Goal: Use online tool/utility: Utilize a website feature to perform a specific function

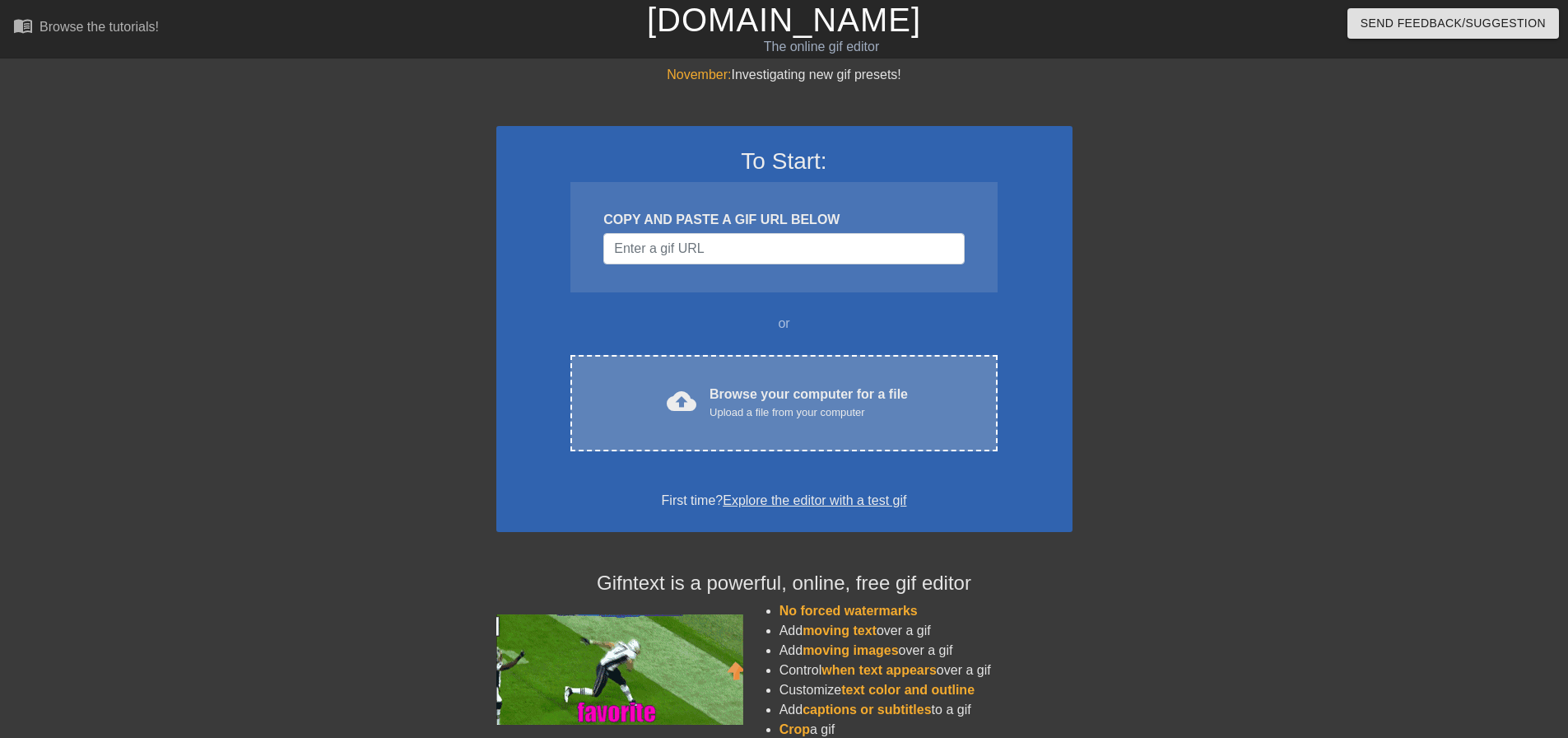
click at [722, 376] on div "cloud_upload Browse your computer for a file Upload a file from your computer C…" at bounding box center [784, 403] width 427 height 97
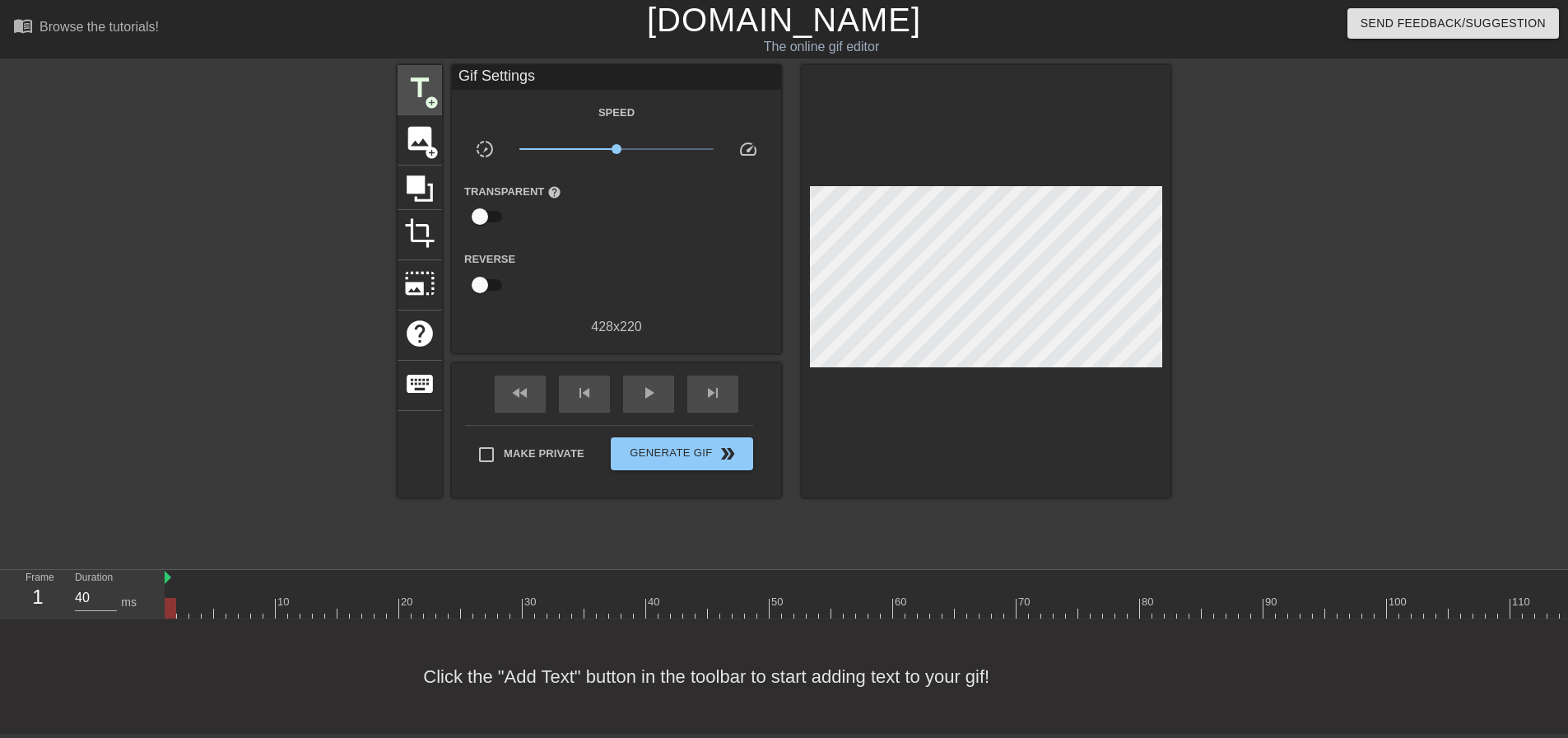
click at [409, 83] on span "title" at bounding box center [420, 88] width 32 height 32
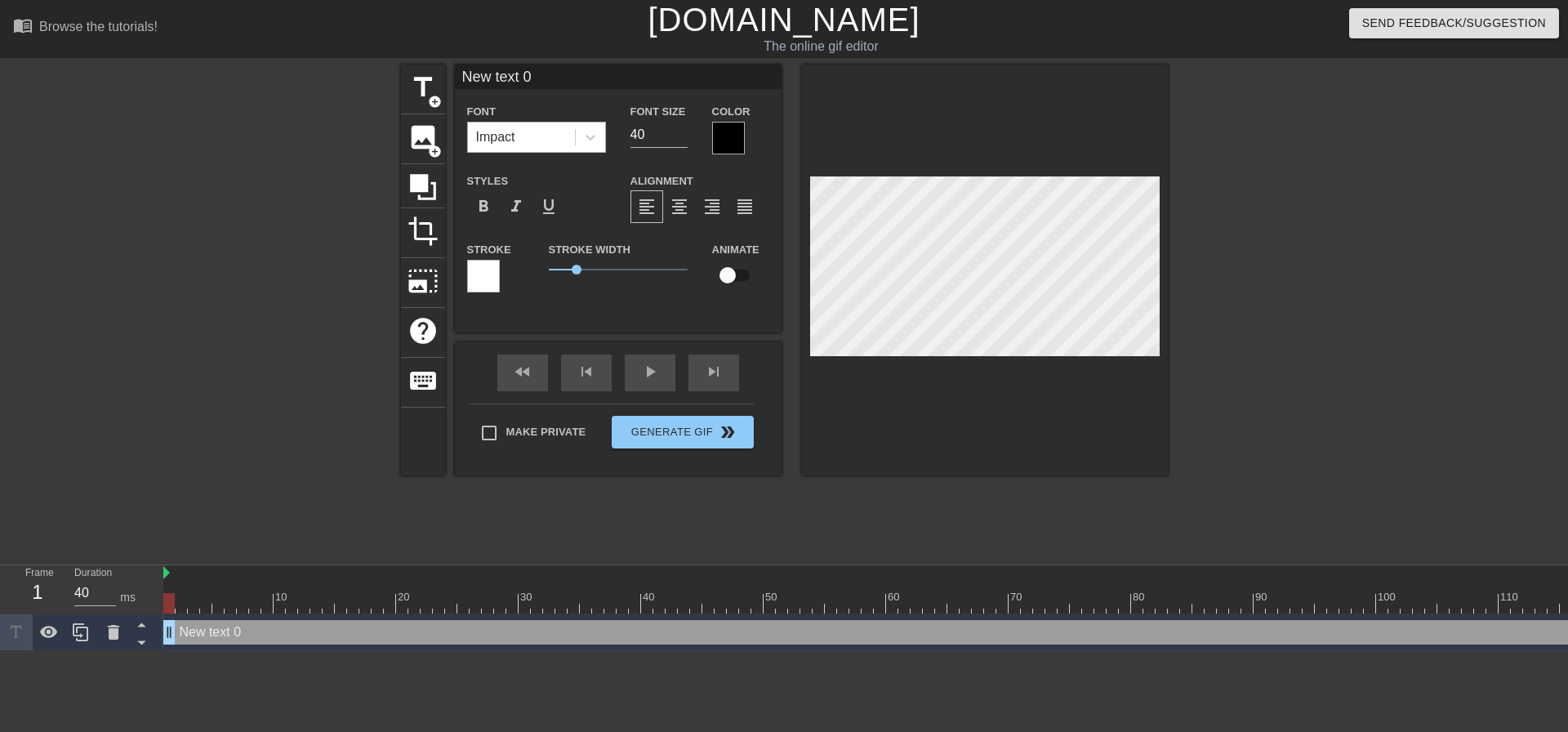
click at [540, 142] on div "Impact" at bounding box center [521, 137] width 107 height 29
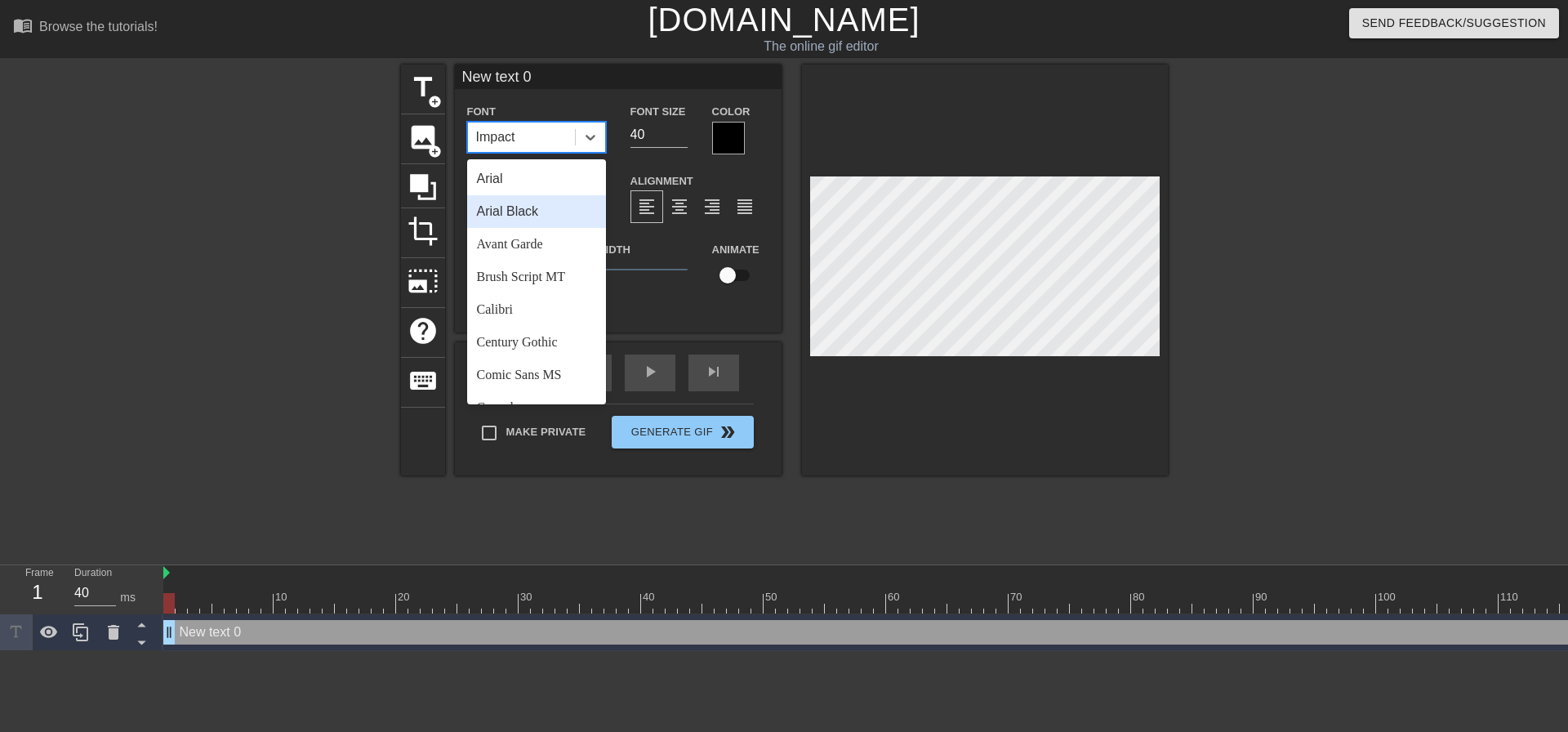
click at [563, 213] on div "Arial Black" at bounding box center [536, 212] width 139 height 32
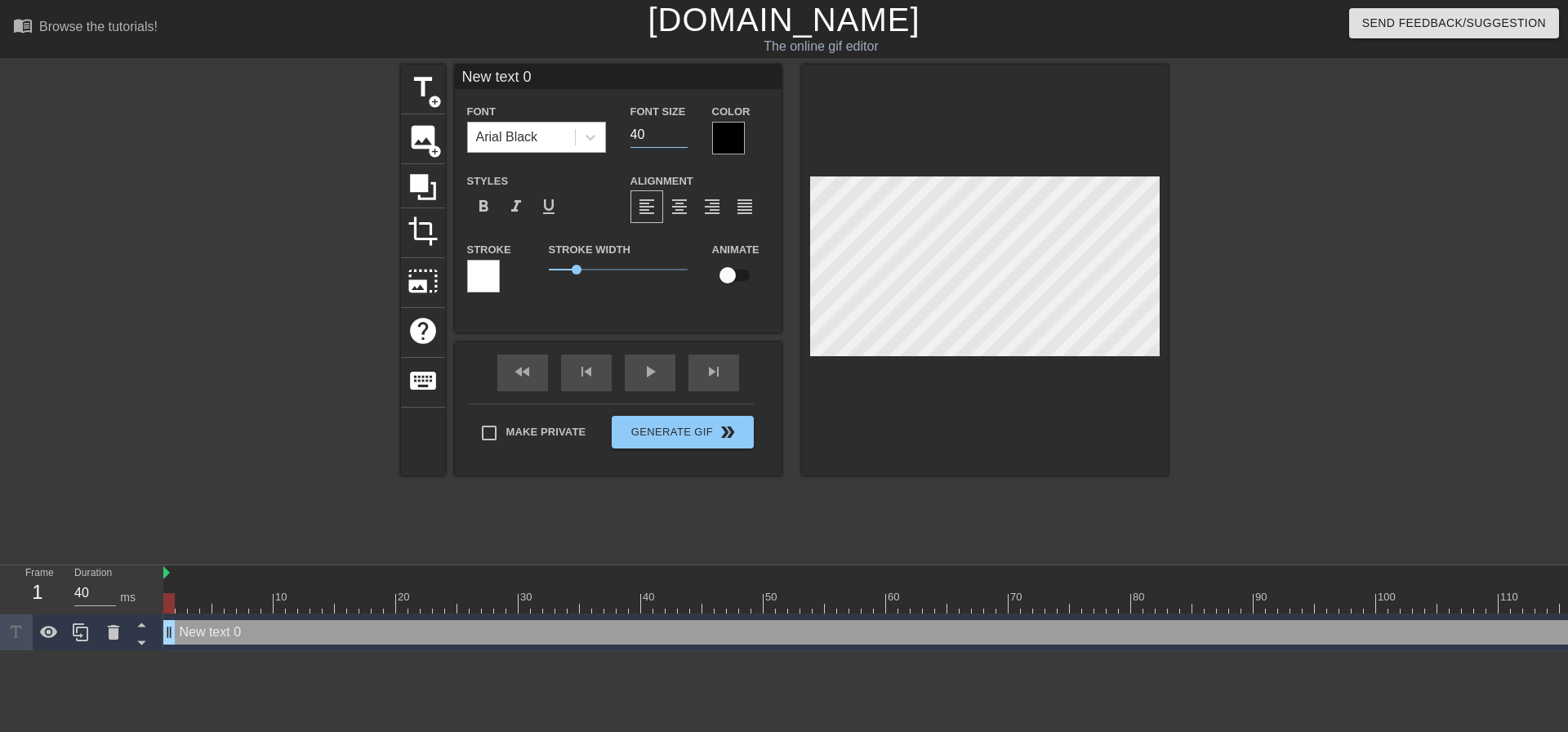
drag, startPoint x: 681, startPoint y: 146, endPoint x: 560, endPoint y: 123, distance: 123.2
click at [573, 146] on div "Font Arial Black Font Size 40 Color" at bounding box center [618, 128] width 327 height 53
type input "2"
type input "19"
click at [685, 218] on div "format_align_center" at bounding box center [680, 207] width 32 height 32
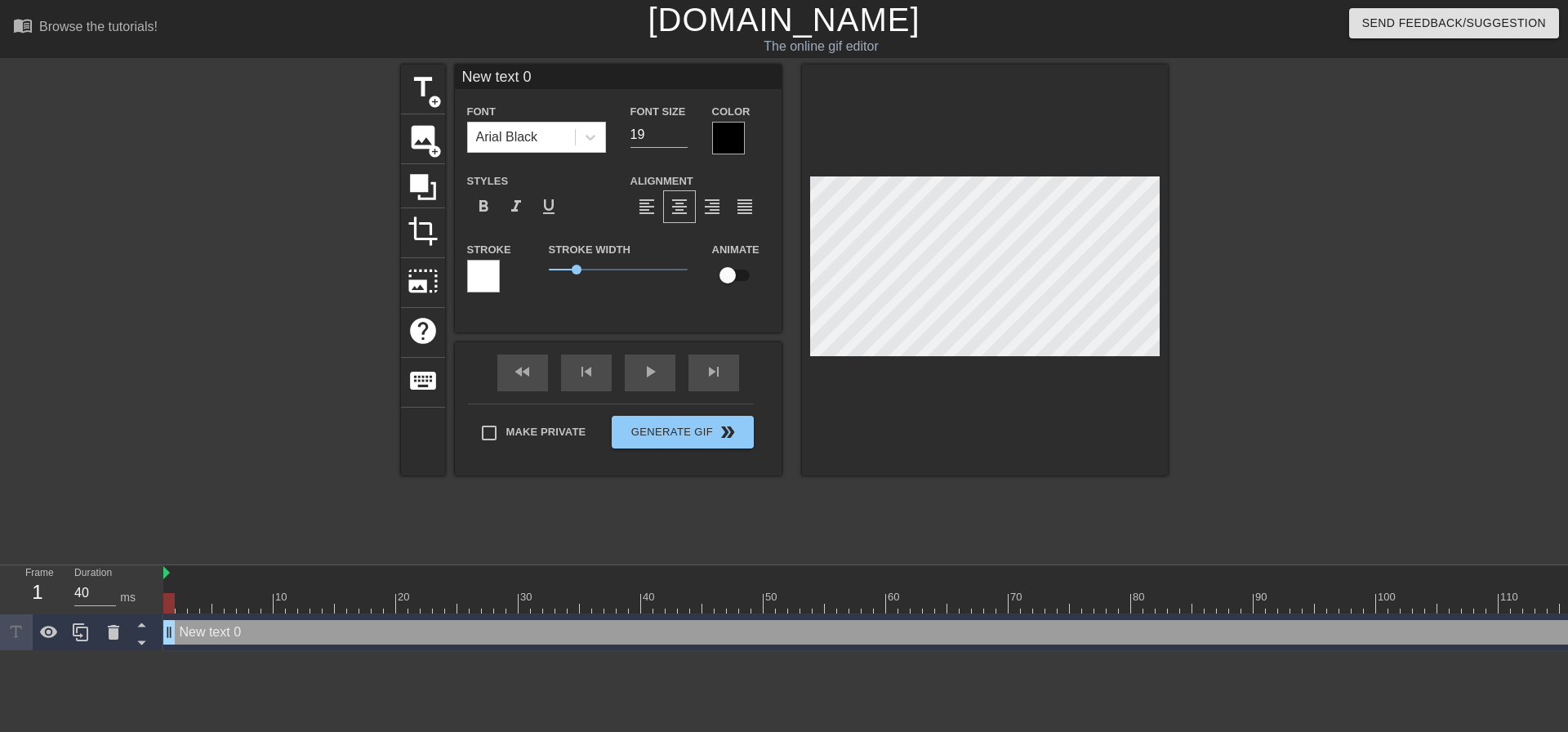
click at [527, 426] on div "Make Private Generate Gif double_arrow" at bounding box center [610, 436] width 286 height 65
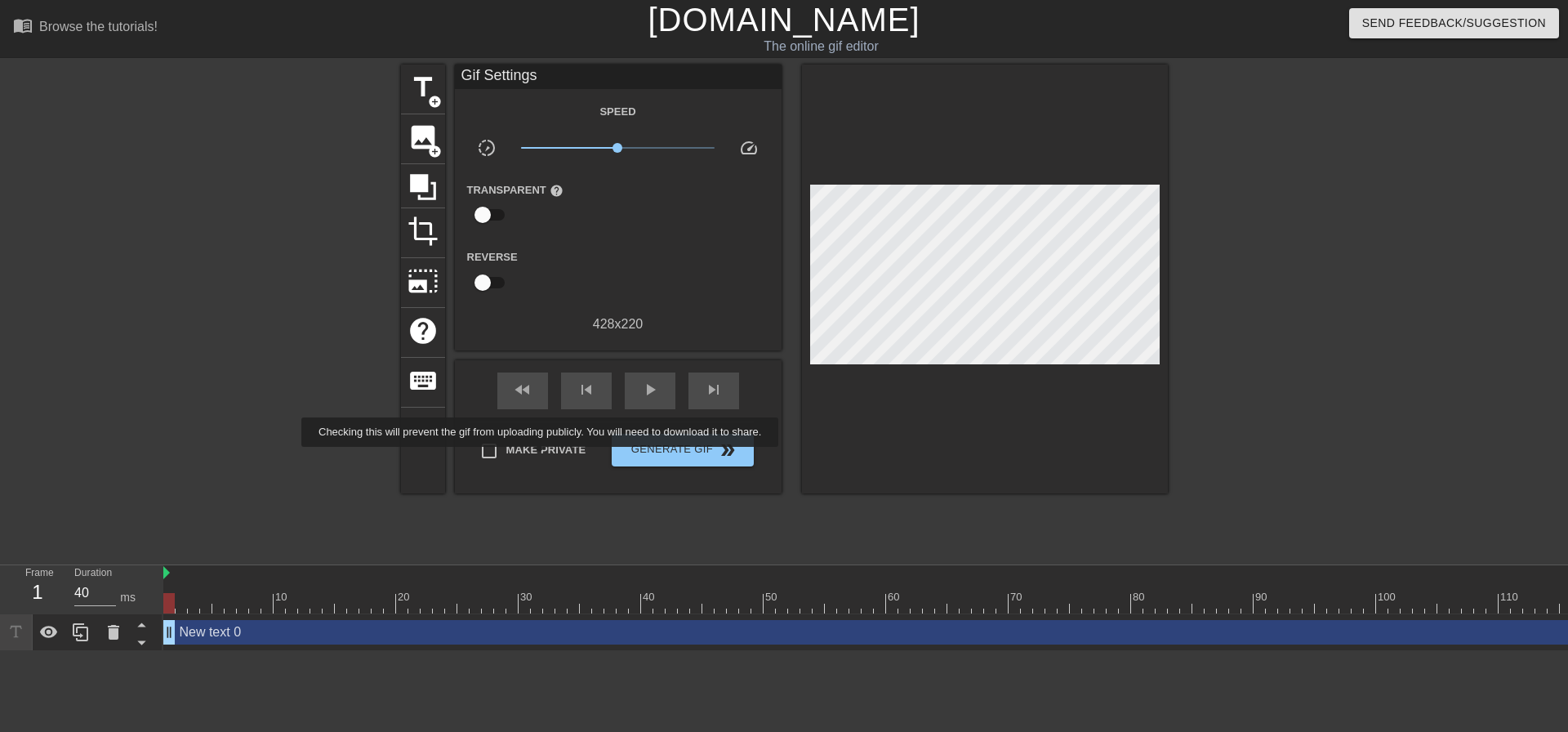
click at [543, 459] on label "Make Private" at bounding box center [529, 451] width 114 height 34
click at [507, 459] on input "Make Private" at bounding box center [489, 451] width 34 height 34
checkbox input "true"
type input "40"
drag, startPoint x: 196, startPoint y: 607, endPoint x: 0, endPoint y: 536, distance: 208.5
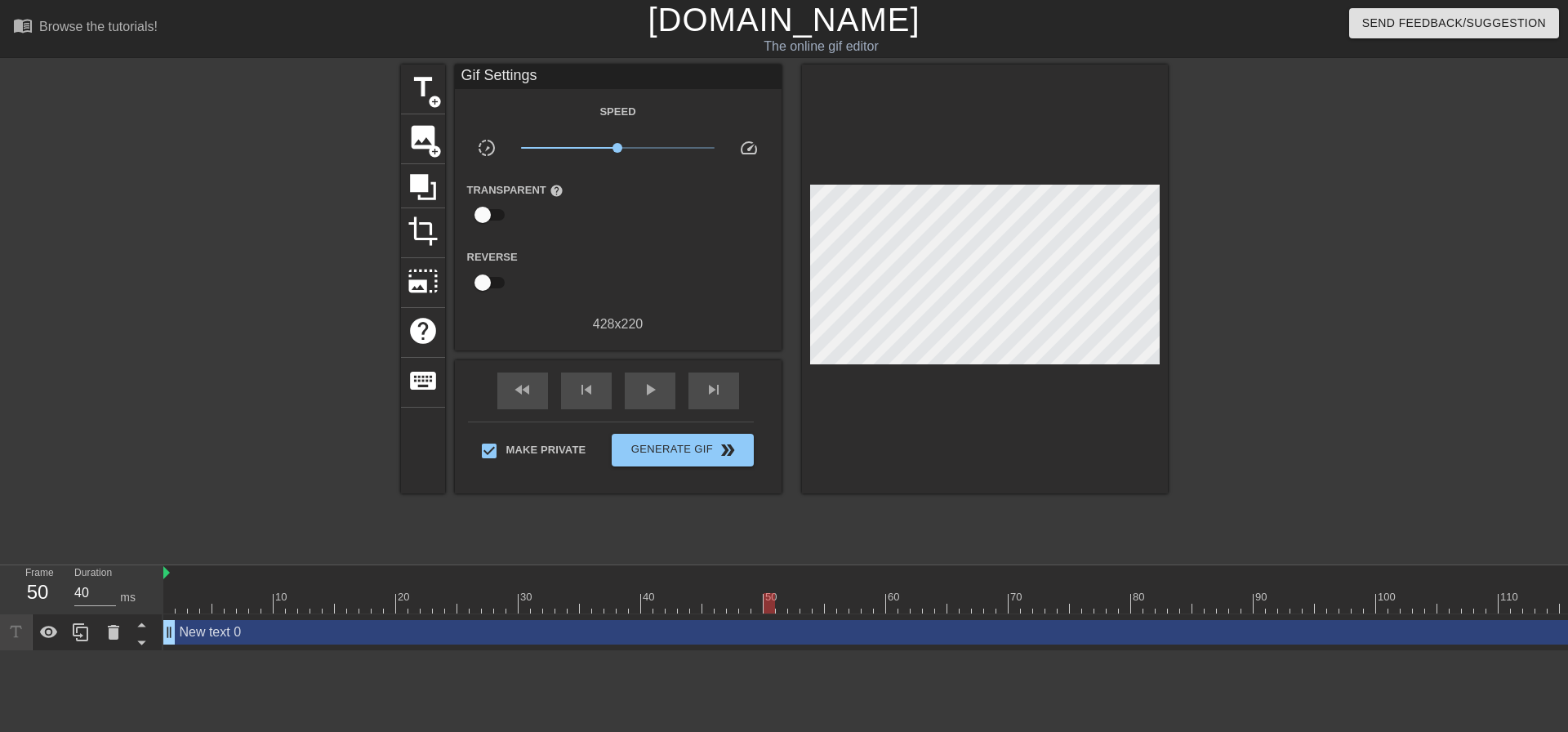
click at [0, 536] on div "menu_book Browse the tutorials! [DOMAIN_NAME] The online gif editor Send Feedba…" at bounding box center [784, 326] width 1568 height 651
click at [0, 536] on div "title add_circle image add_circle crop photo_size_select_large help keyboard Gi…" at bounding box center [784, 310] width 1568 height 490
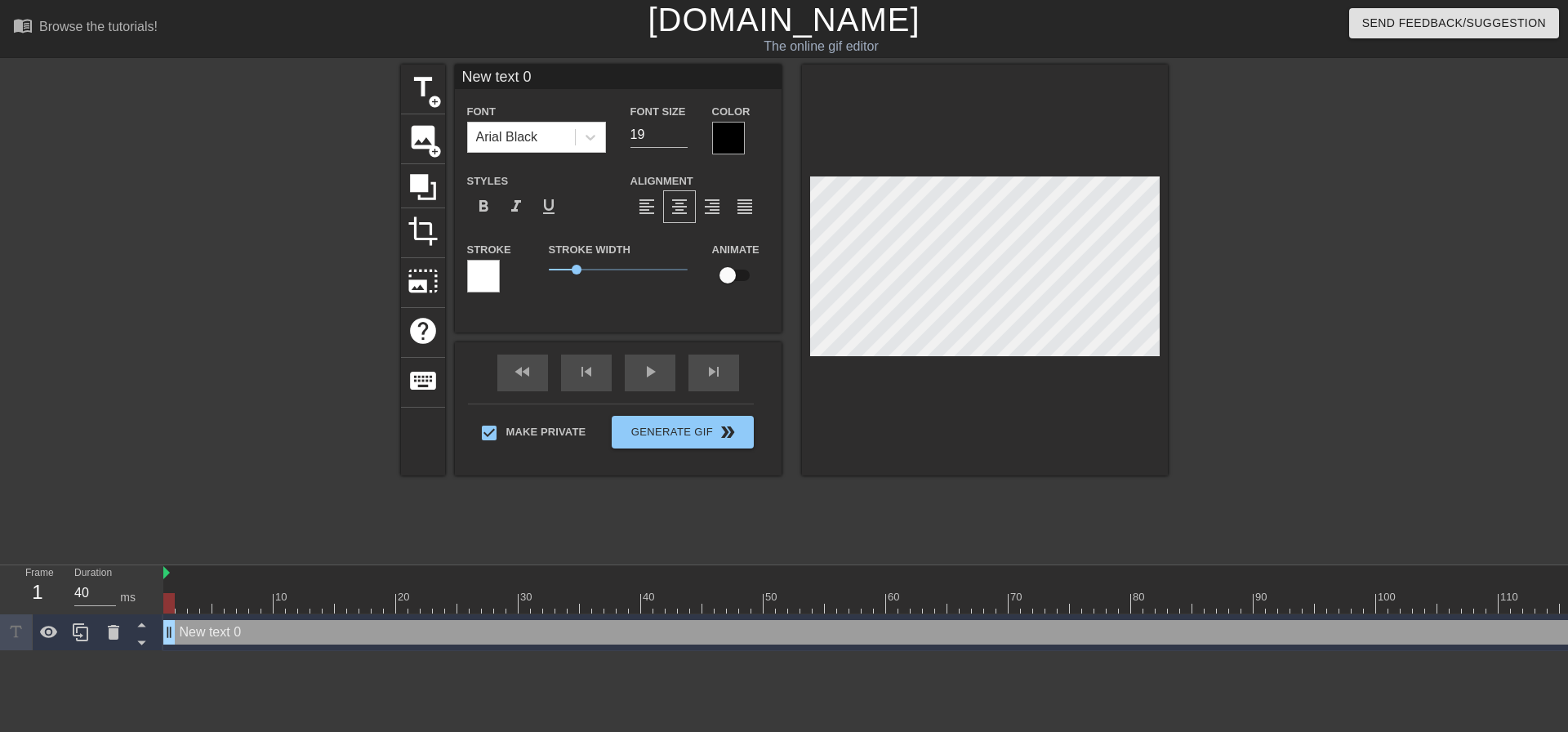
scroll to position [3, 5]
type textarea "G"
type input "G"
type textarea "Gr"
type input "Gr"
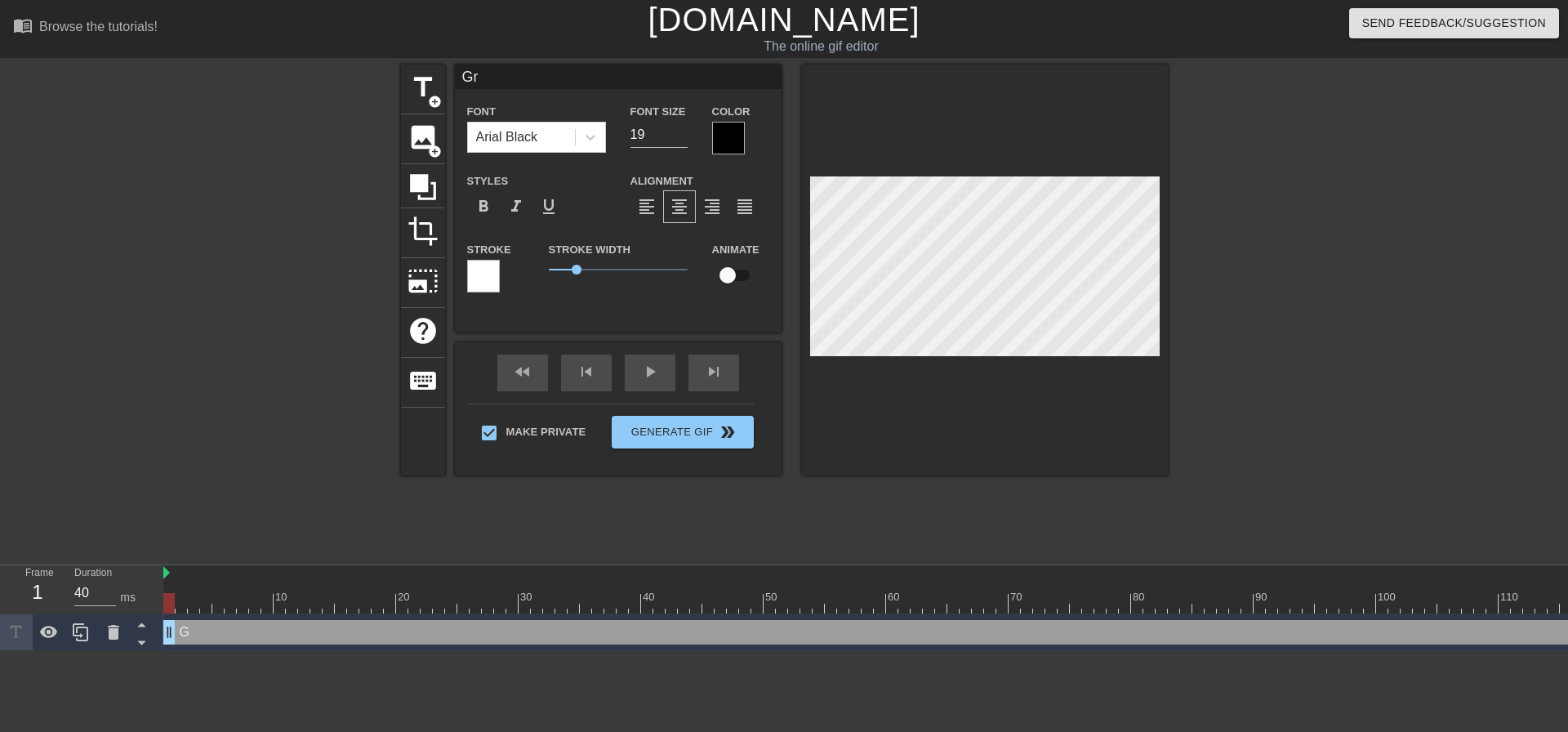
type textarea "Gra"
type input "Gra"
type textarea "Gran"
type input "Gran"
type textarea "Grand"
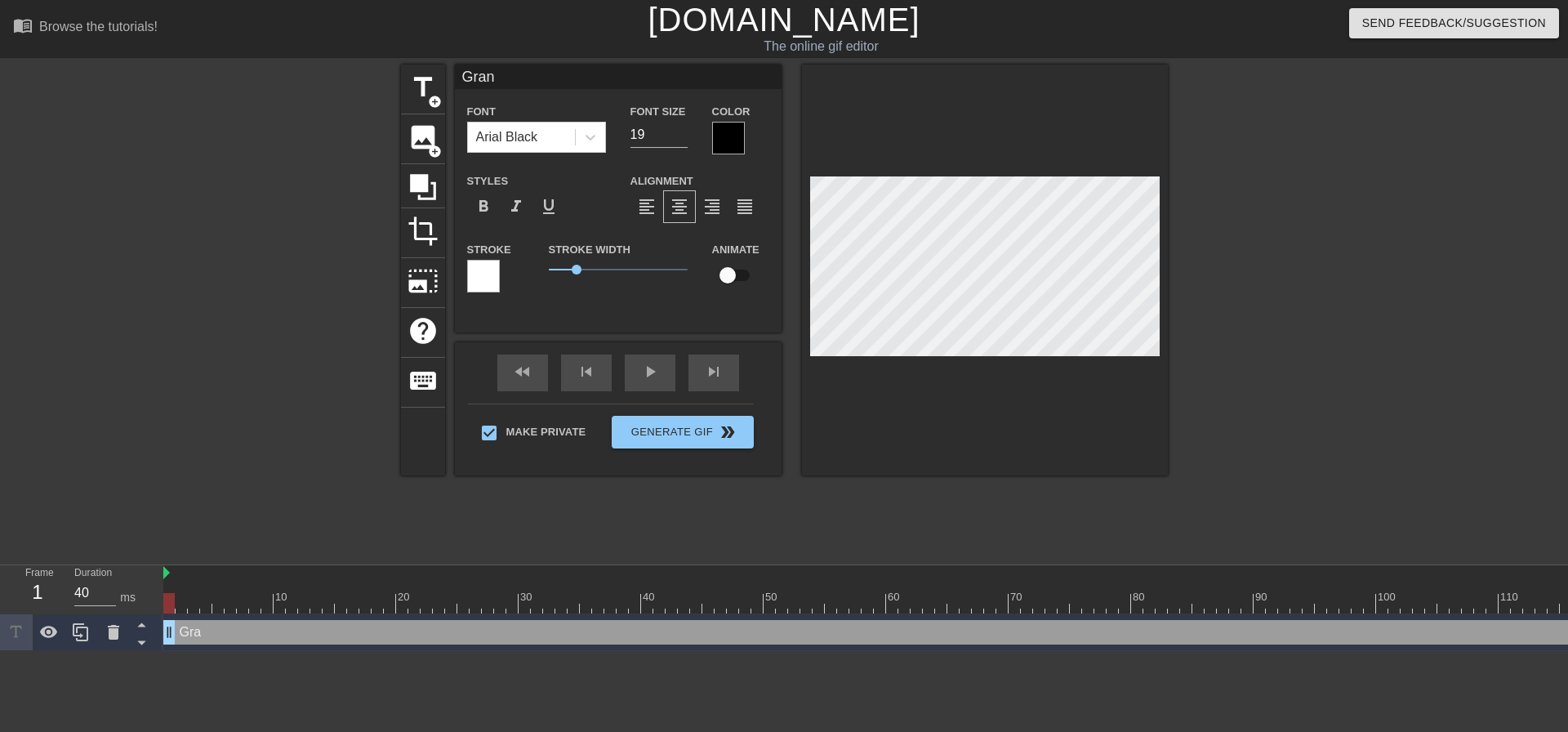
type input "Grand"
type textarea "Grandm"
type input "Grandm"
type textarea "Grandma"
type input "Grandma"
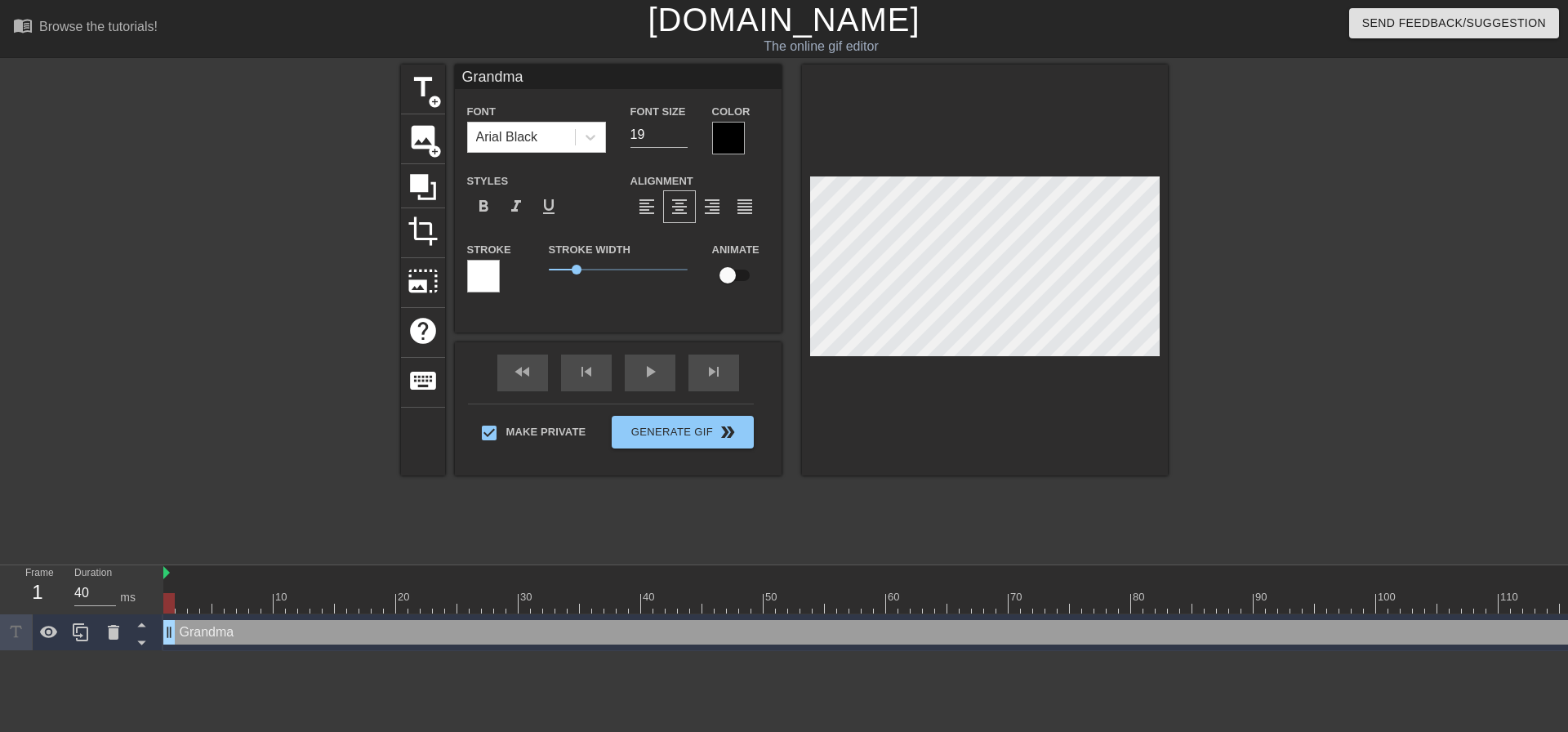
type textarea "Grandma"
type input "Grandma"
type textarea "Grandma h"
type input "Grandma h"
type textarea "Grandma ha"
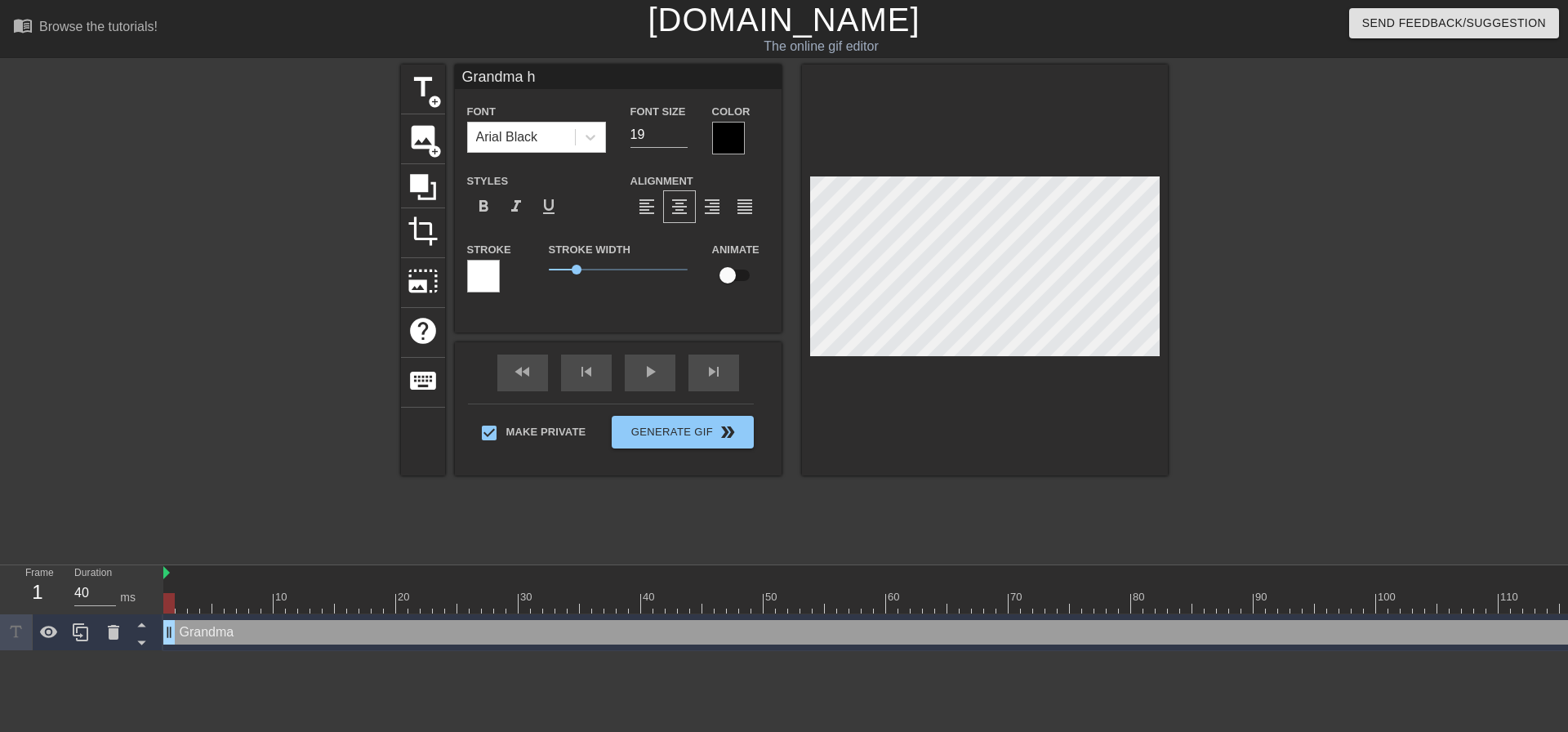
type input "Grandma ha"
type textarea "Grandma has"
type input "Grandma has"
type textarea "Grandma has"
type input "Grandma has"
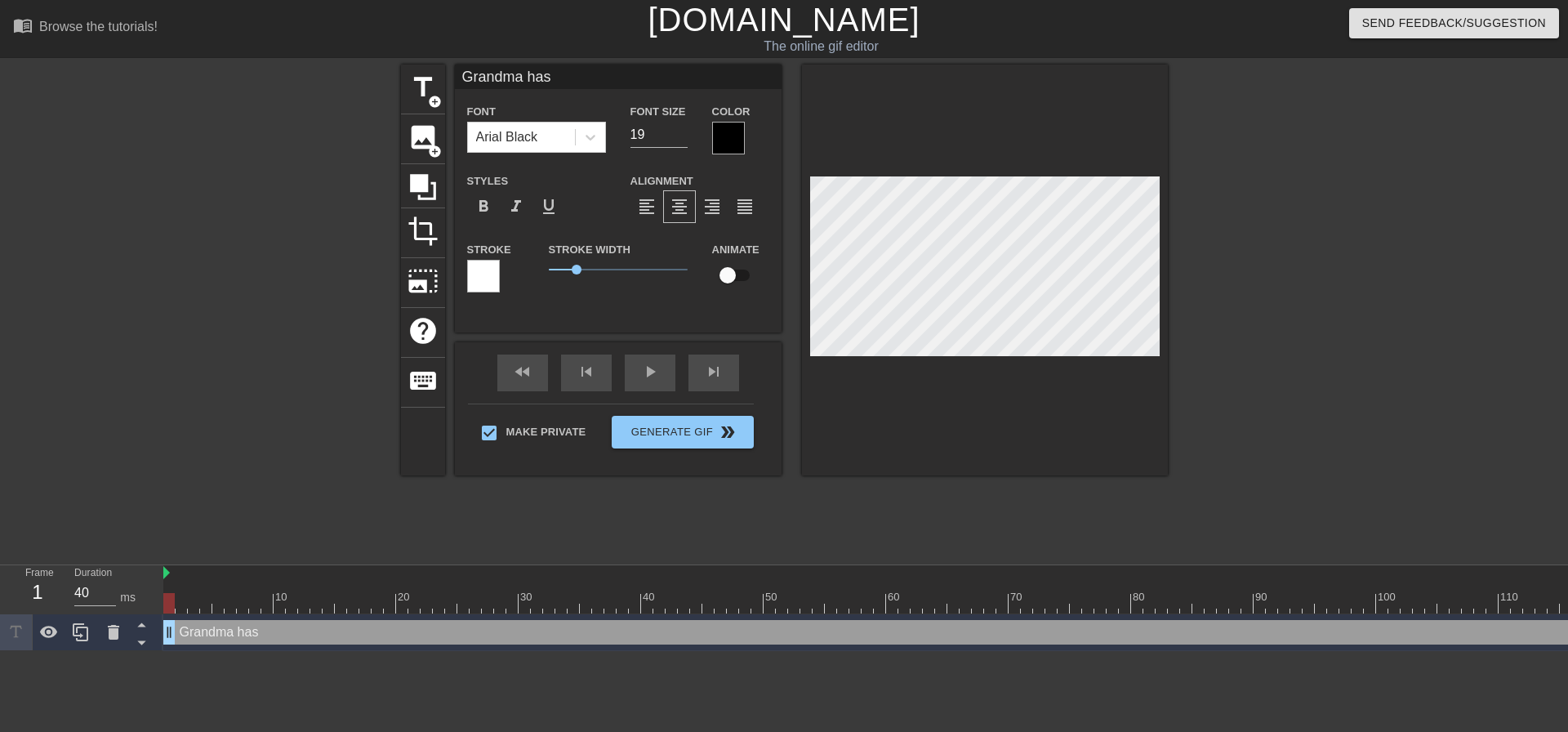
type textarea "Grandma has b"
type input "Grandma has b"
type textarea "Grandma has be"
type input "Grandma has be"
type textarea "Grandma has bec"
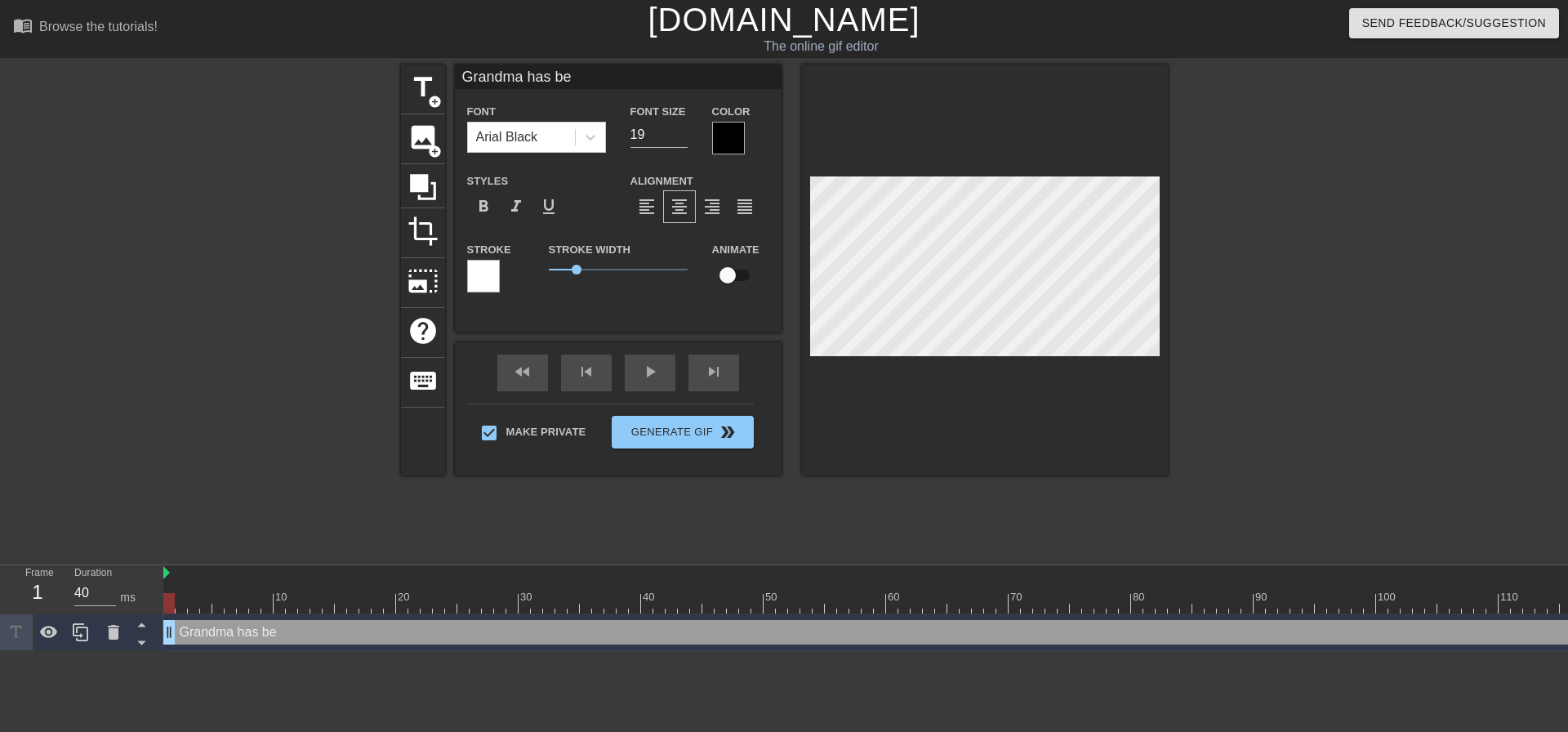
type input "Grandma has bec"
type textarea "Grandma has beco"
type input "Grandma has beco"
type textarea "Grandma has becom"
type input "Grandma has becom"
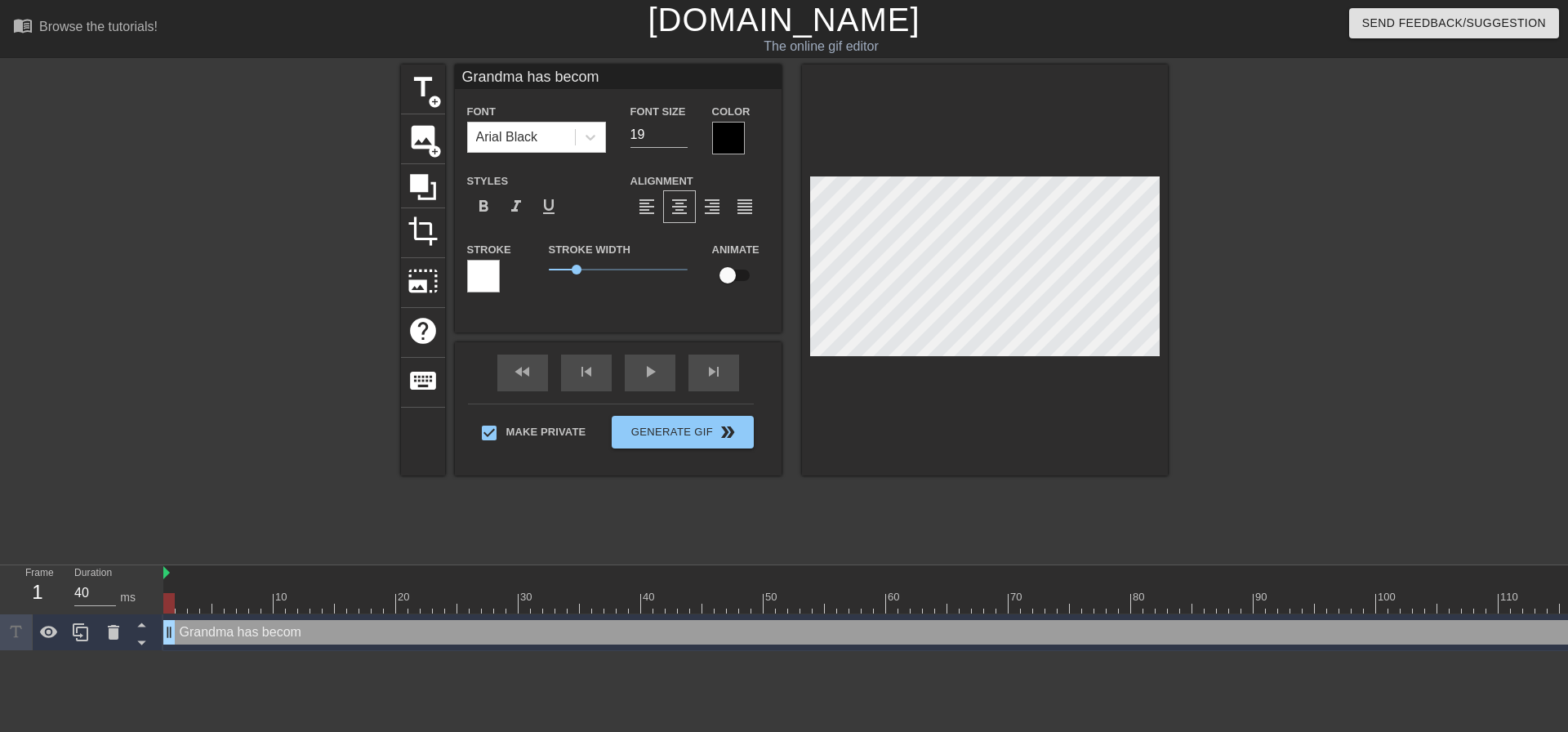
type textarea "Grandma has become"
type input "Grandma has become"
type textarea "Grandma has become"
type input "Grandma has become"
type textarea "Grandma has become a"
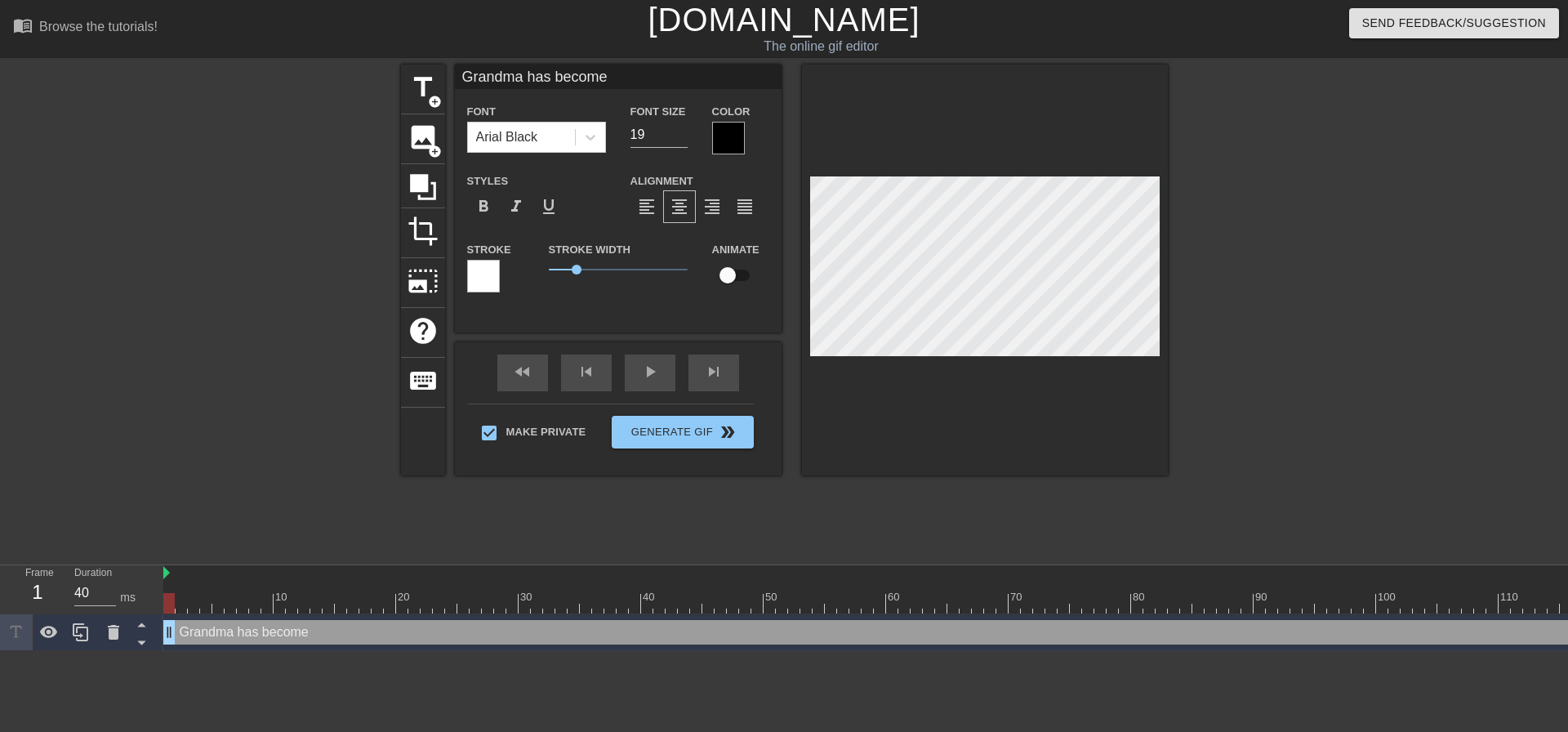
type input "Grandma has become a"
type textarea "Grandma has become ad"
type input "Grandma has become ad"
type textarea "Grandma has become add"
type input "Grandma has become add"
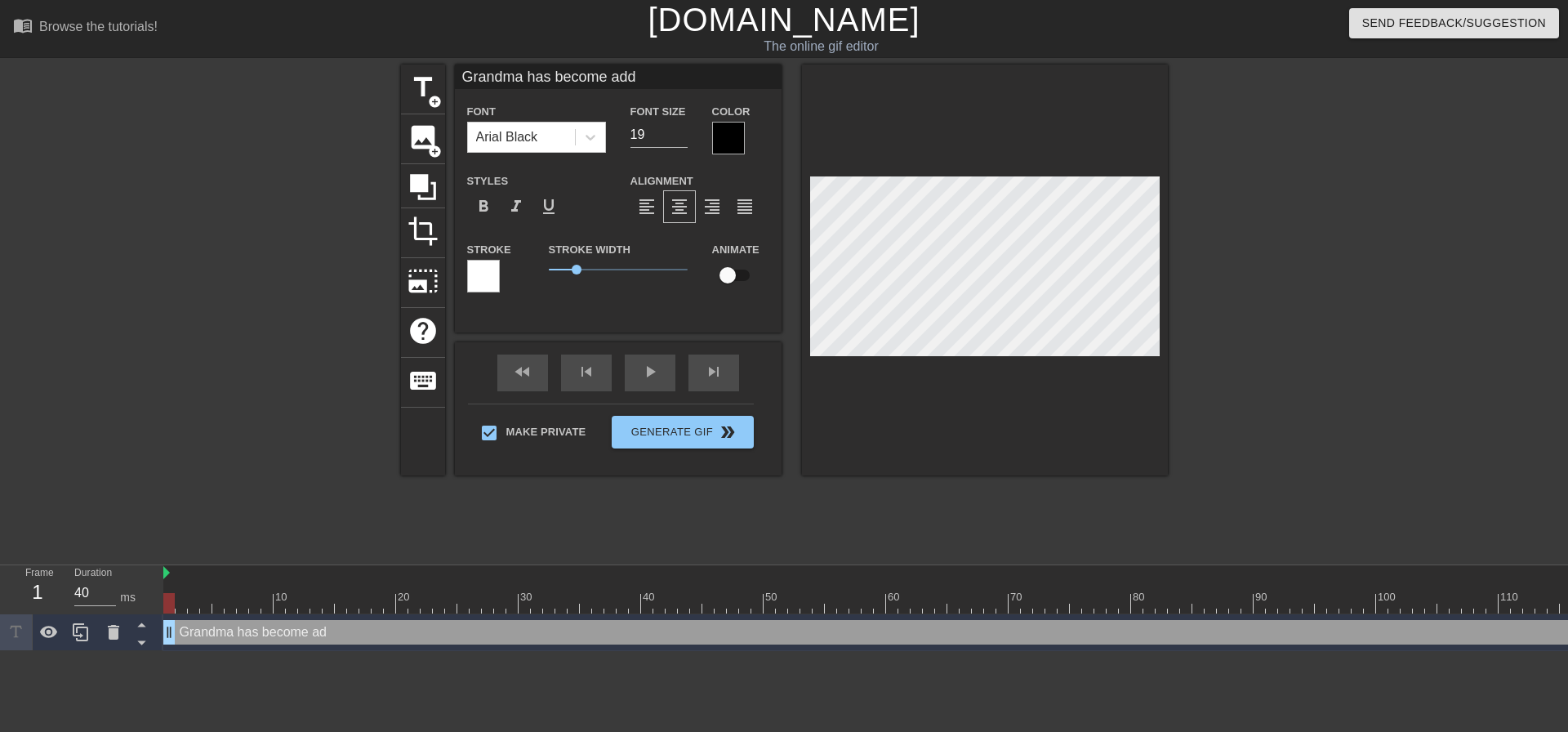
type textarea "Grandma has become addi"
type input "Grandma has become addi"
type textarea "Grandma has become addic"
type input "Grandma has become addic"
type textarea "Grandma has become addict"
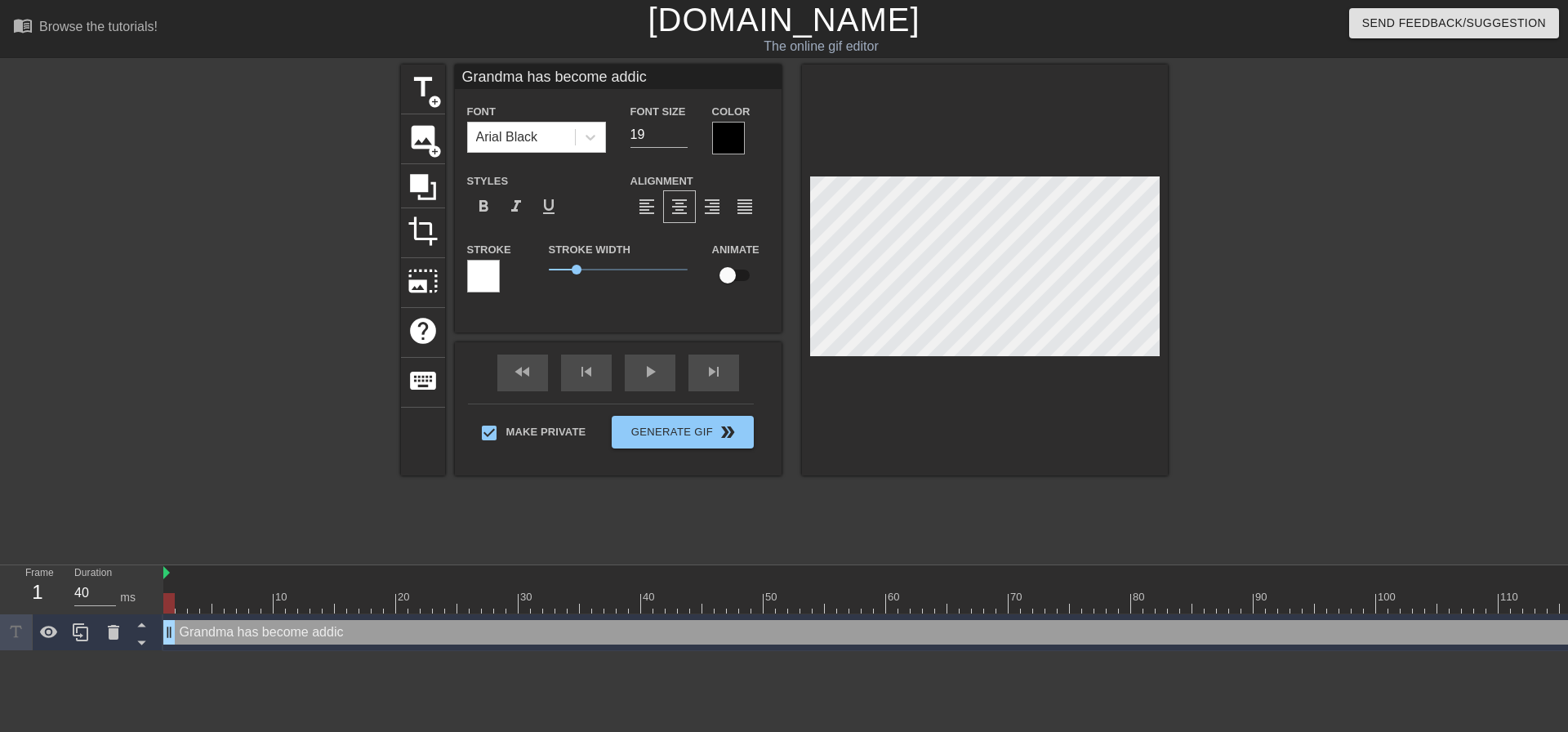
type input "Grandma has become addict"
type textarea "Grandma has become addicte"
type input "Grandma has become addicte"
type textarea "Grandma has become addicted"
type input "Grandma has become addicted"
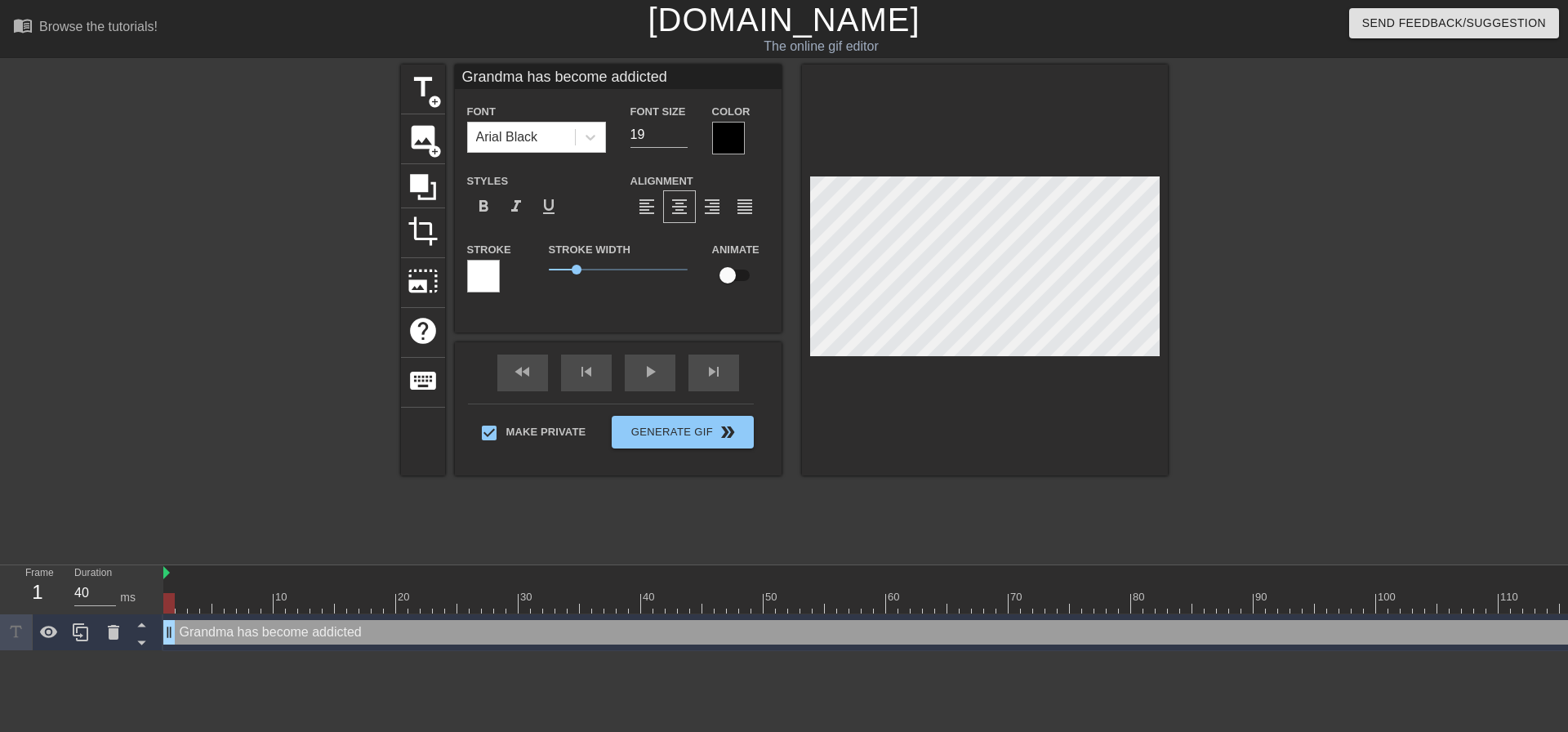
type textarea "Grandma has become addicted"
type input "Grandma has become addicted"
type textarea "Grandma has become addicted t"
type input "Grandma has become addictedt"
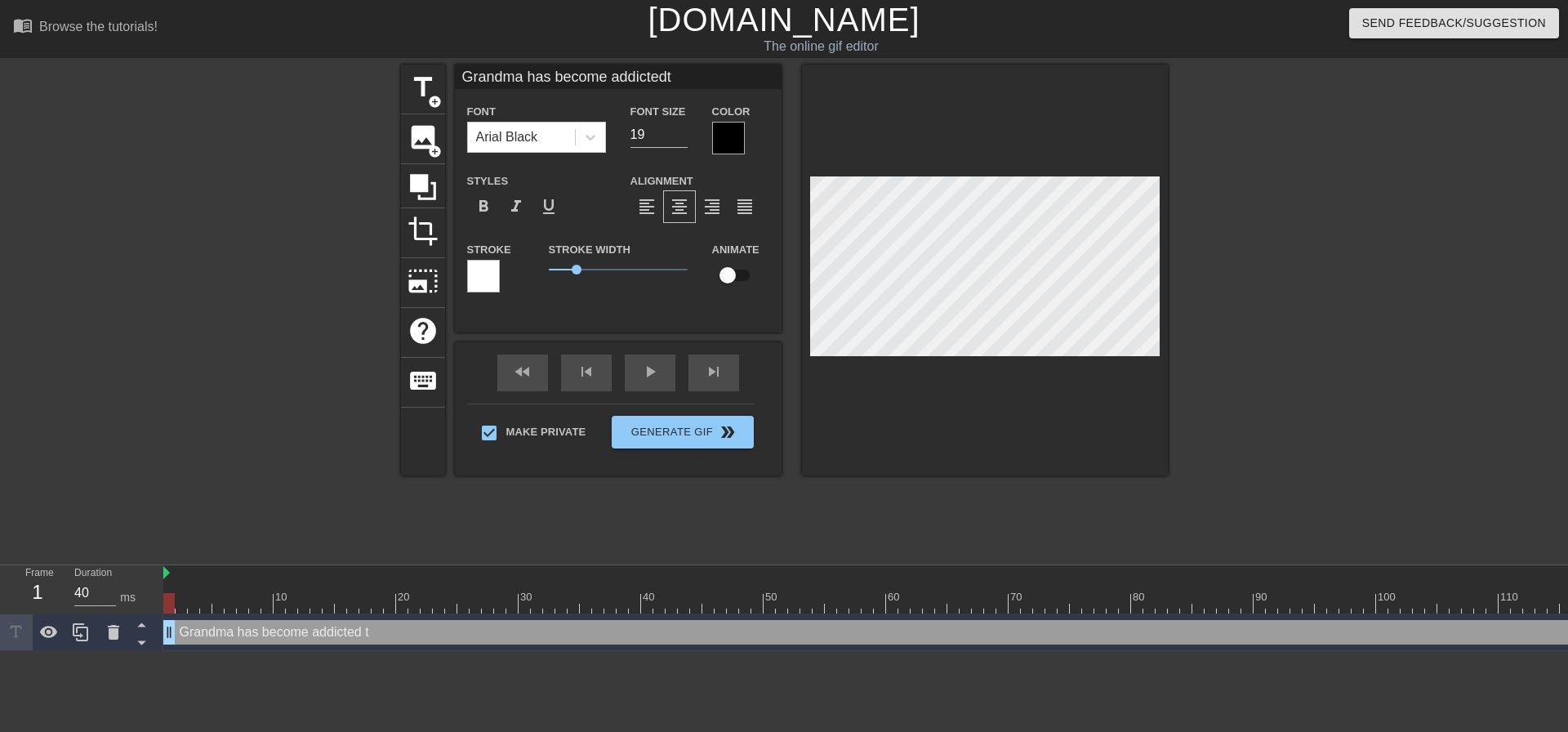
type textarea "Grandma has become addicted to"
type input "Grandma has become addictedto"
type textarea "Grandma has become addicted to"
type input "Grandma has become addictedto"
type textarea "Grandma has become addicted to m"
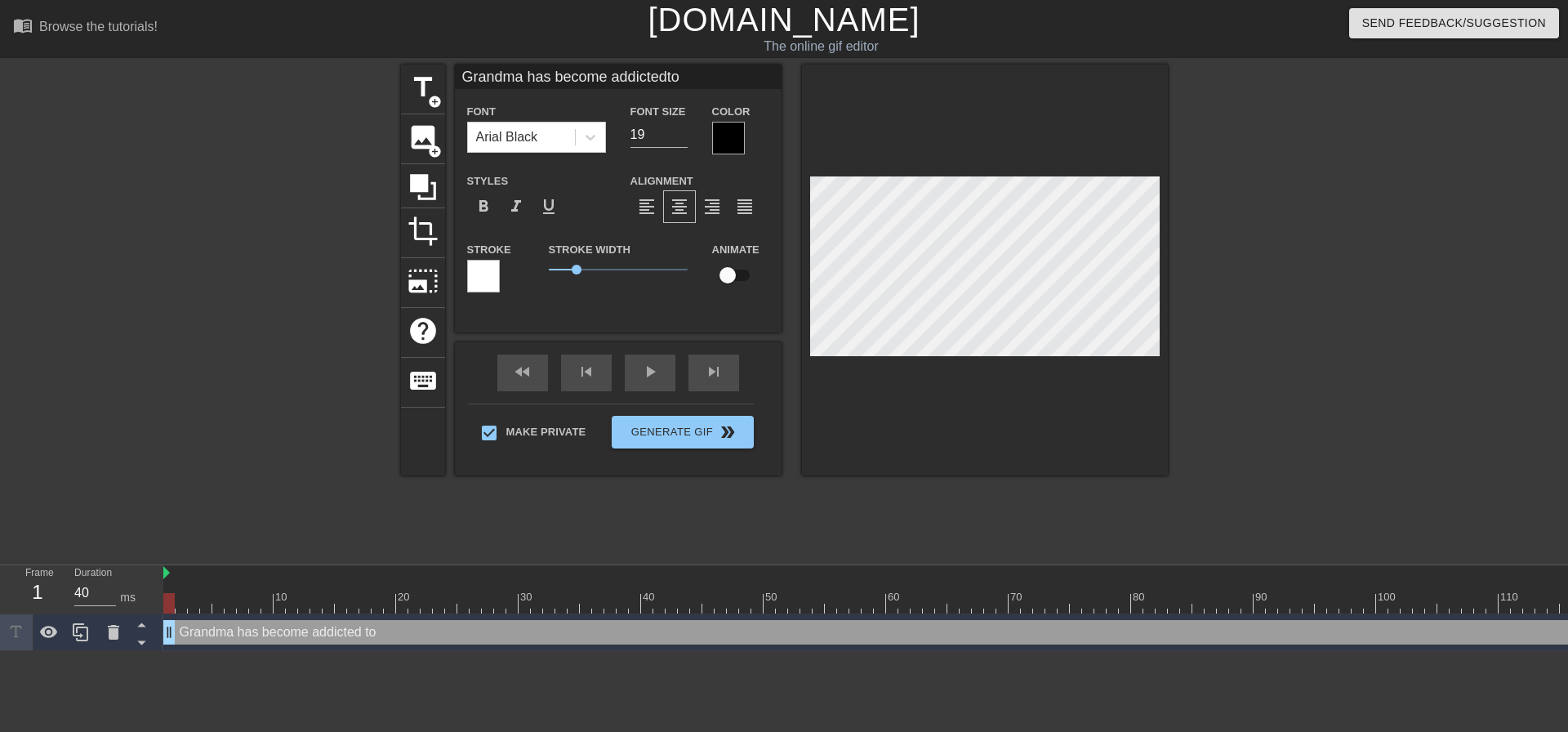
type input "Grandma has become addictedto m"
type textarea "Grandma has become addicted to ma"
type input "Grandma has become addictedto ma"
type textarea "Grandma has become addicted to mak"
type input "Grandma has become addictedto mak"
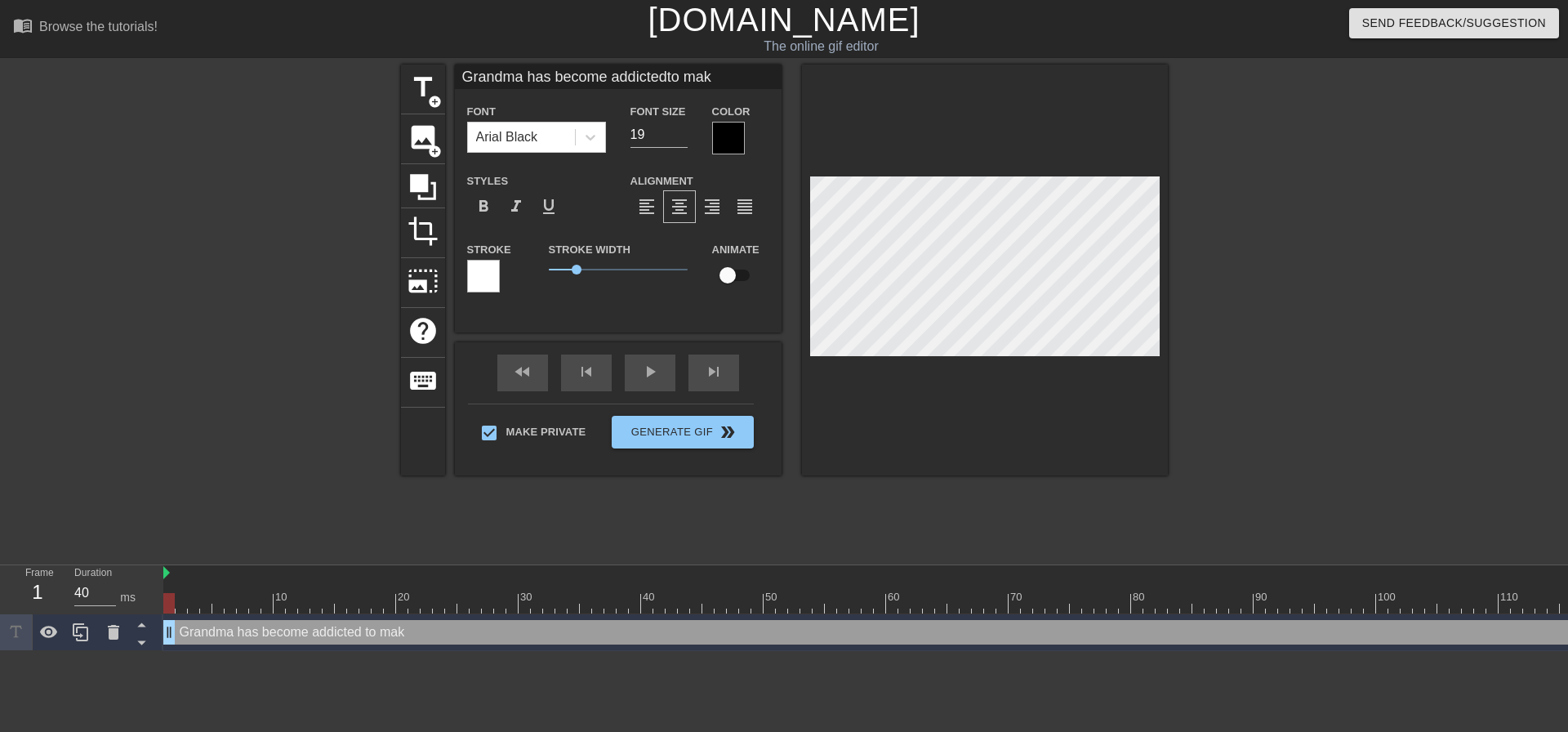
type textarea "Grandma has become addicted to [PERSON_NAME]"
type input "Grandma has become addictedto [PERSON_NAME]"
type textarea "Grandma has become addicted to makin"
type input "Grandma has become addictedto makin"
type textarea "Grandma has become addicted to making"
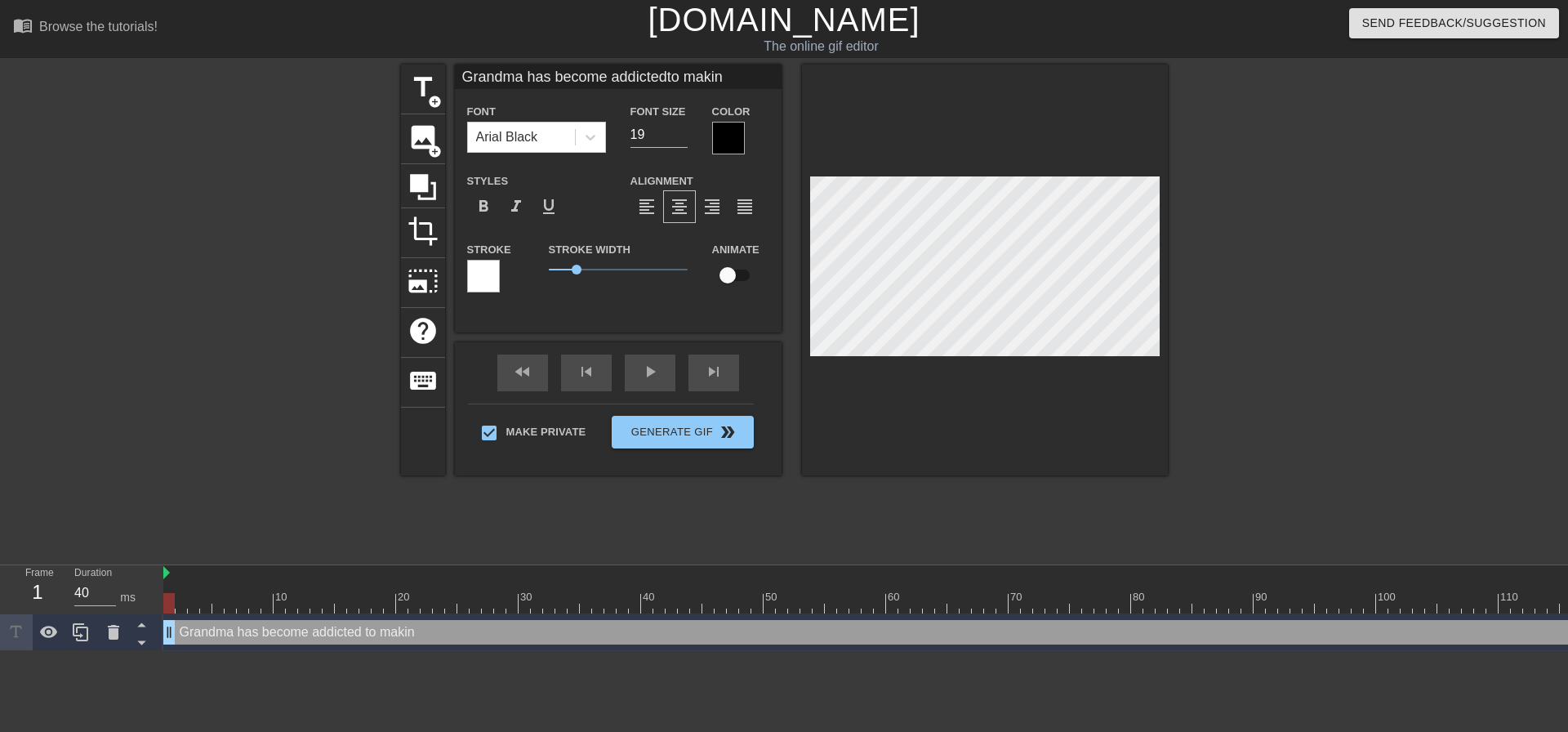
type input "Grandma has become addictedto making"
type textarea "Grandma has become addicted to making"
type input "Grandma has become addictedto making"
type textarea "Grandma has become addicted to making m"
type input "Grandma has become addictedto making m"
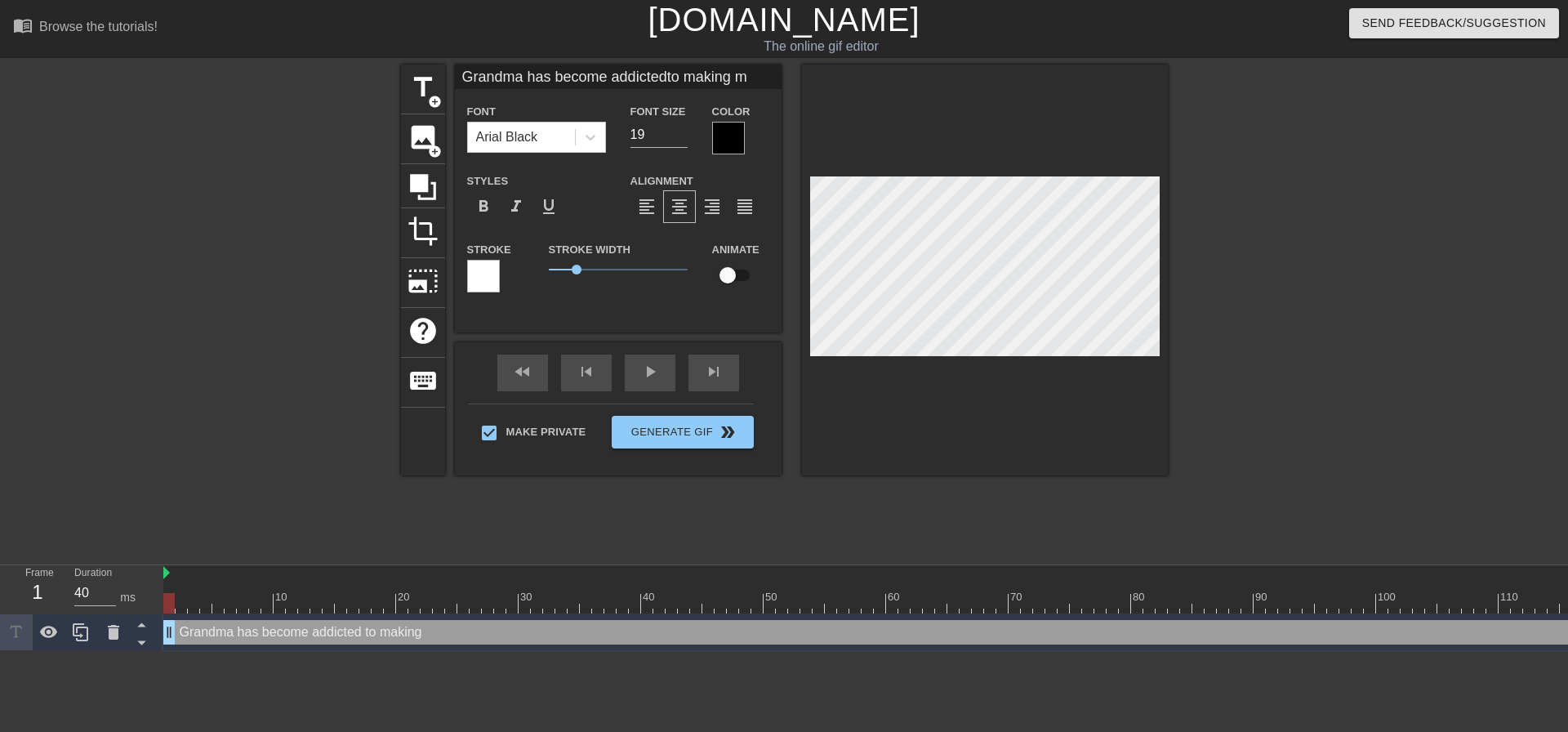
type textarea "Grandma has become addicted to making me"
type input "Grandma has become addictedto making me"
type textarea "Grandma has become addicted to making me"
type input "Grandma has become addictedto making me"
type textarea "Grandma has become addicted to making me c"
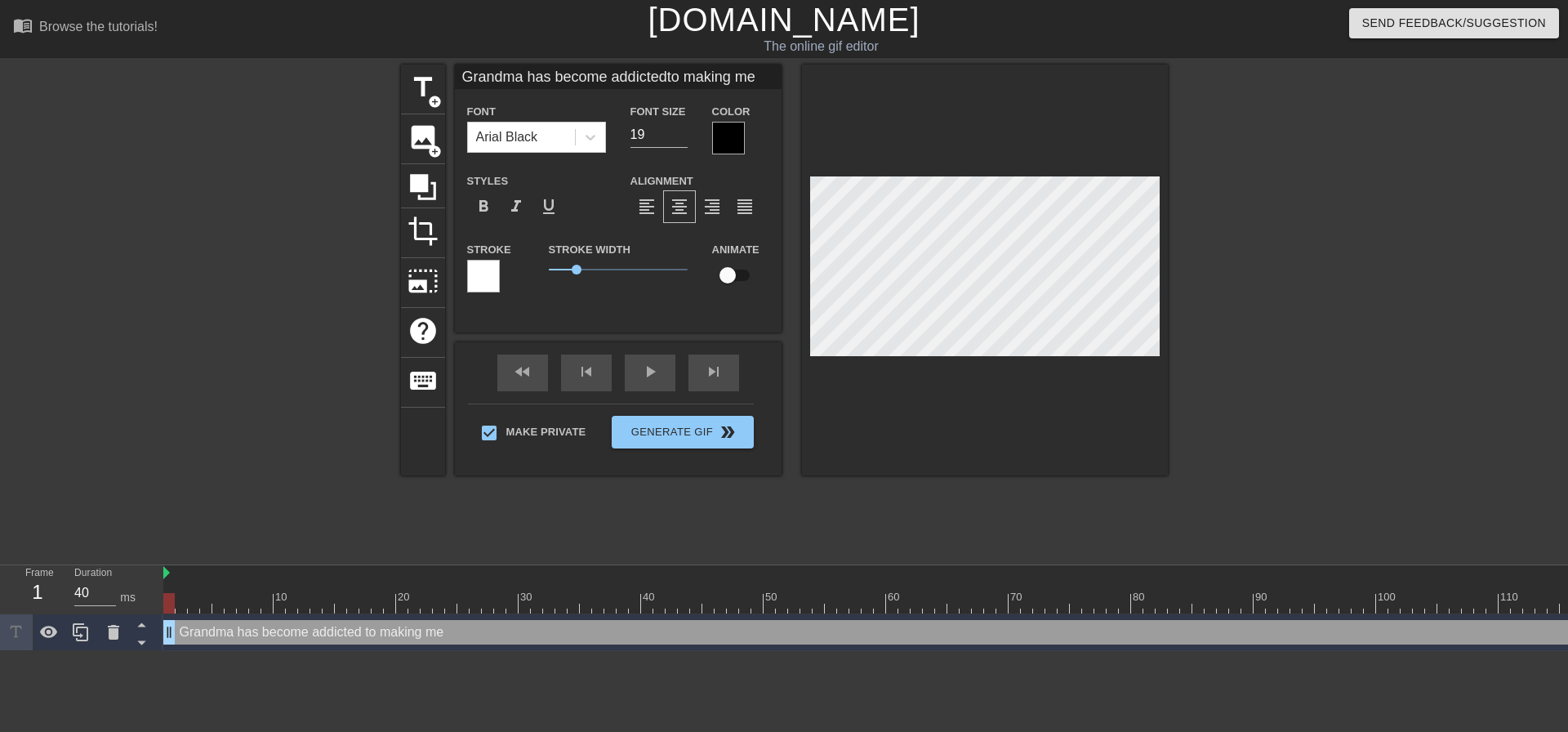
type input "Grandma has become addictedto making me c"
type textarea "Grandma has become addicted to making me cu"
type input "Grandma has become addictedto making me cu"
type textarea "Grandma has become addicted to making me cum"
type input "Grandma has become addictedto making me cum"
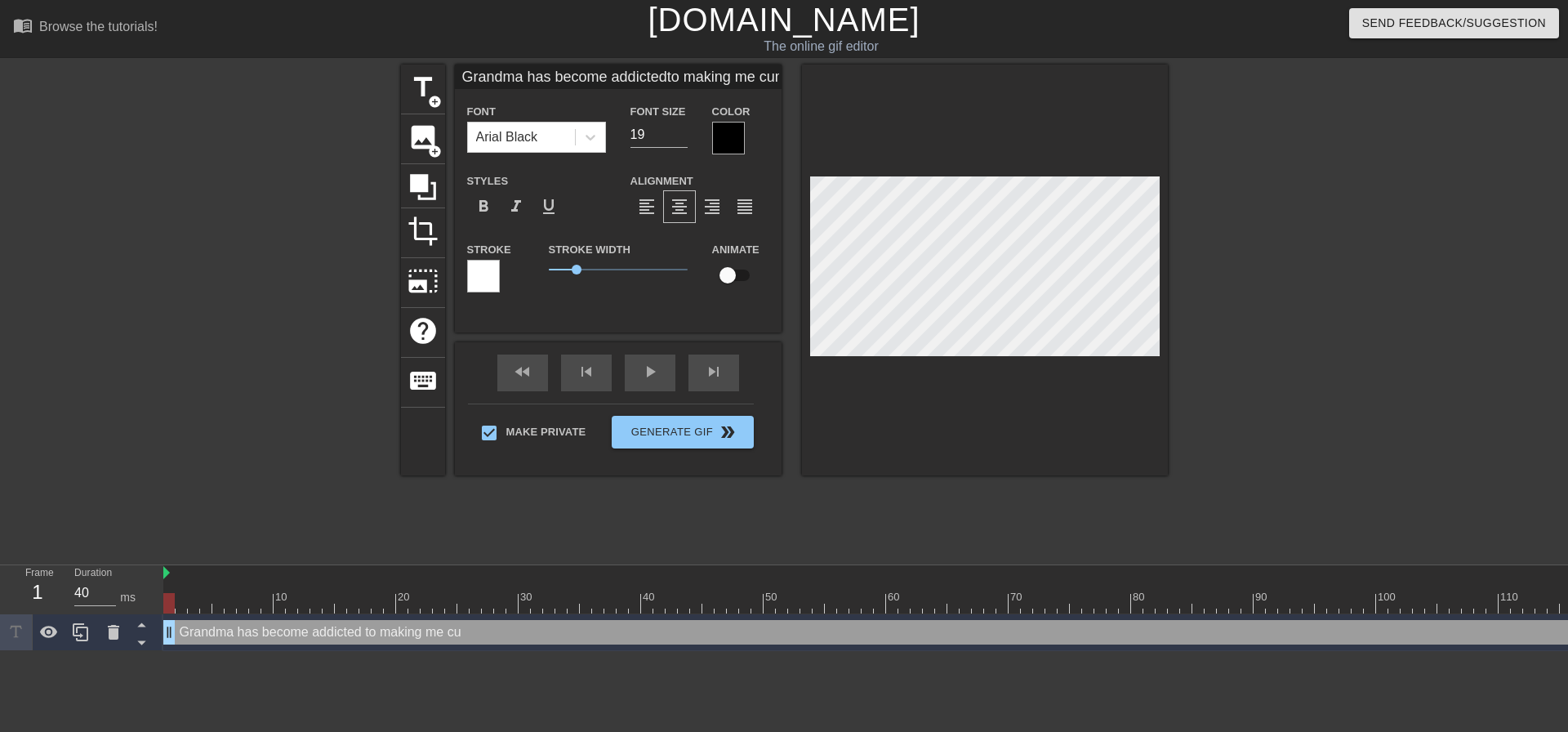
type textarea "Grandma has become addicted to making me cum"
type input "Grandma has become addictedto making me cum"
type textarea "Grandma has become addicted to making me cum i"
type input "Grandma has become addictedto making me cum i"
type textarea "Grandma has become addicted to making me cum in"
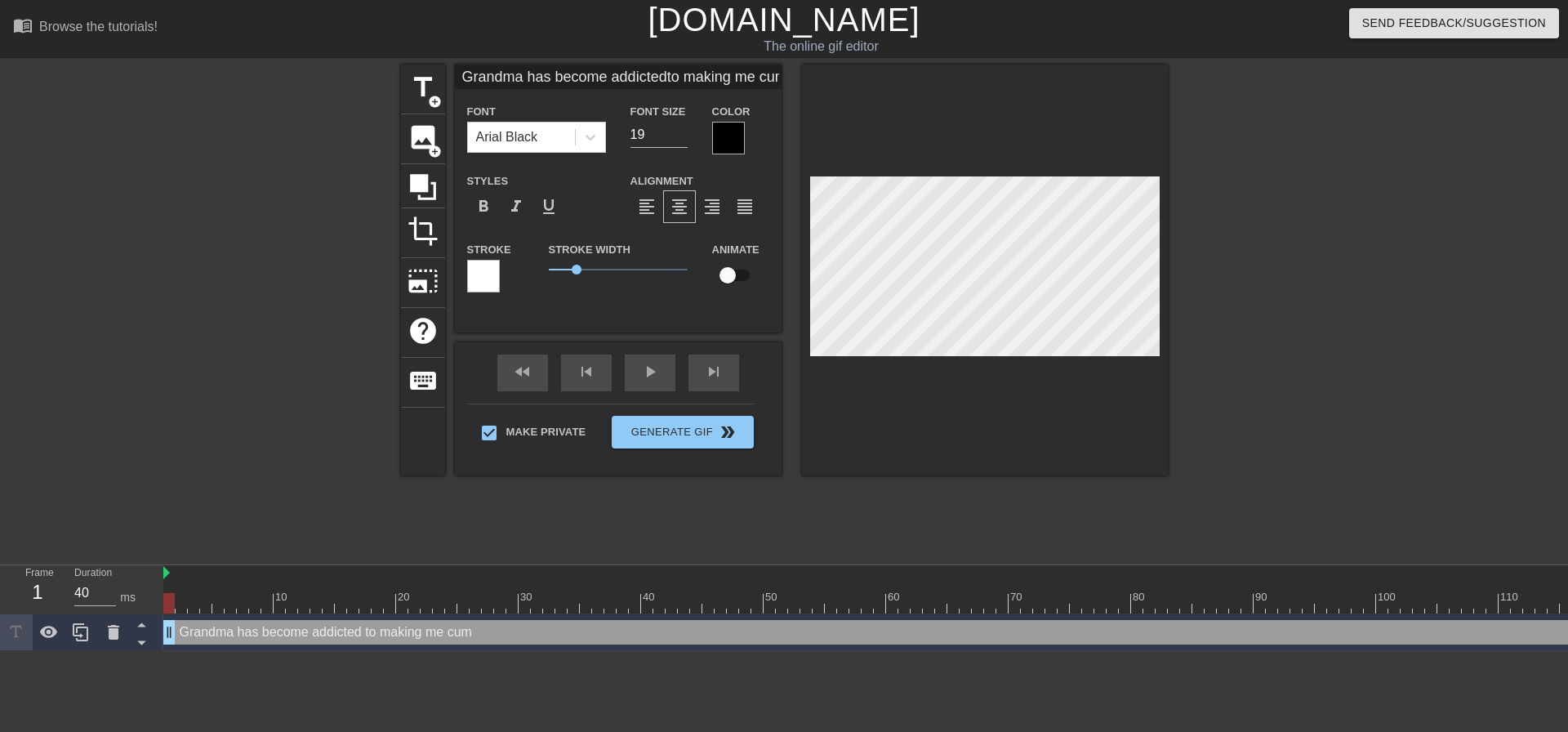
type input "Grandma has become addictedto making me cum in"
type textarea "Grandma has become addicted to making me cum in"
type input "Grandma has become addictedto making me cum in"
type textarea "Grandma has become addicted to making me cum in e"
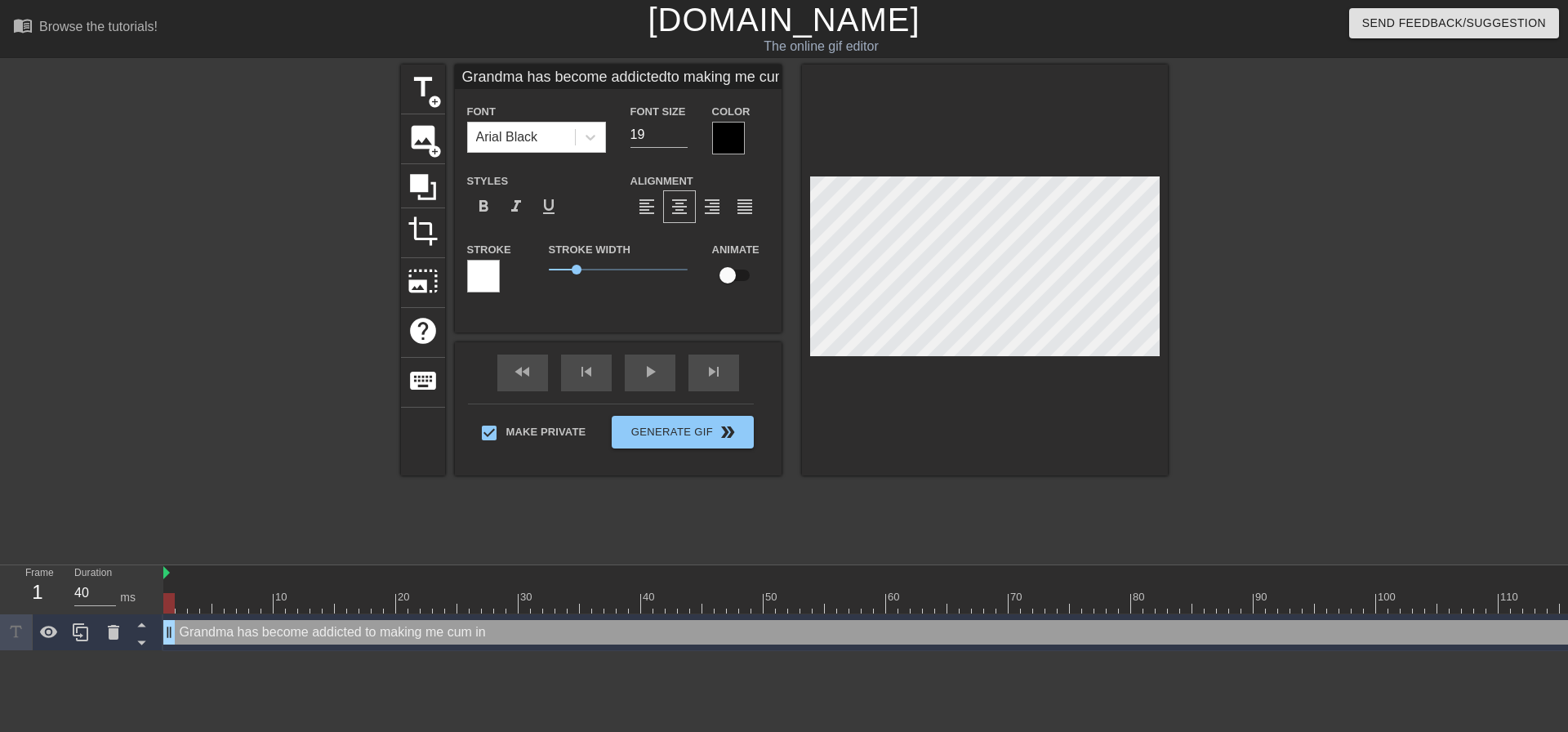
type input "Grandma has become addictedto making me cum in e"
type textarea "Grandma has become addicted to making me cum in"
type input "Grandma has become addictedto making me cum in"
type textarea "Grandma has become addicted to making me cum in h"
type input "Grandma has become addictedto making me cum in h"
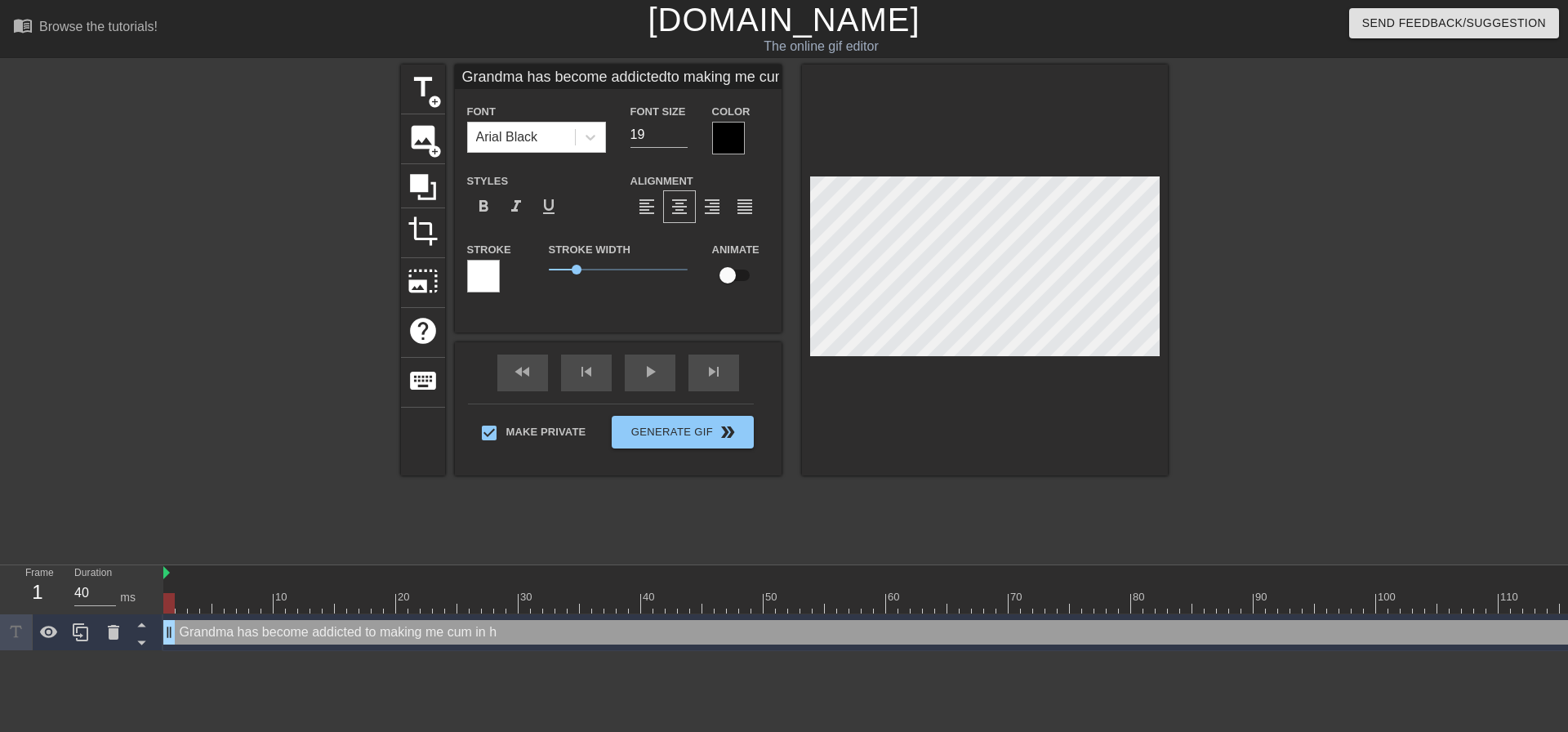
type textarea "Grandma has become addicted to making me cum in he"
type input "Grandma has become addictedto making me cum in he"
type textarea "Grandma has become addicted to making me cum in her"
type input "Grandma has become addictedto making me cum in her"
type textarea "Grandma has become addicted to making me cum in her"
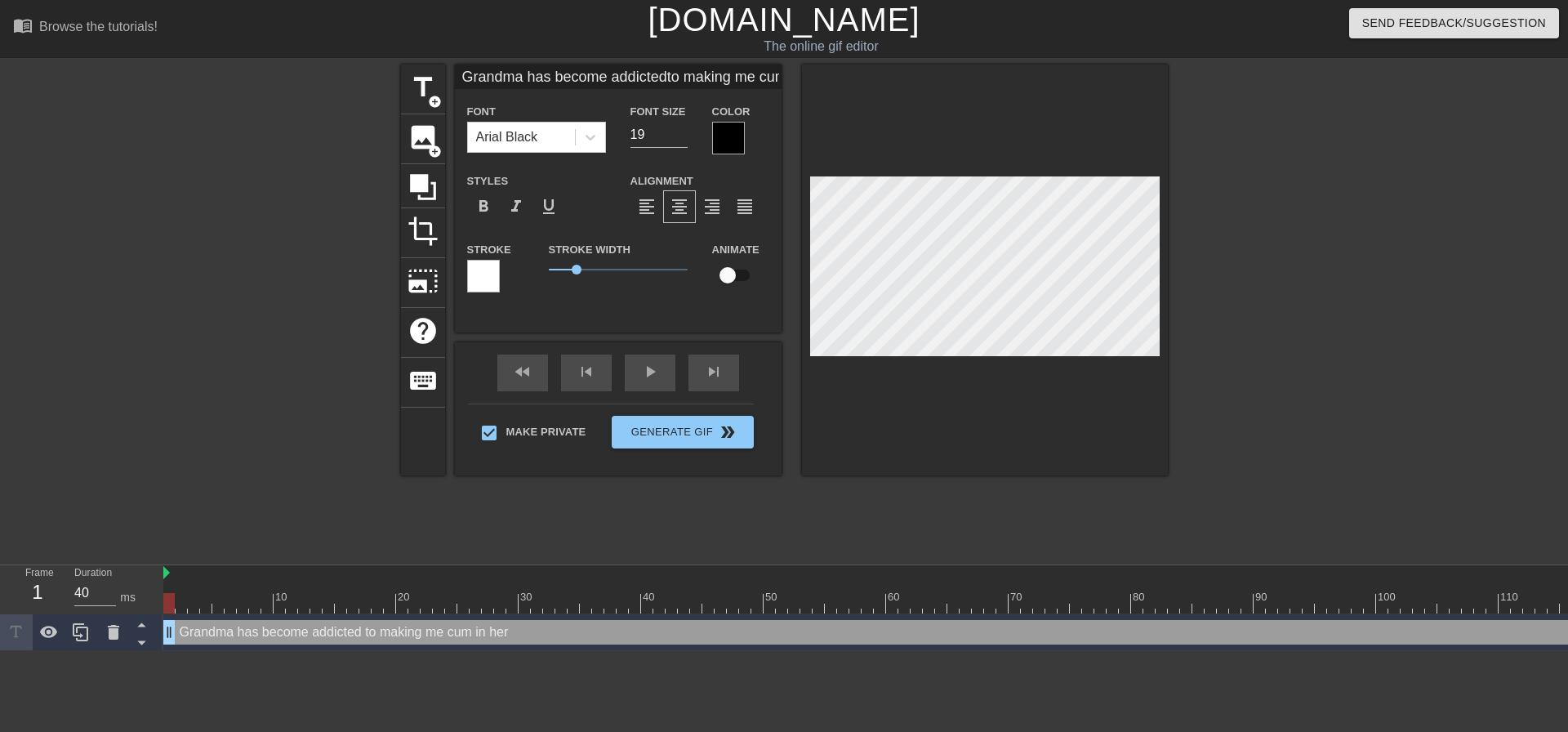
type input "Grandma has become addictedto making me cum in her"
type textarea "Grandma has become addicted to making me cum in her h"
type input "Grandma has become addictedto making me cum in her h"
type textarea "Grandma has become addicted to making me cum in her ha"
type input "Grandma has become addictedto making me cum in her ha"
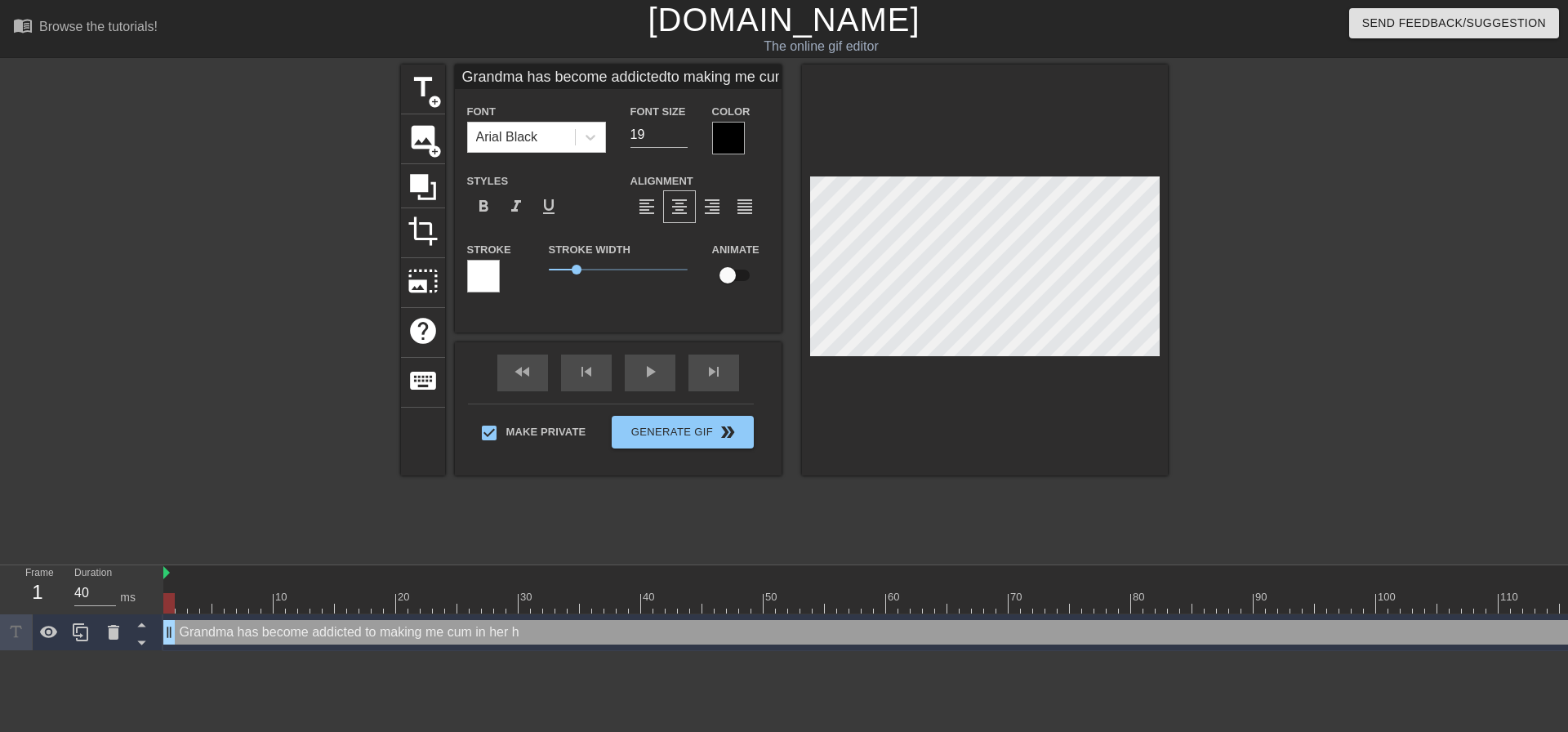
scroll to position [3, 11]
type textarea "Grandma has become addicted to making me cum in her han"
type input "Grandma has become addictedto making me cum in her han"
type textarea "Grandma has become addicted to making me cum in her hand"
type input "Grandma has become addictedto making me cum in her hand"
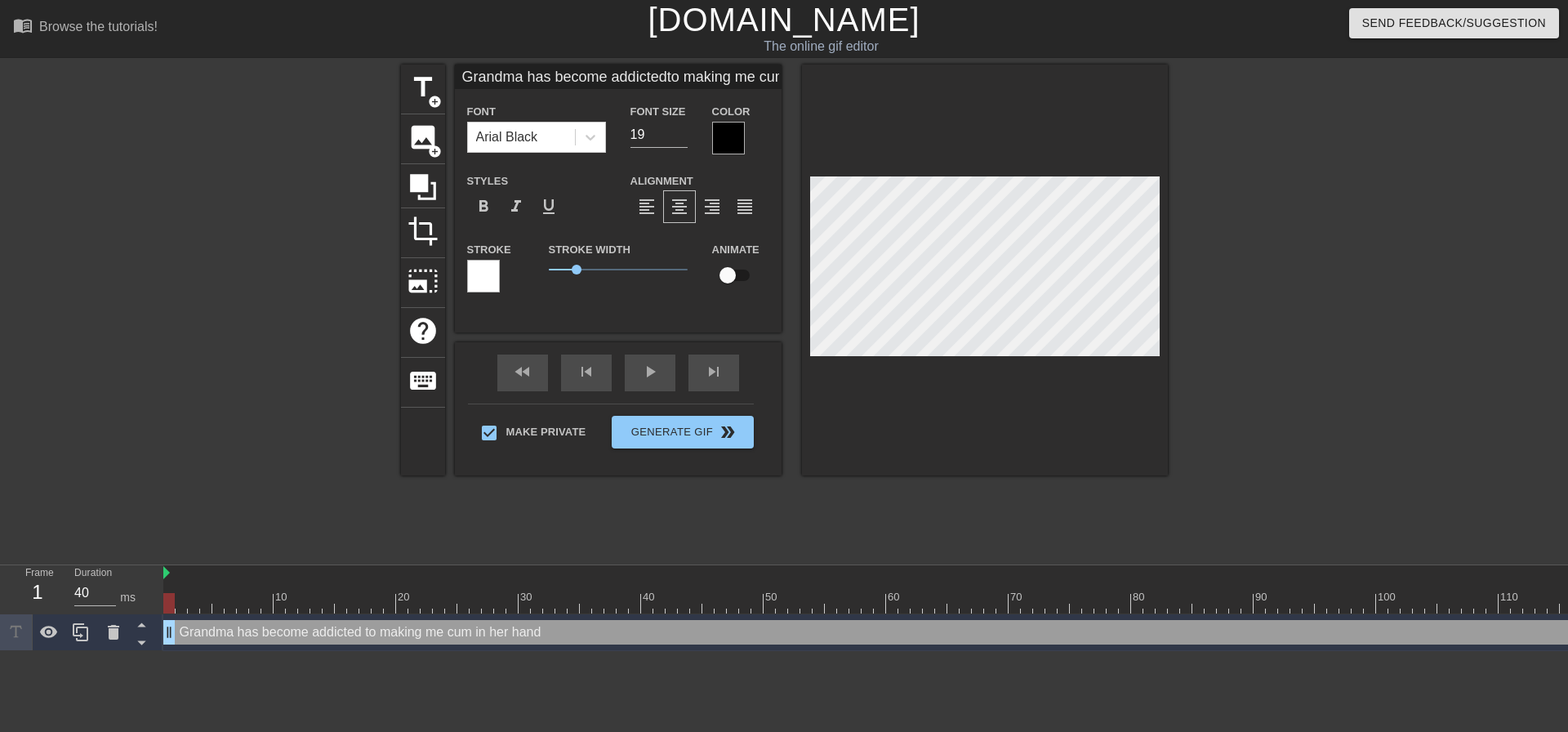
type textarea "Grandma has become addicted to making me cum in her hand!"
type input "Grandma has become addictedto making me cum in her hand!"
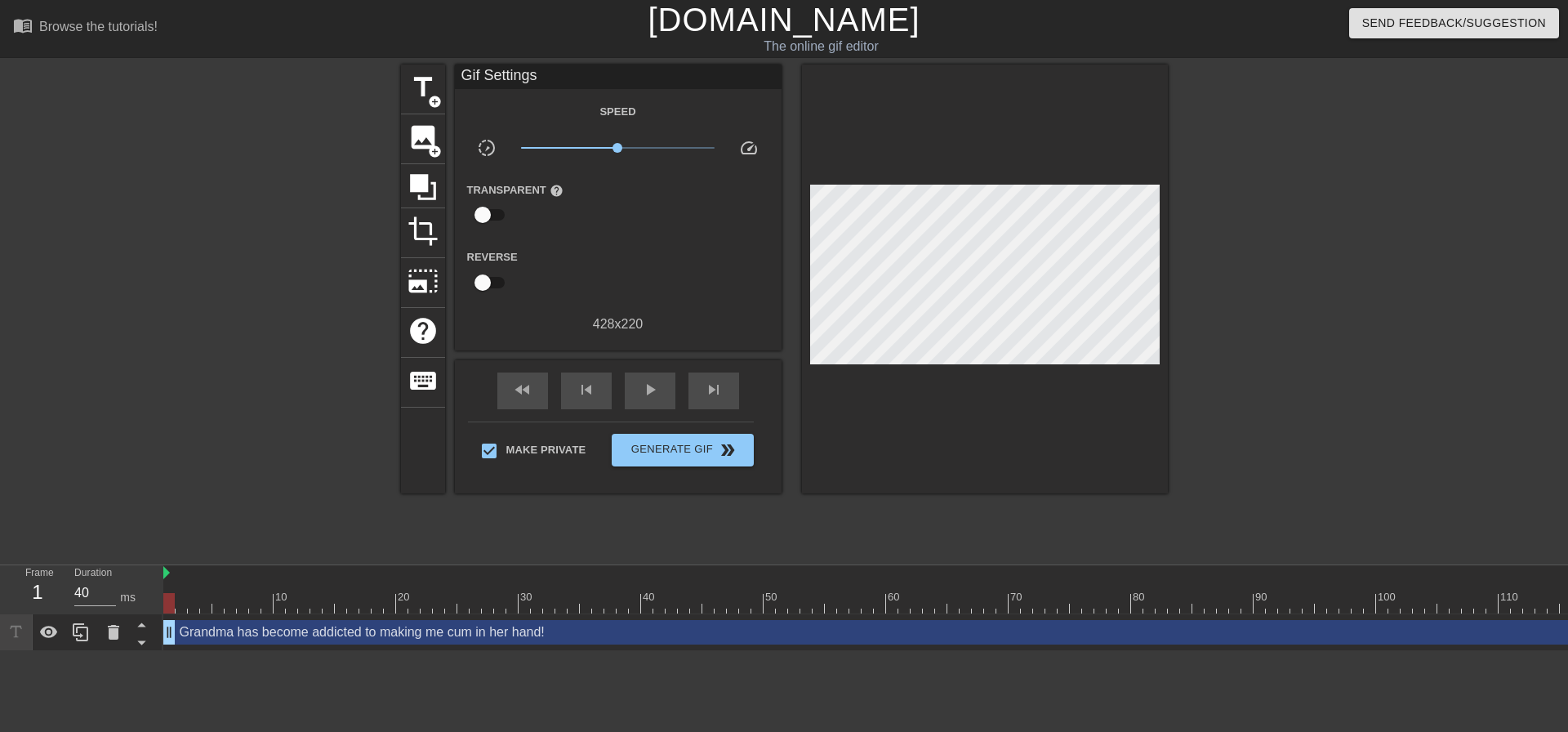
click at [1023, 380] on div at bounding box center [985, 279] width 366 height 429
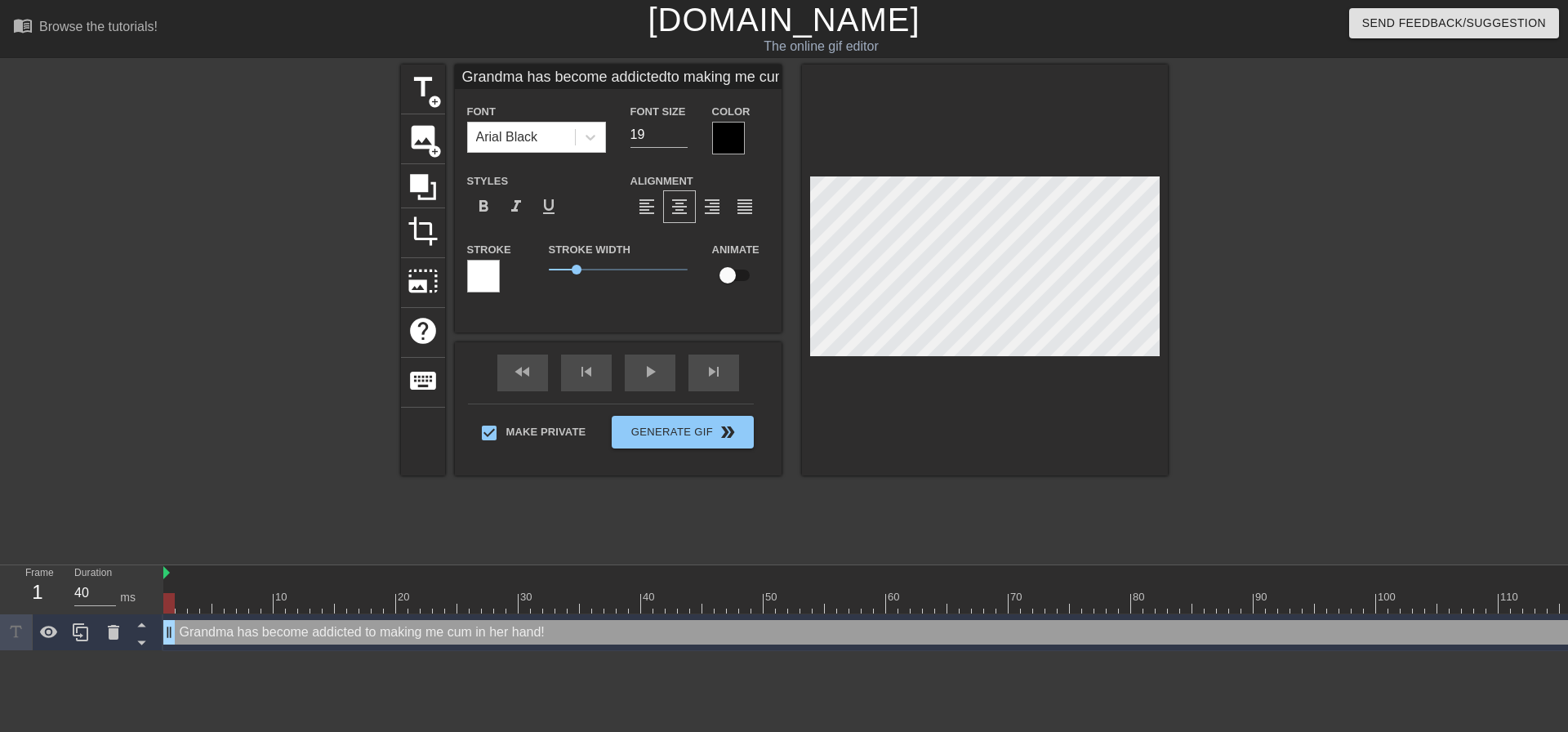
click at [1296, 284] on div at bounding box center [1310, 310] width 245 height 490
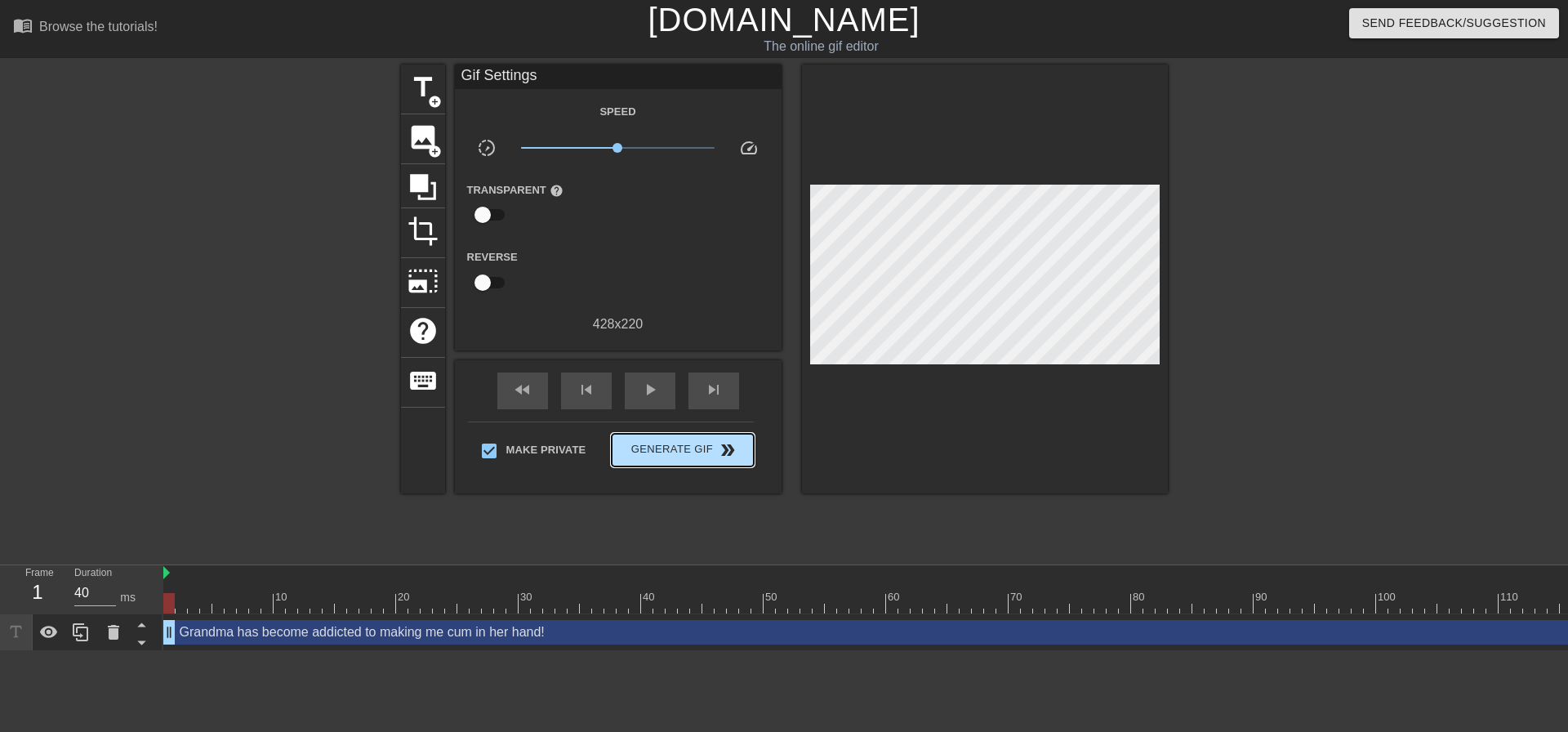
click at [691, 463] on button "Generate Gif double_arrow" at bounding box center [682, 450] width 141 height 32
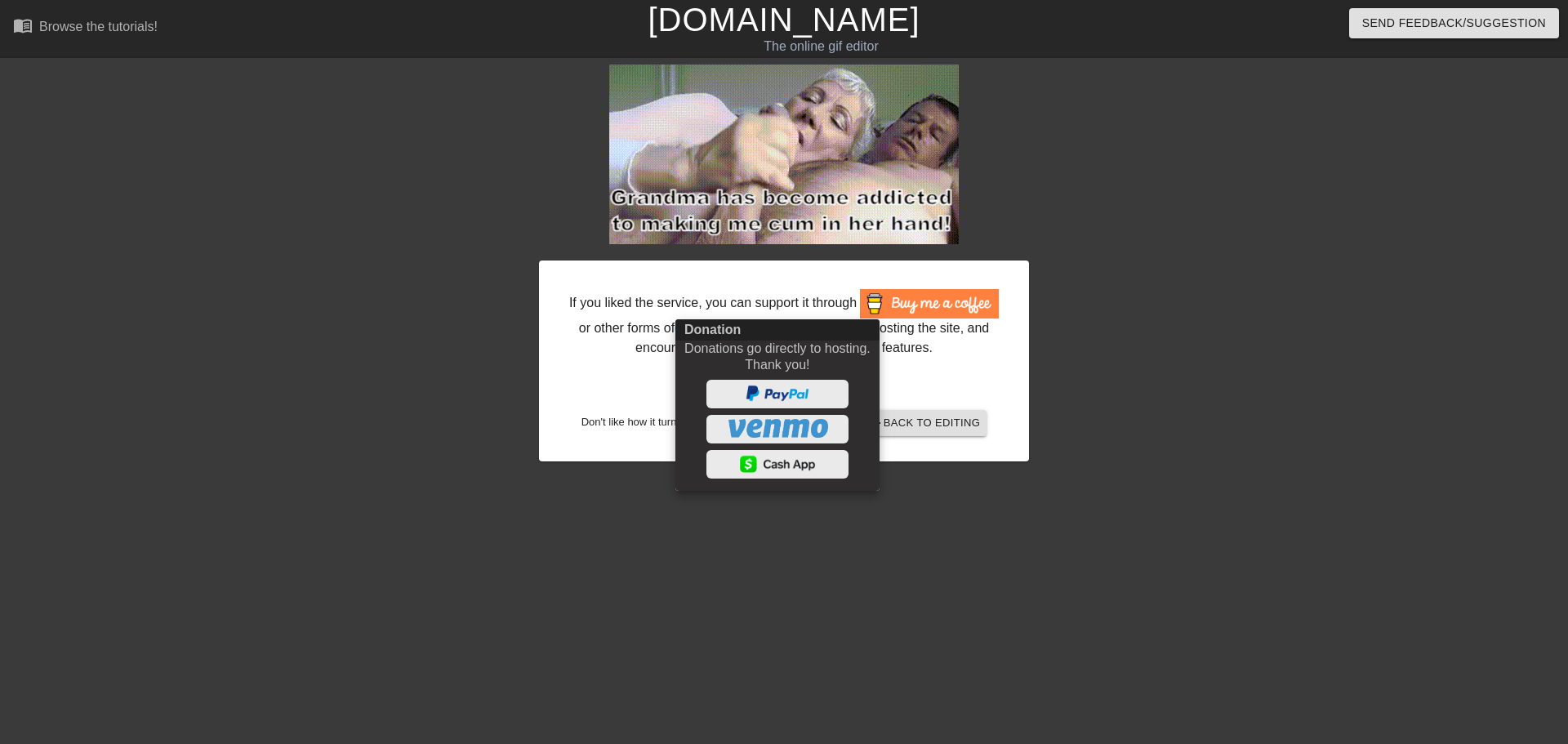
click at [455, 469] on div at bounding box center [784, 372] width 1568 height 744
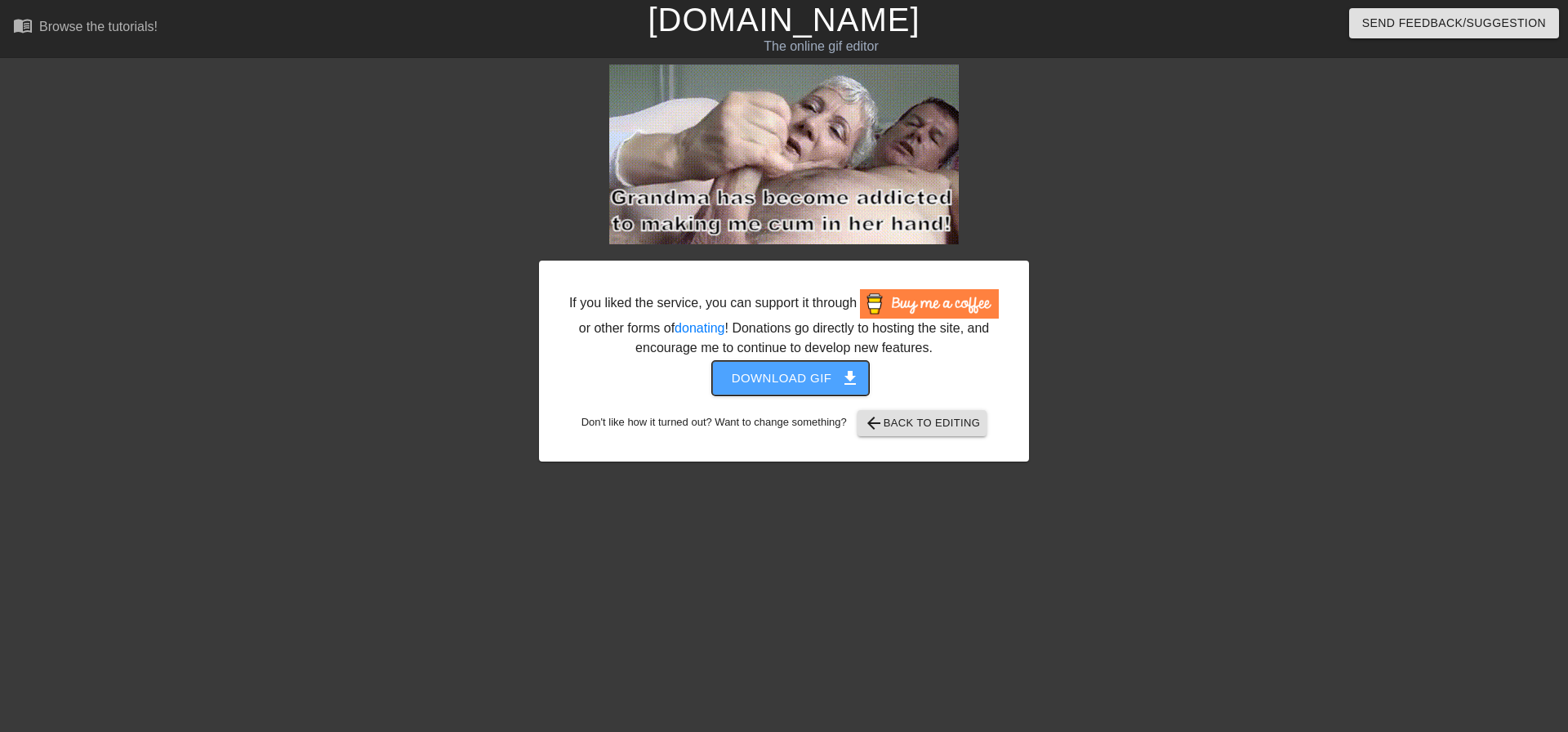
click at [794, 385] on span "Download gif get_app" at bounding box center [791, 378] width 119 height 21
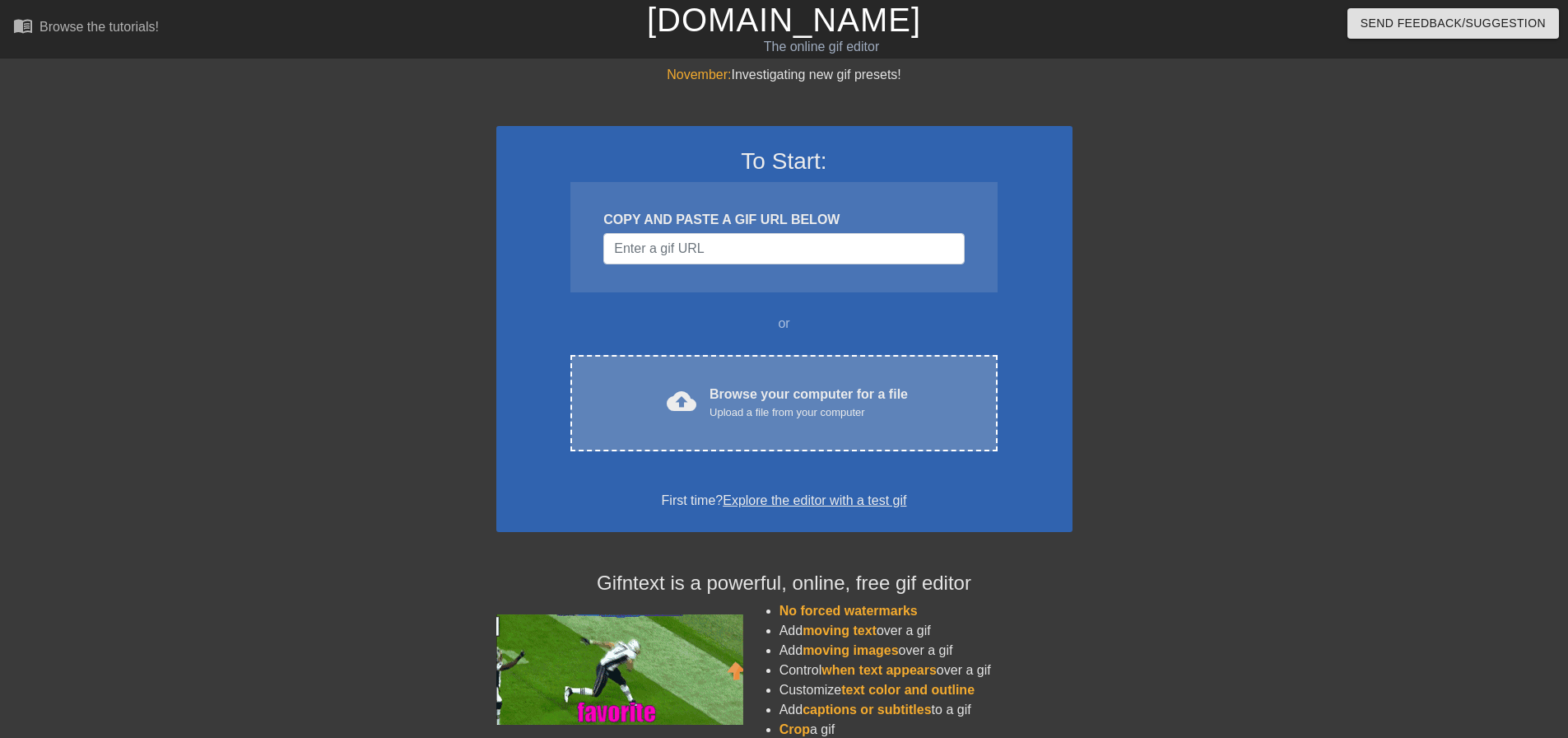
click at [828, 418] on div "Upload a file from your computer" at bounding box center [808, 413] width 198 height 16
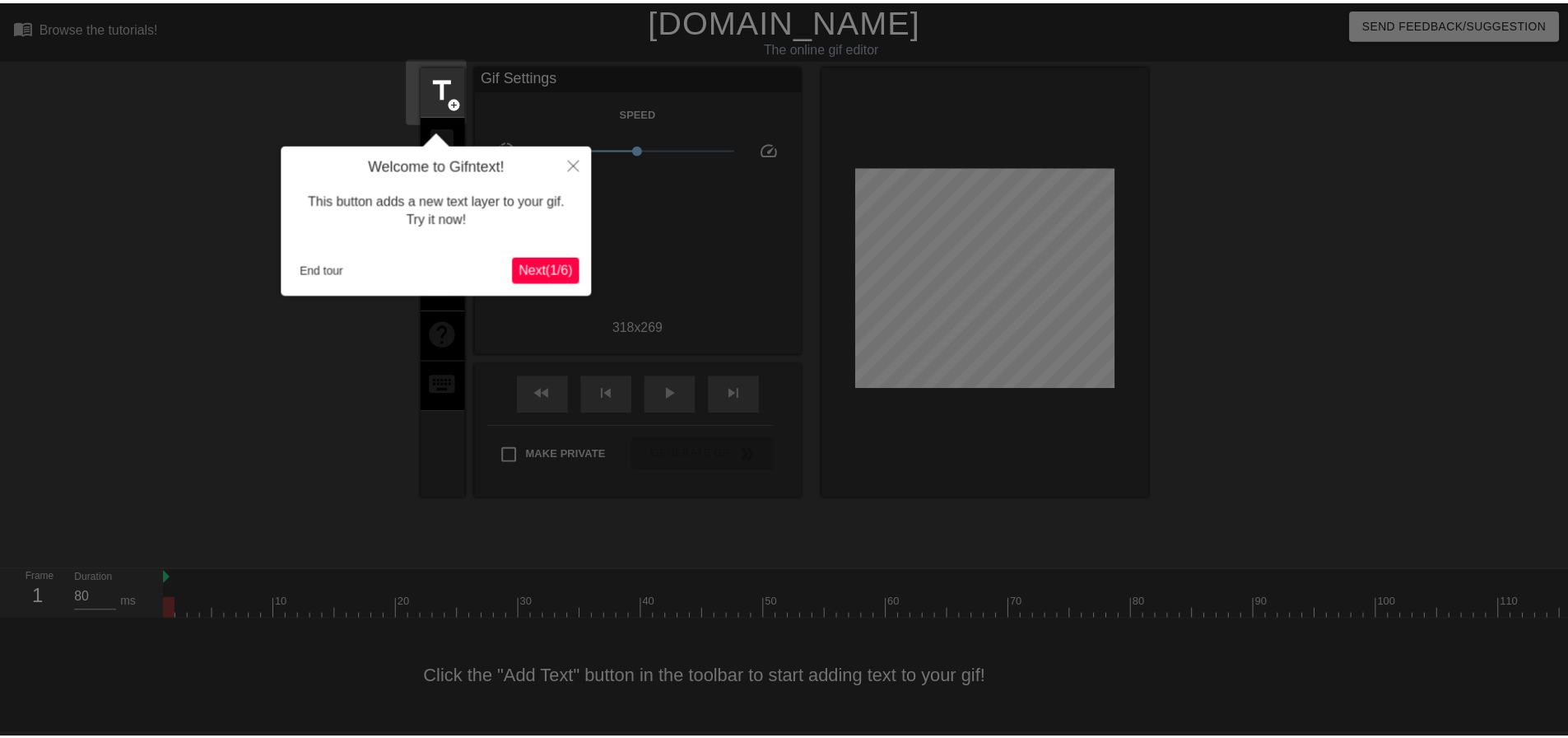
scroll to position [9, 0]
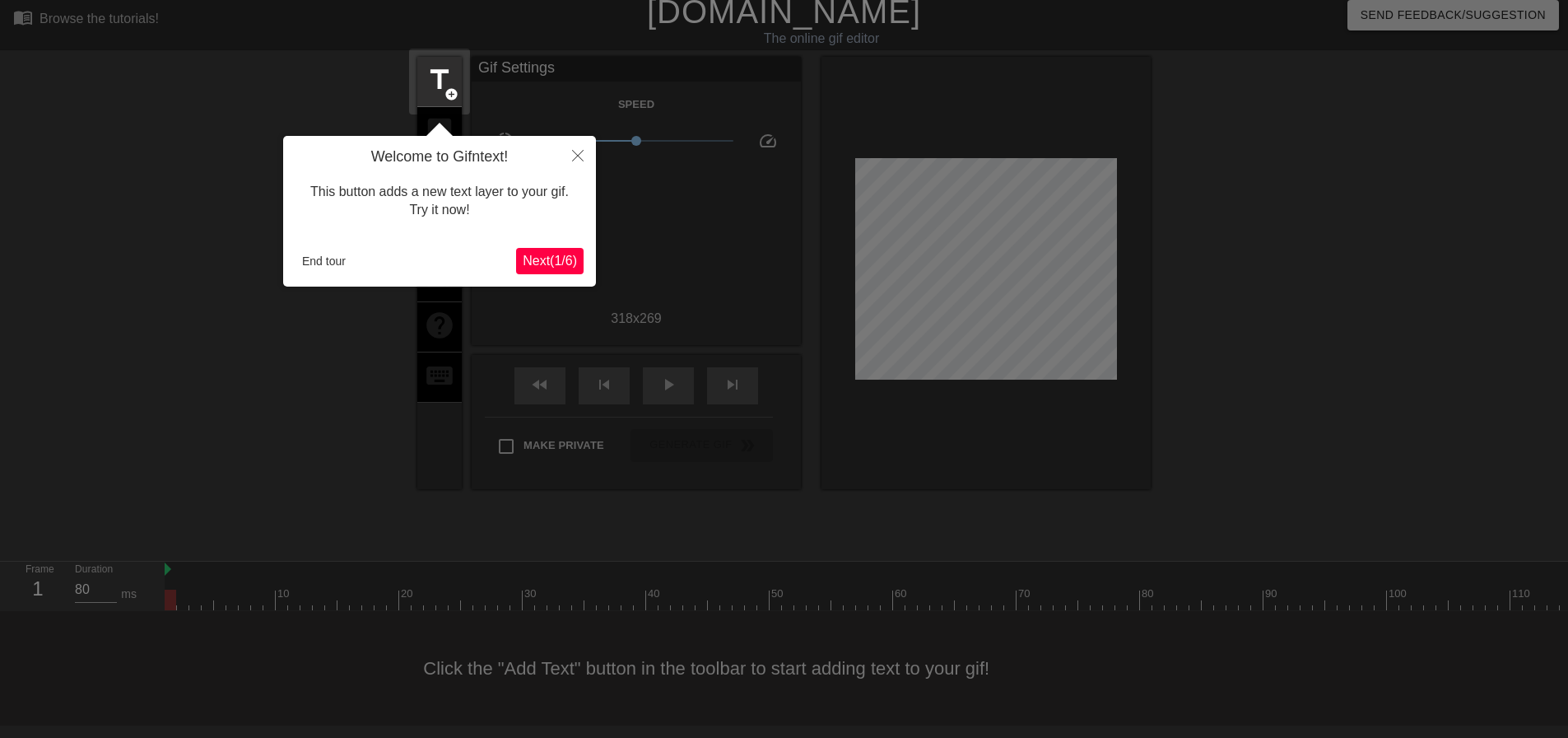
click at [334, 248] on div "End tour Next ( 1 / 6 )" at bounding box center [439, 261] width 288 height 27
click at [334, 259] on button "End tour" at bounding box center [323, 261] width 56 height 25
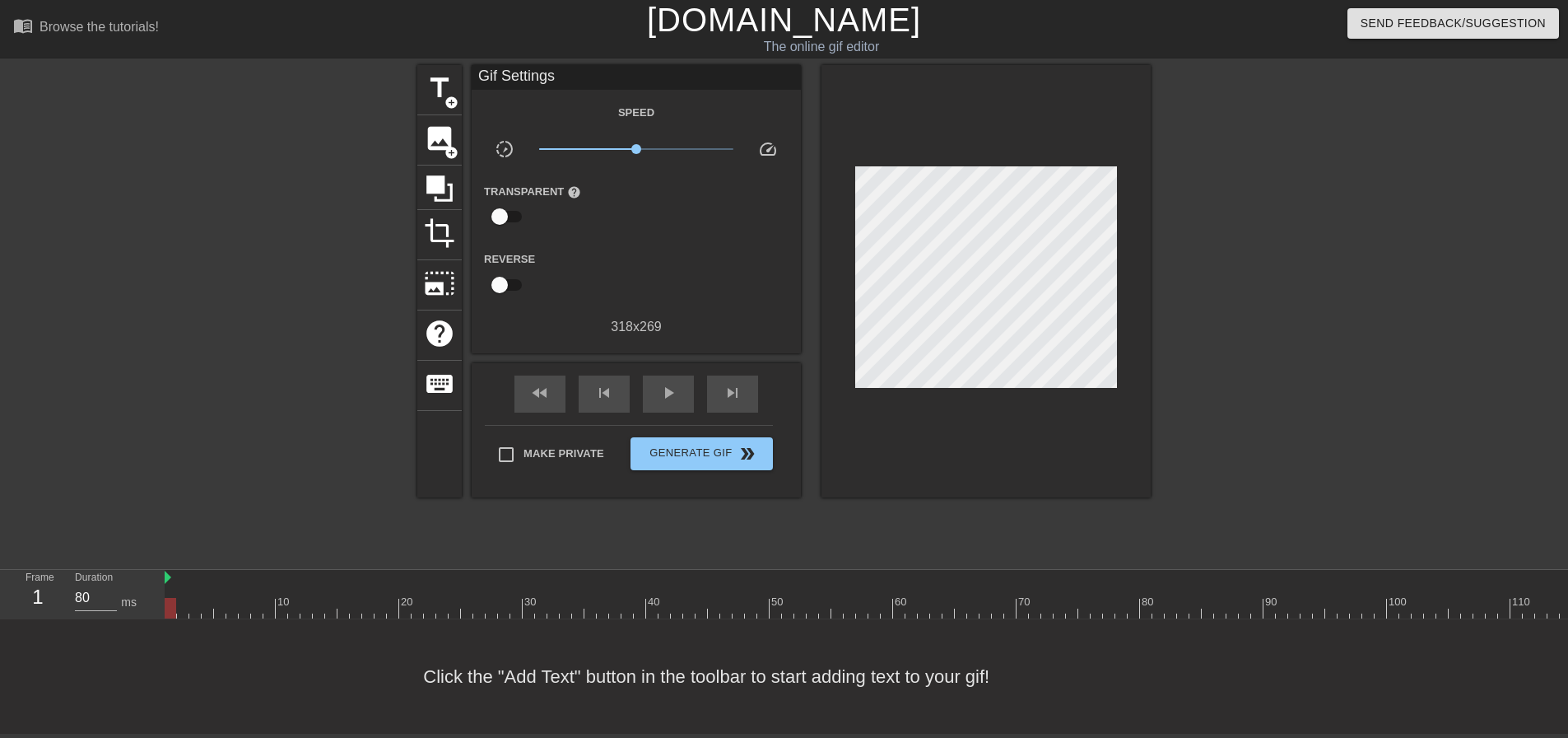
click at [412, 86] on div "title add_circle image add_circle crop photo_size_select_large help keyboard Gi…" at bounding box center [784, 312] width 1568 height 494
click at [423, 86] on div "title add_circle" at bounding box center [439, 90] width 44 height 50
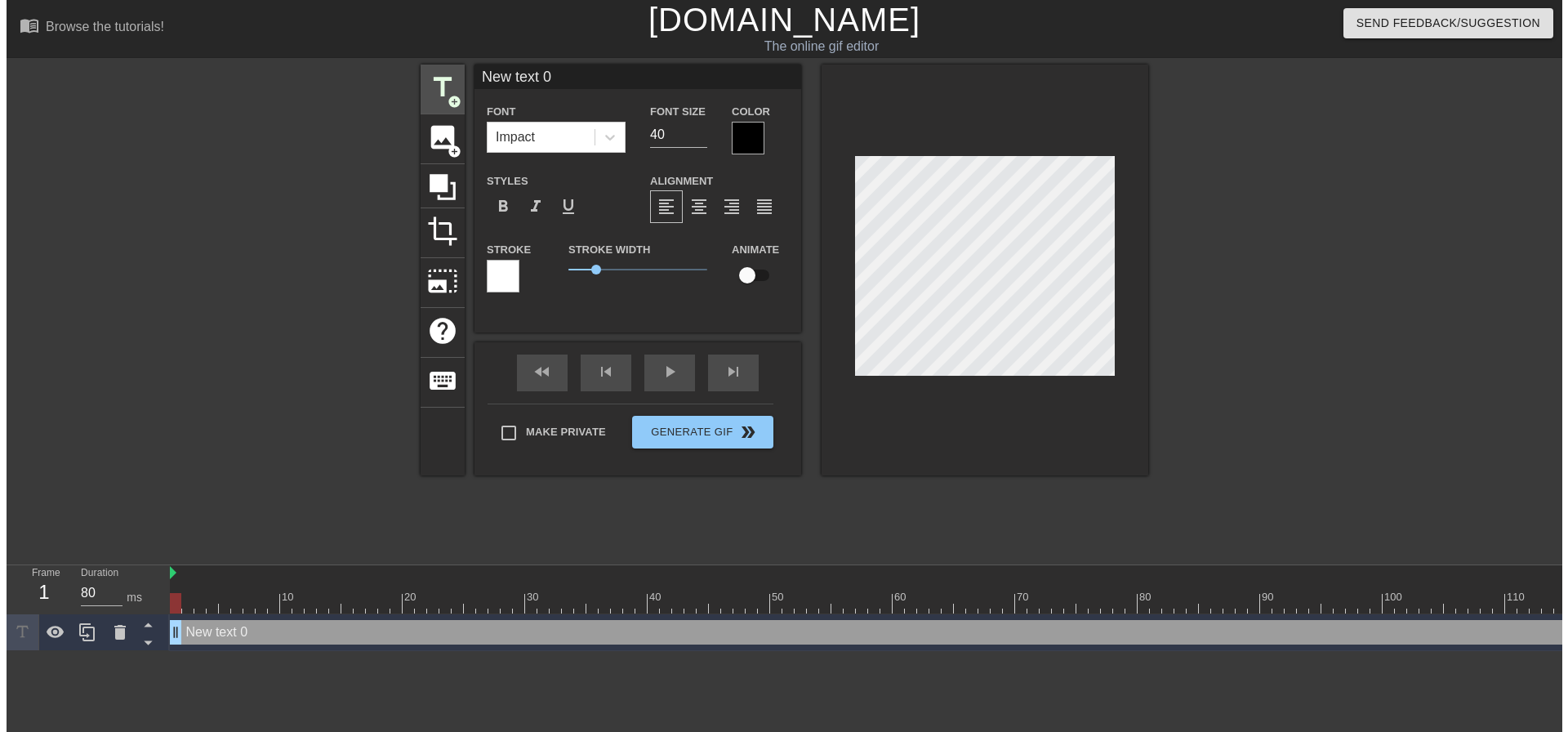
scroll to position [0, 0]
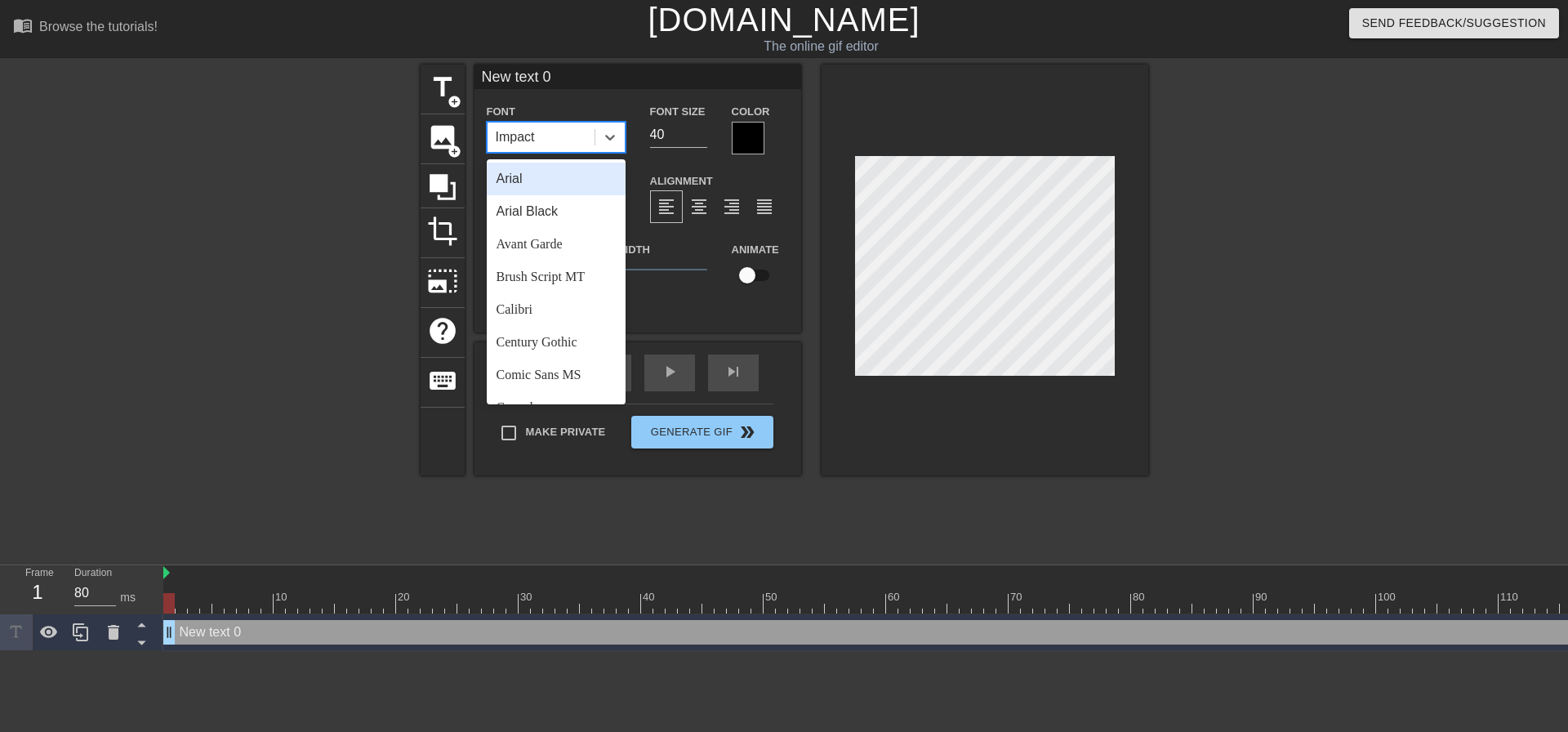
click at [568, 140] on div "Impact" at bounding box center [541, 137] width 107 height 29
click at [529, 228] on div "Avant Garde" at bounding box center [556, 244] width 139 height 32
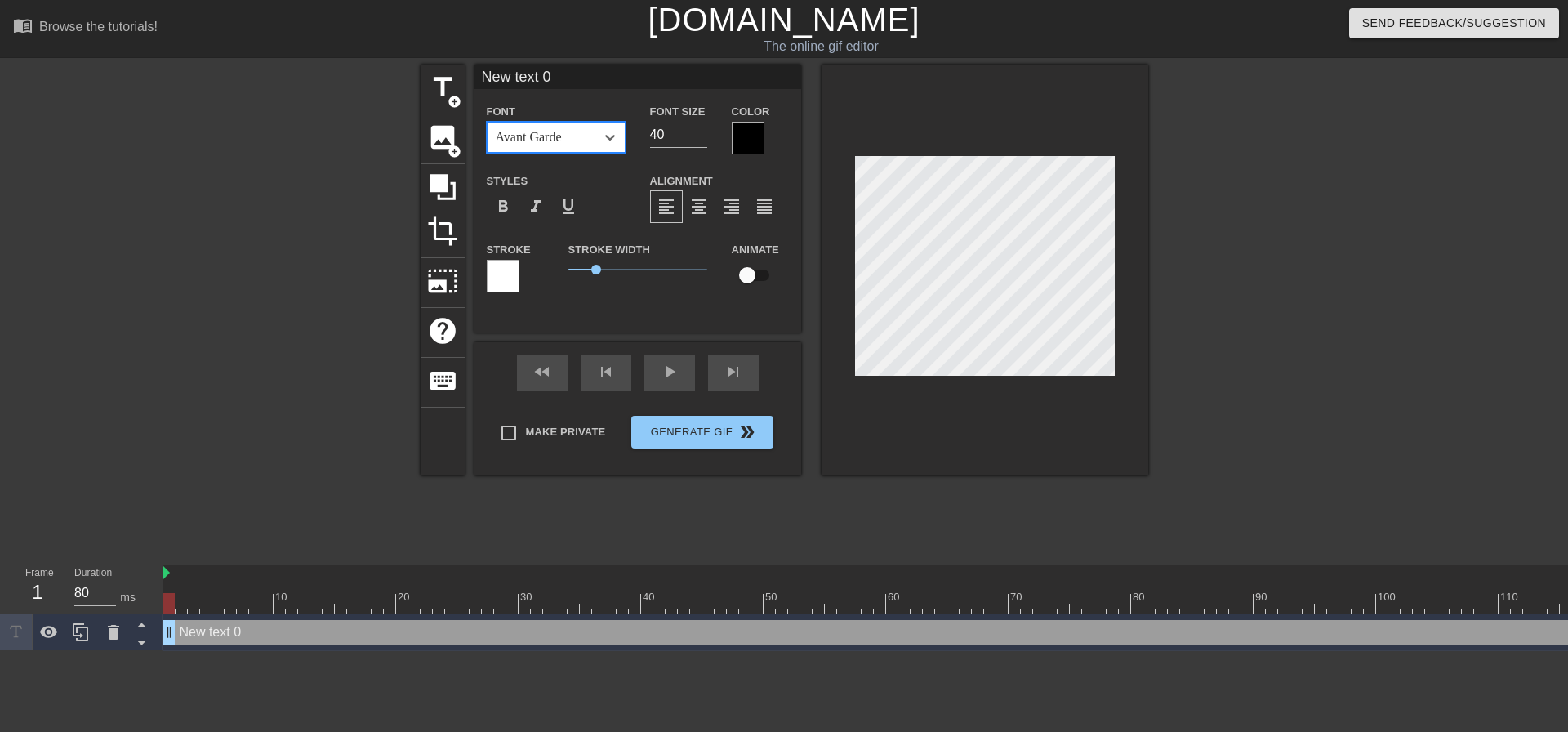
click at [569, 141] on div "Avant Garde" at bounding box center [541, 137] width 107 height 29
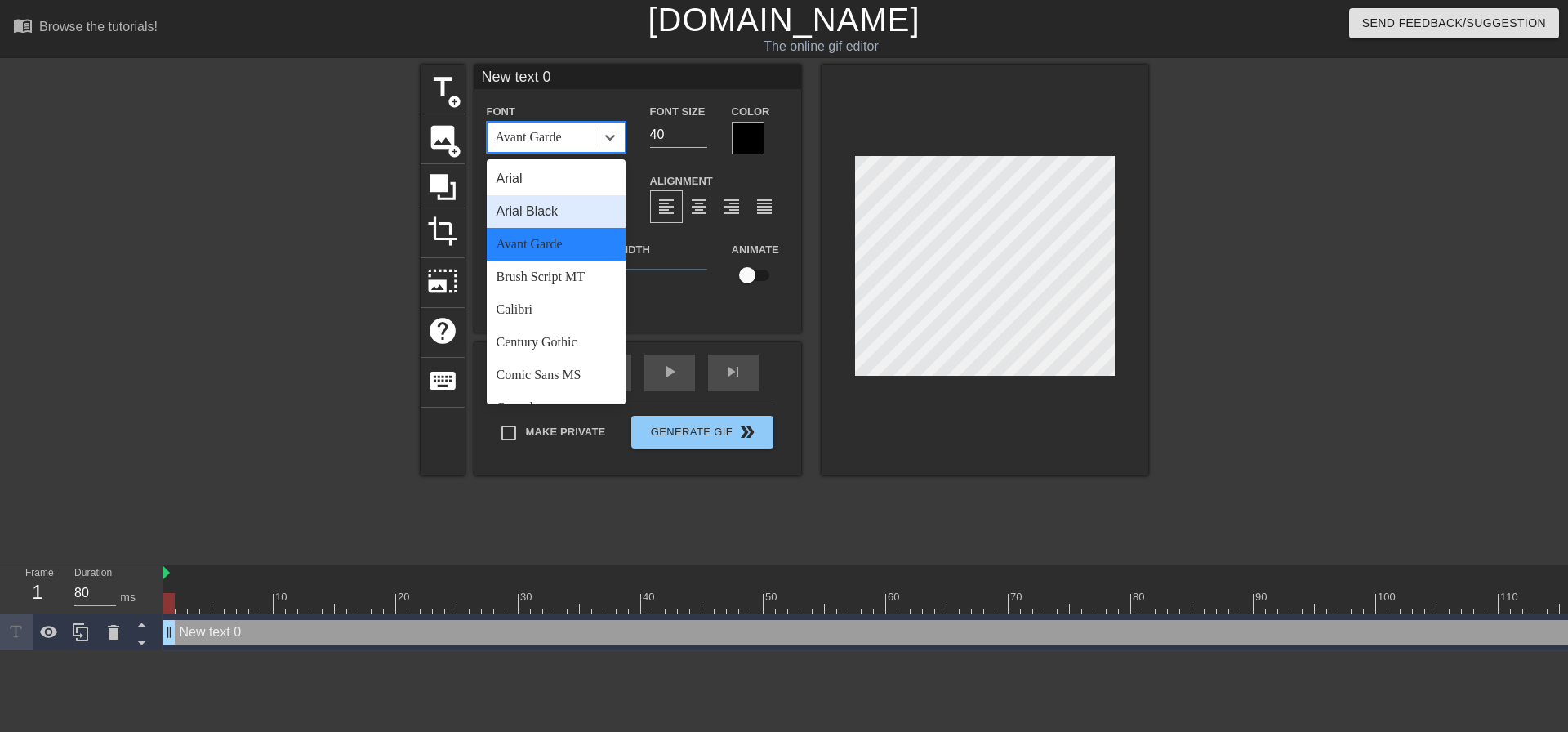
click at [538, 202] on div "Arial Black" at bounding box center [556, 212] width 139 height 32
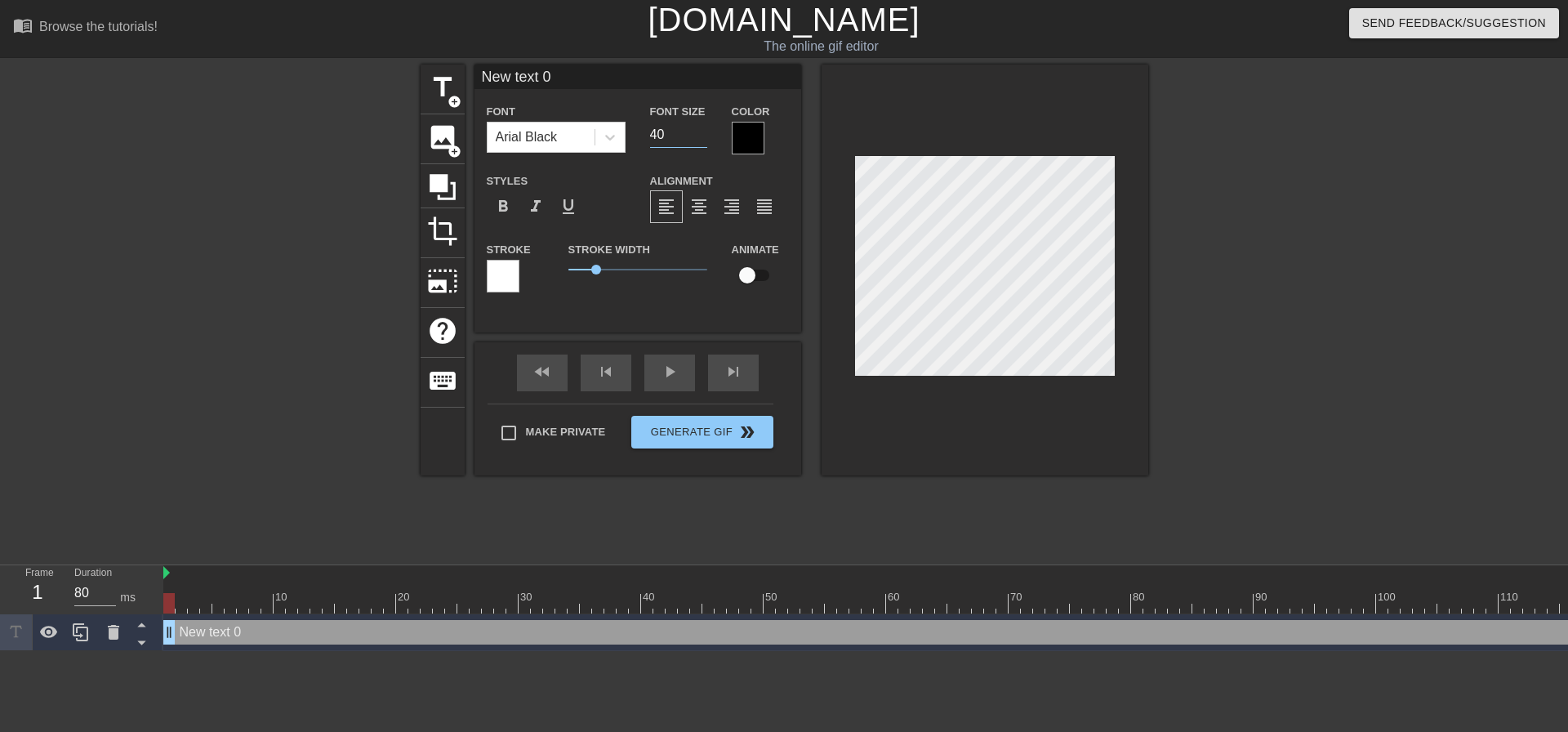
click at [664, 134] on input "40" at bounding box center [679, 135] width 57 height 27
type input "2"
type input "18"
click at [701, 201] on span "format_align_center" at bounding box center [699, 206] width 20 height 20
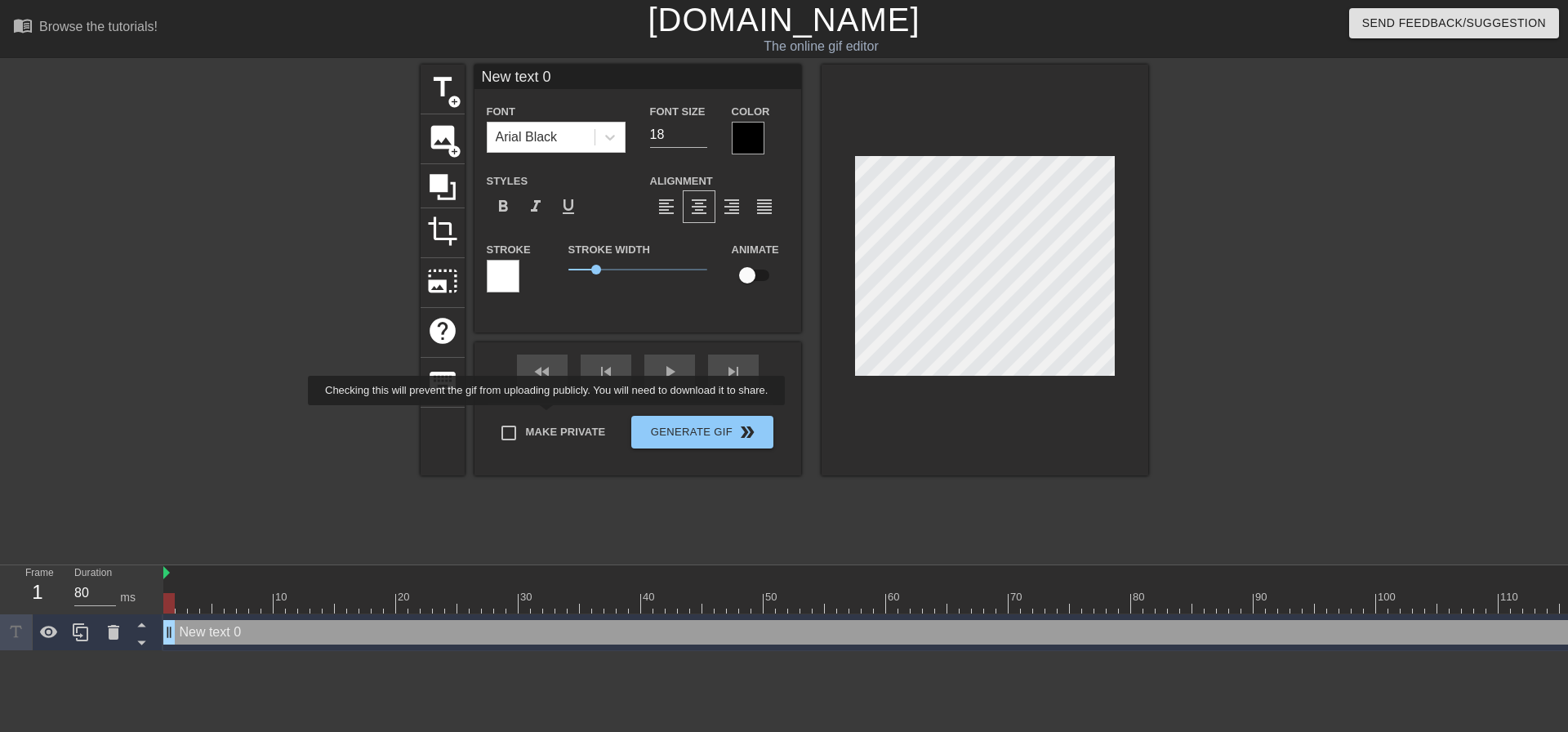
click at [553, 436] on label "Make Private" at bounding box center [549, 433] width 114 height 34
click at [526, 436] on input "Make Private" at bounding box center [509, 433] width 34 height 34
checkbox input "true"
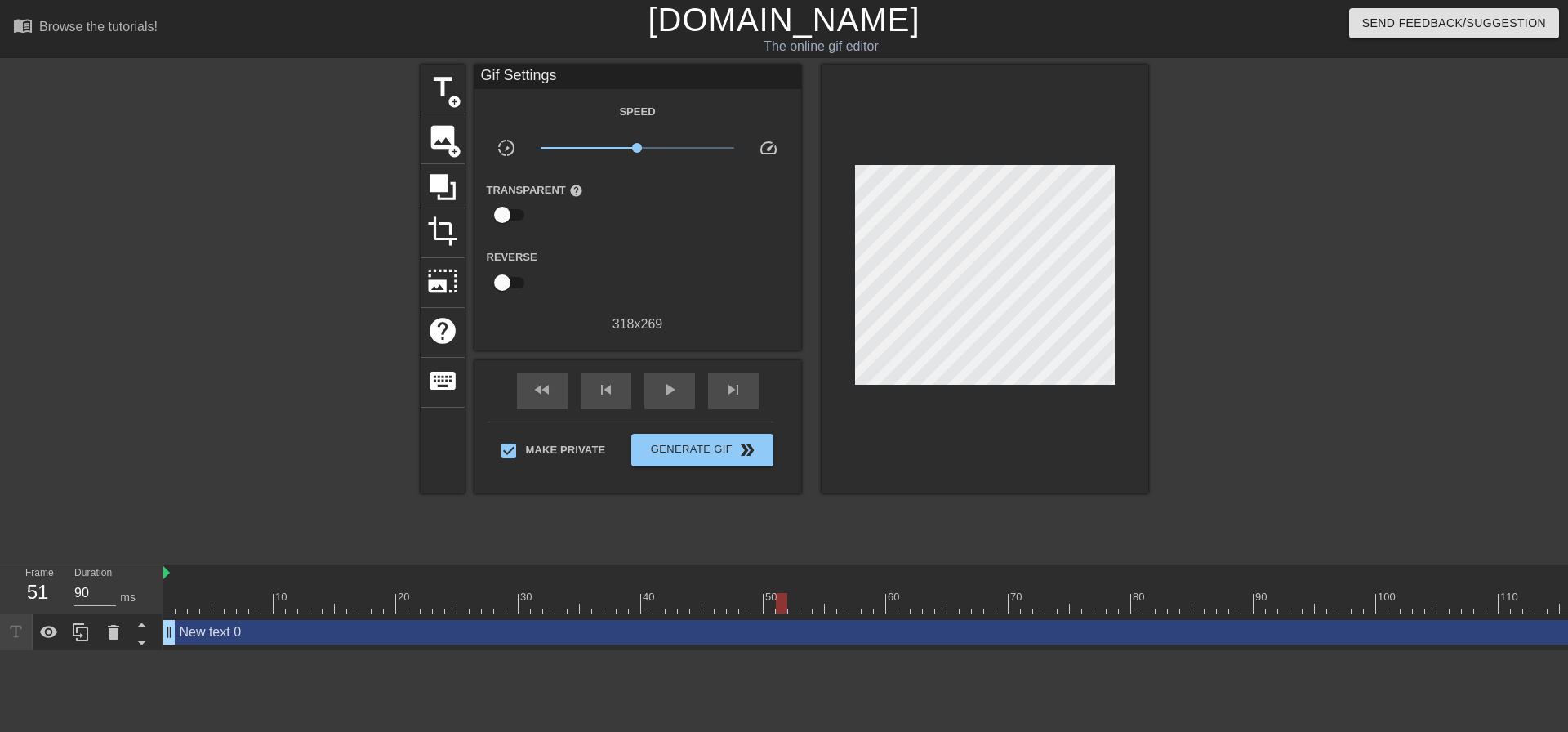
type input "80"
drag, startPoint x: 173, startPoint y: 603, endPoint x: 54, endPoint y: 544, distance: 132.8
click at [4, 575] on div "Frame 51 Duration 80 ms 10 20 30 40 50 60 70 80 90 100 110 New text 0 drag_hand…" at bounding box center [784, 609] width 1568 height 85
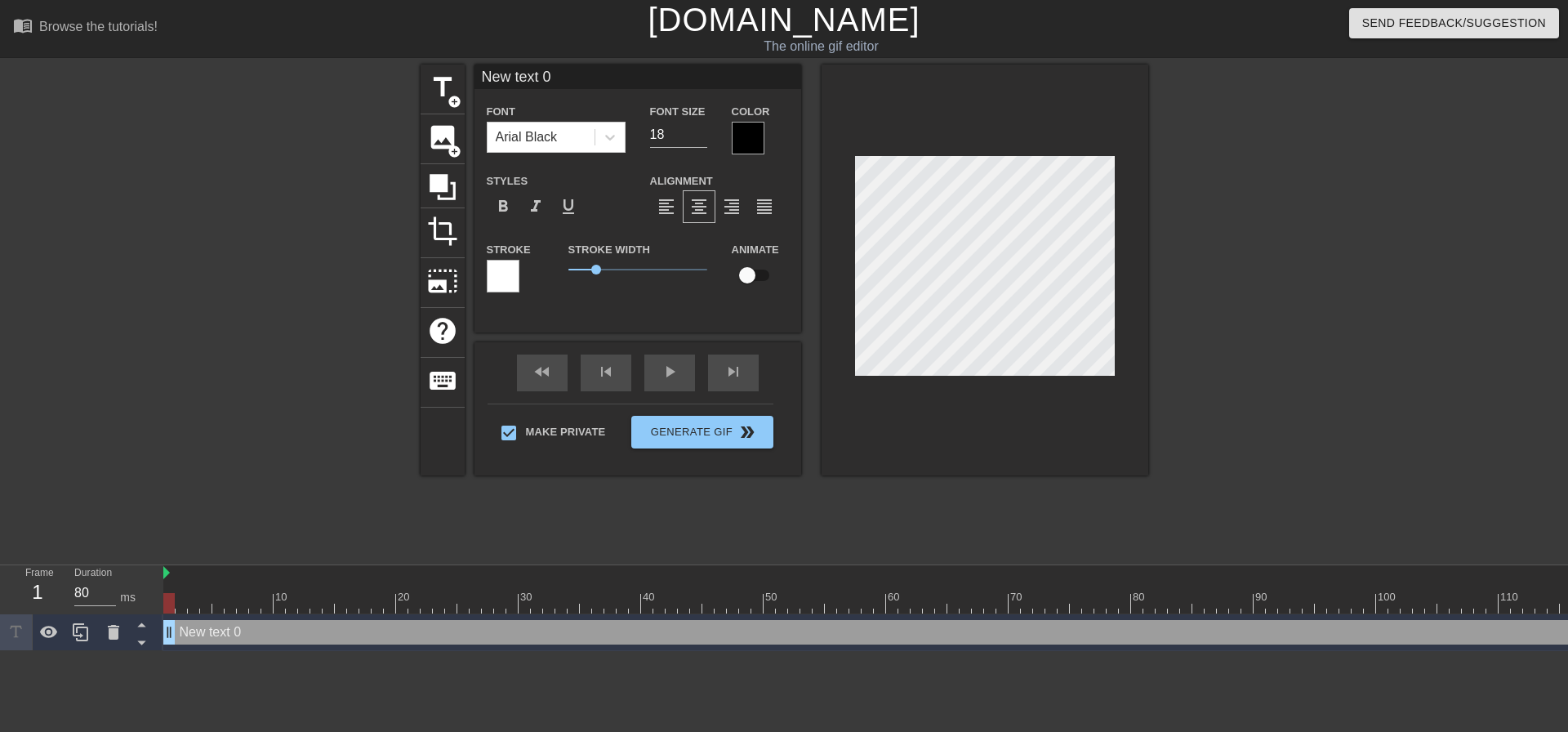
scroll to position [3, 5]
type textarea "T"
type input "T"
type textarea "Th"
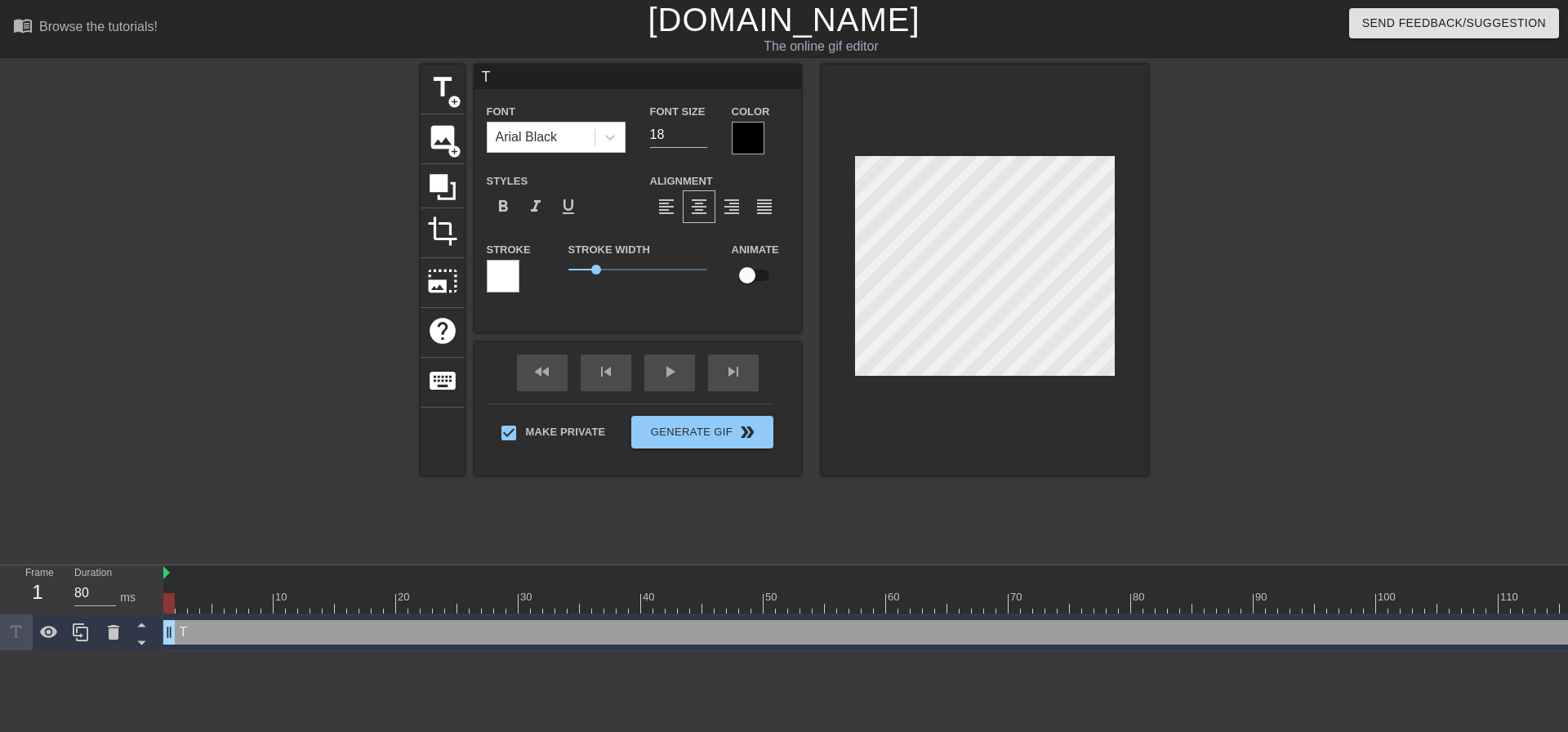
type input "Th"
type textarea "Tha"
type input "Tha"
type textarea "Th"
type input "Th"
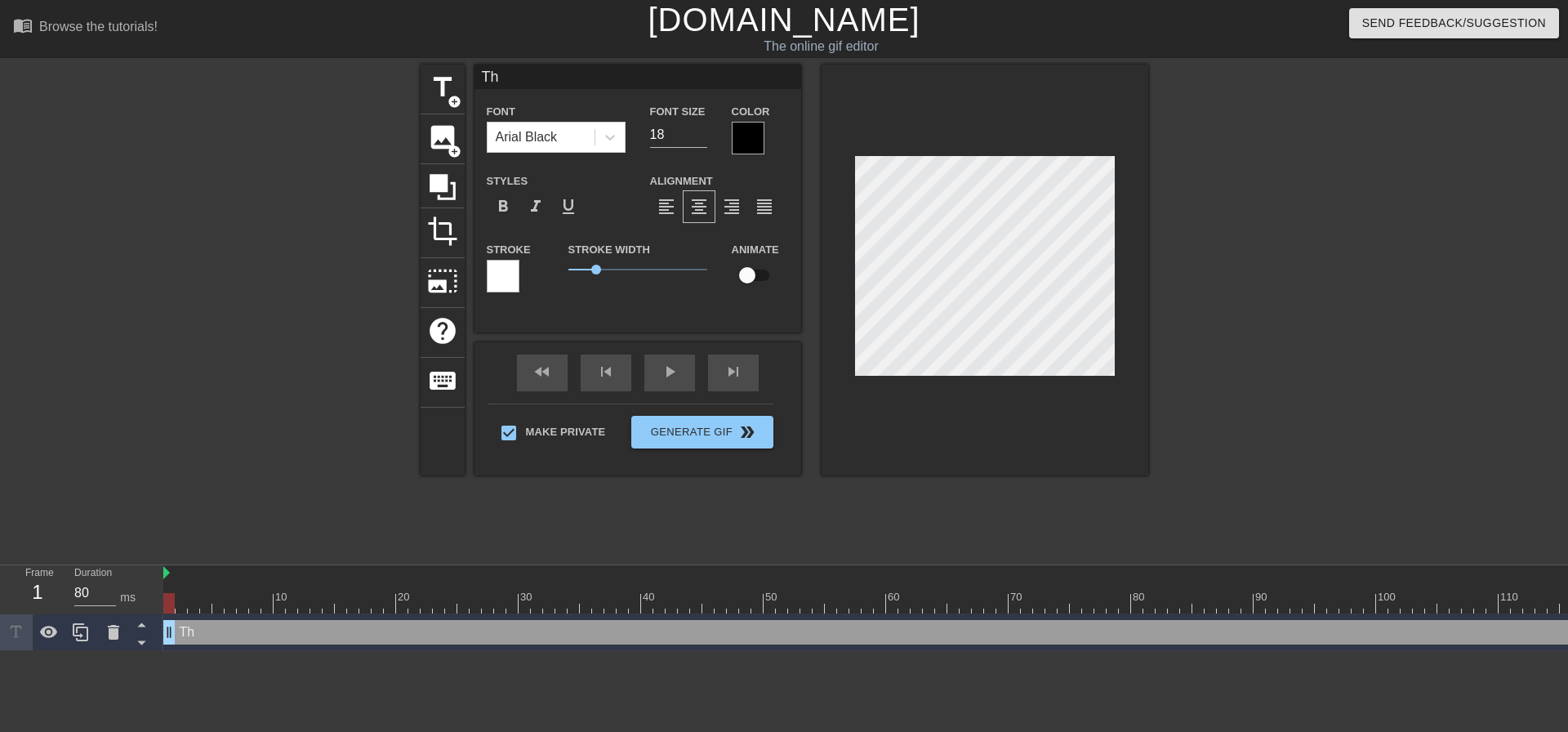
type textarea "T"
type input "T"
type textarea "O"
type input "O"
type textarea "Oh"
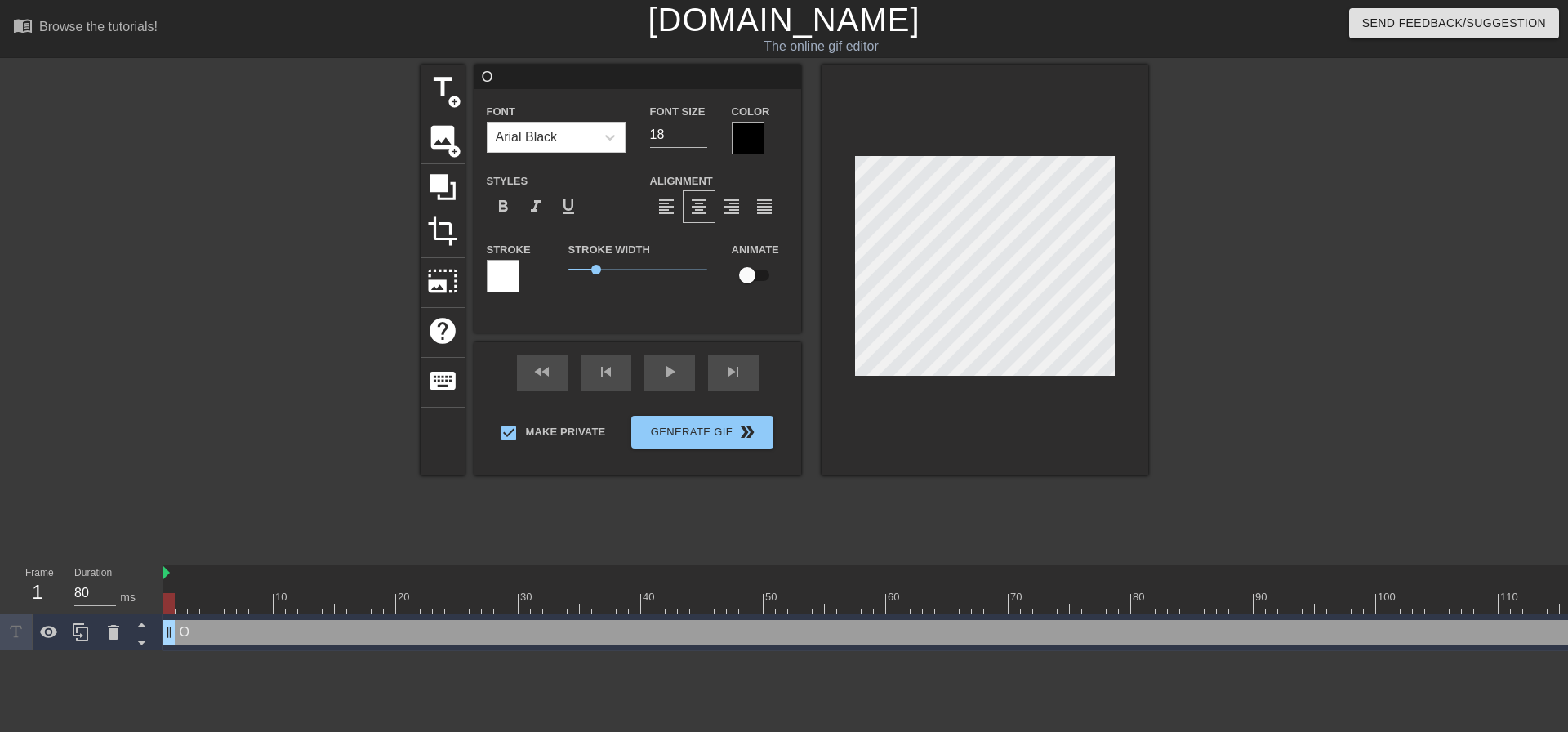
type input "Oh"
type textarea "Ohh"
type input "Ohh"
type textarea "Ohhh"
type input "Ohhh"
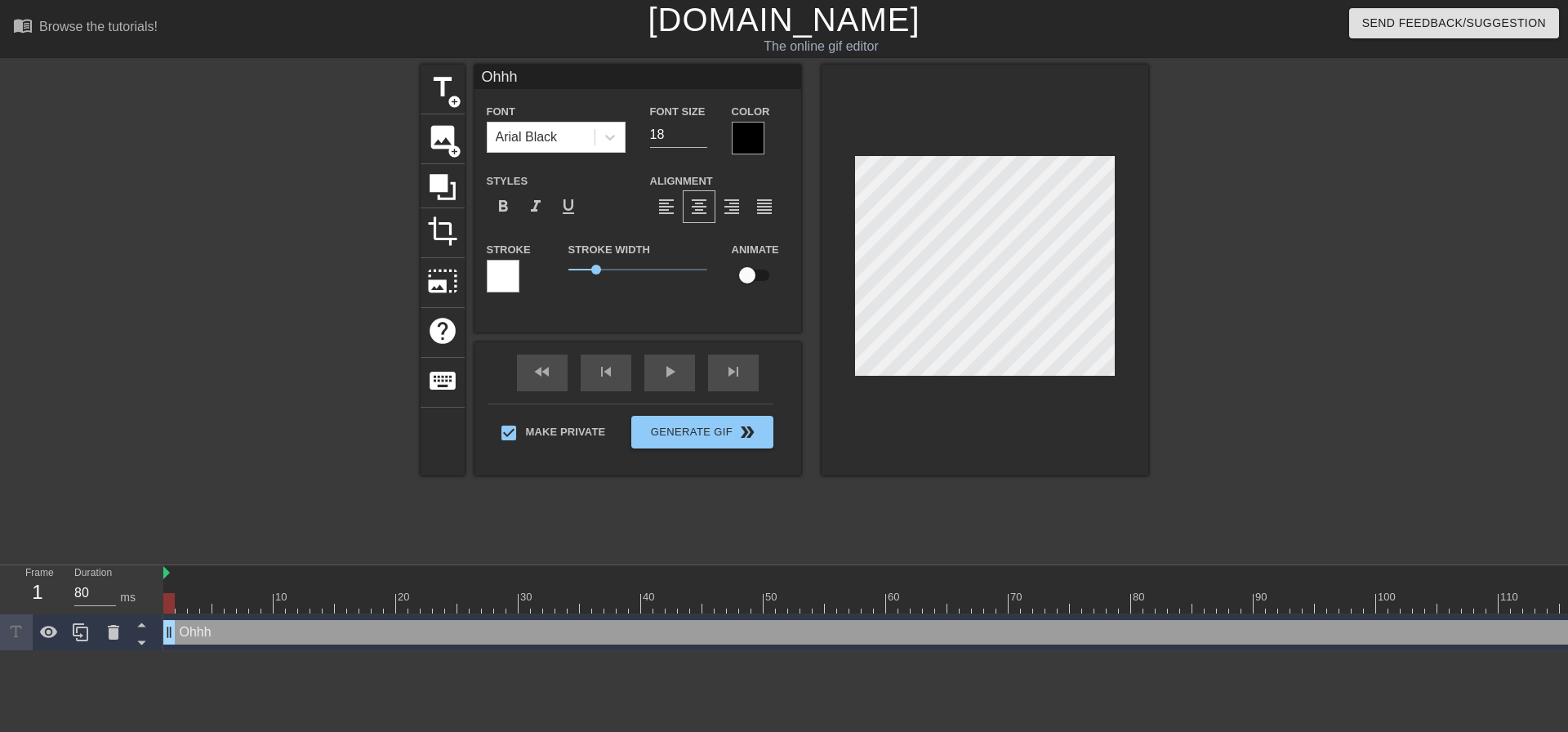
type textarea "Ohhh"
type input "Ohhh"
type textarea "Ohhh m"
type input "Ohhh m"
type textarea "Ohhh my"
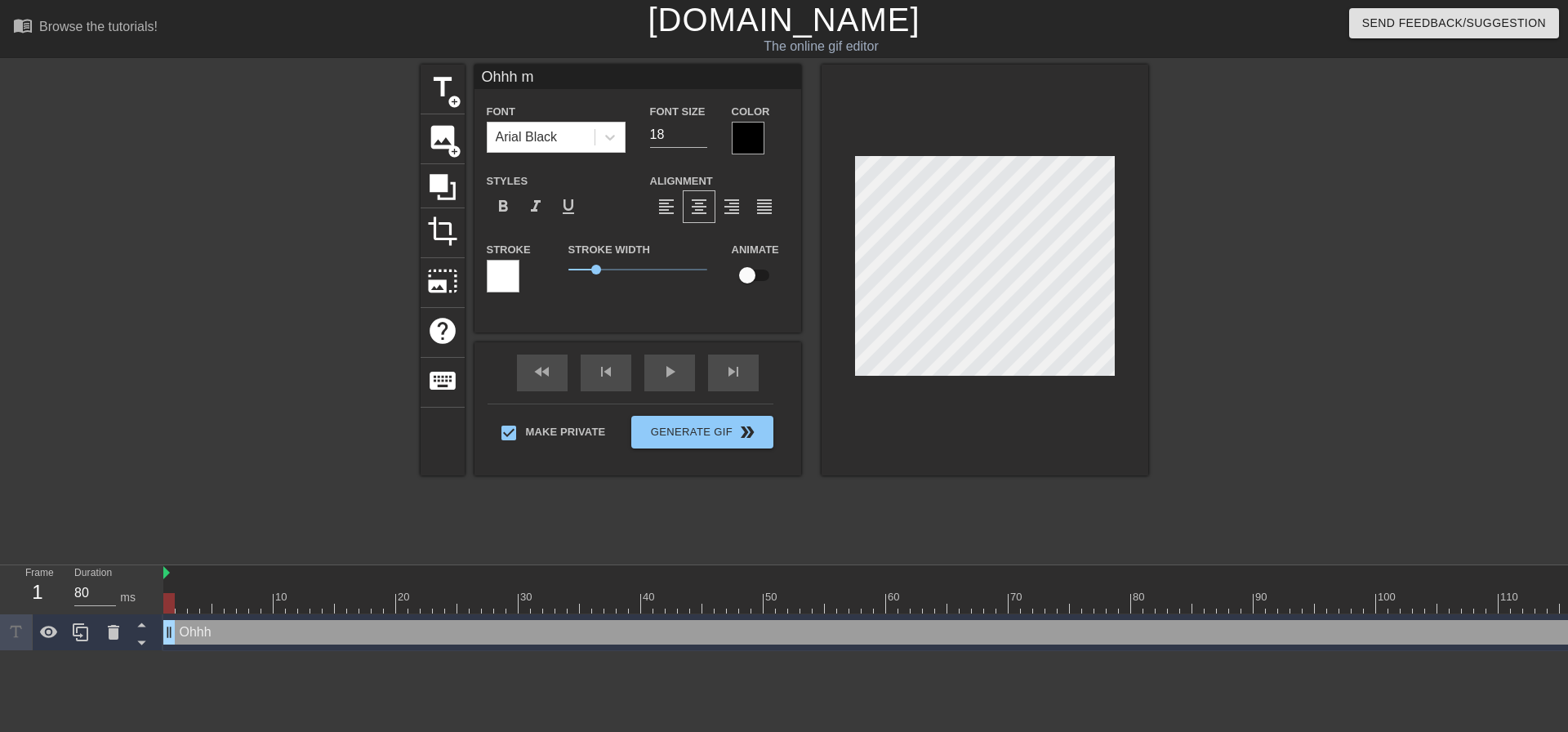
type input "Ohhh my"
type textarea "Ohhh my!"
type input "Ohhh my!"
type textarea "Ohhh my!"
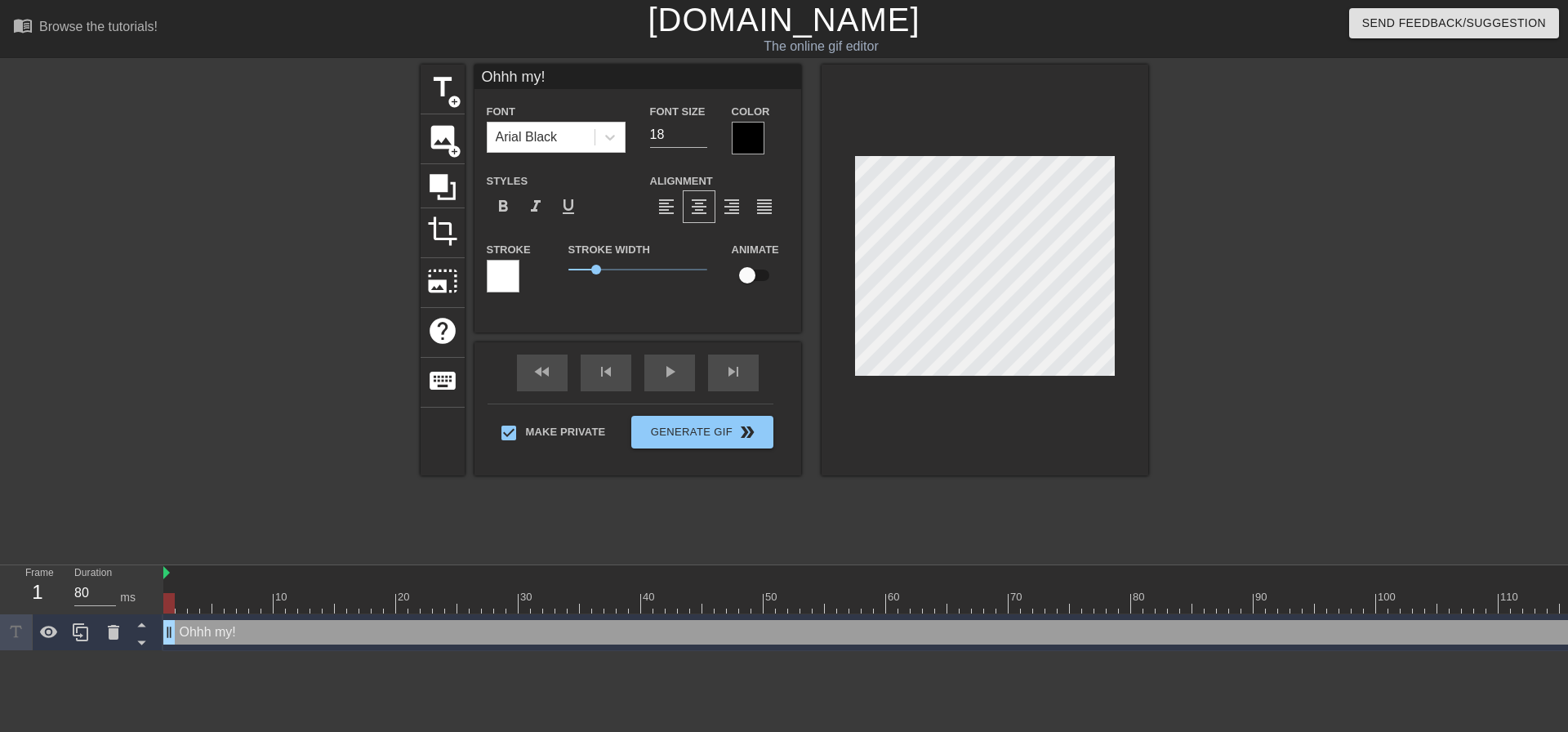
type input "Ohhh my!"
type textarea "Ohhh my! Y"
type input "Ohhh my! Y"
type textarea "Ohhh my! Yo"
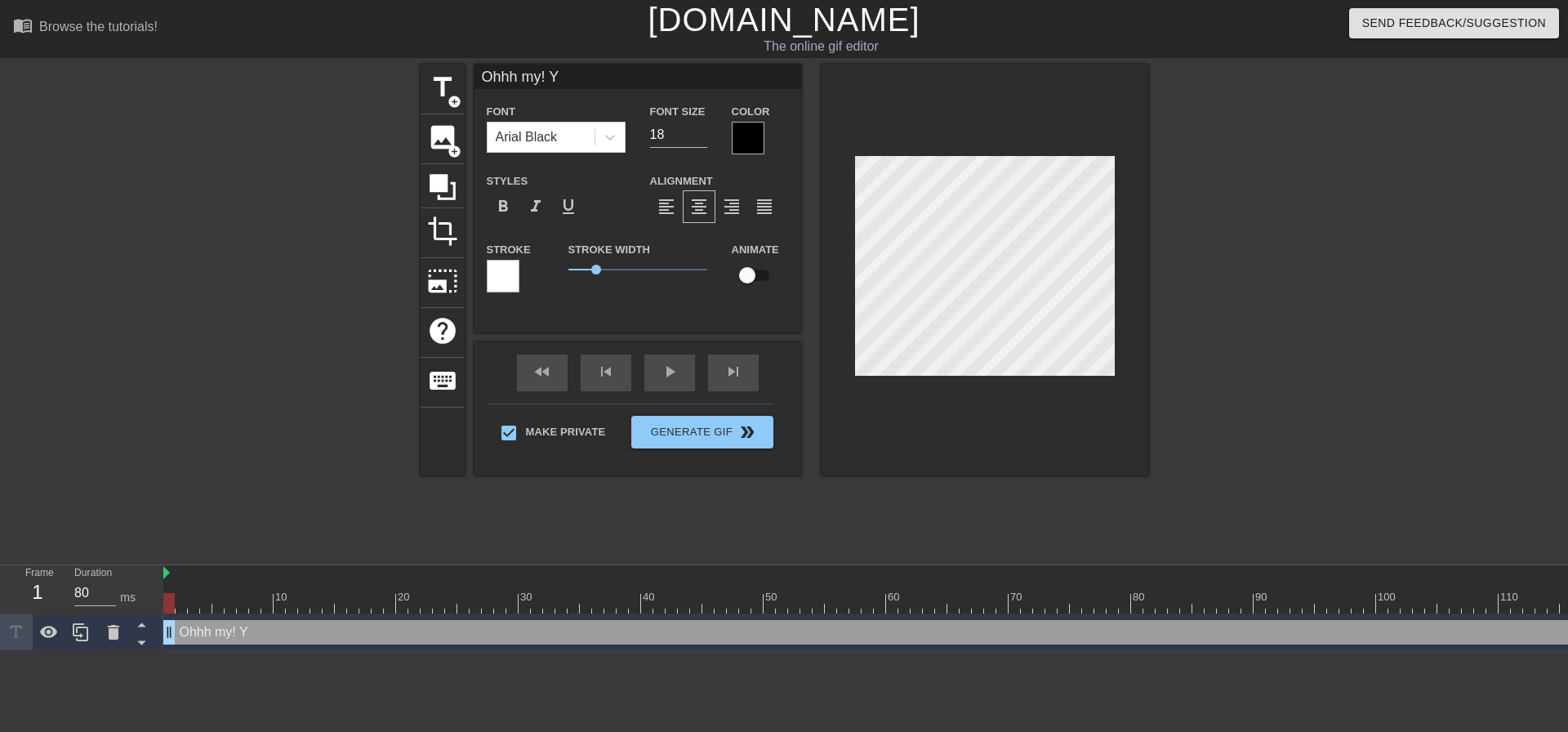
type input "Ohhh my! Yo"
type textarea "Ohhh my! You"
type input "Ohhh my! You"
type textarea "Ohhh my! Your"
type input "Ohhh my! Your"
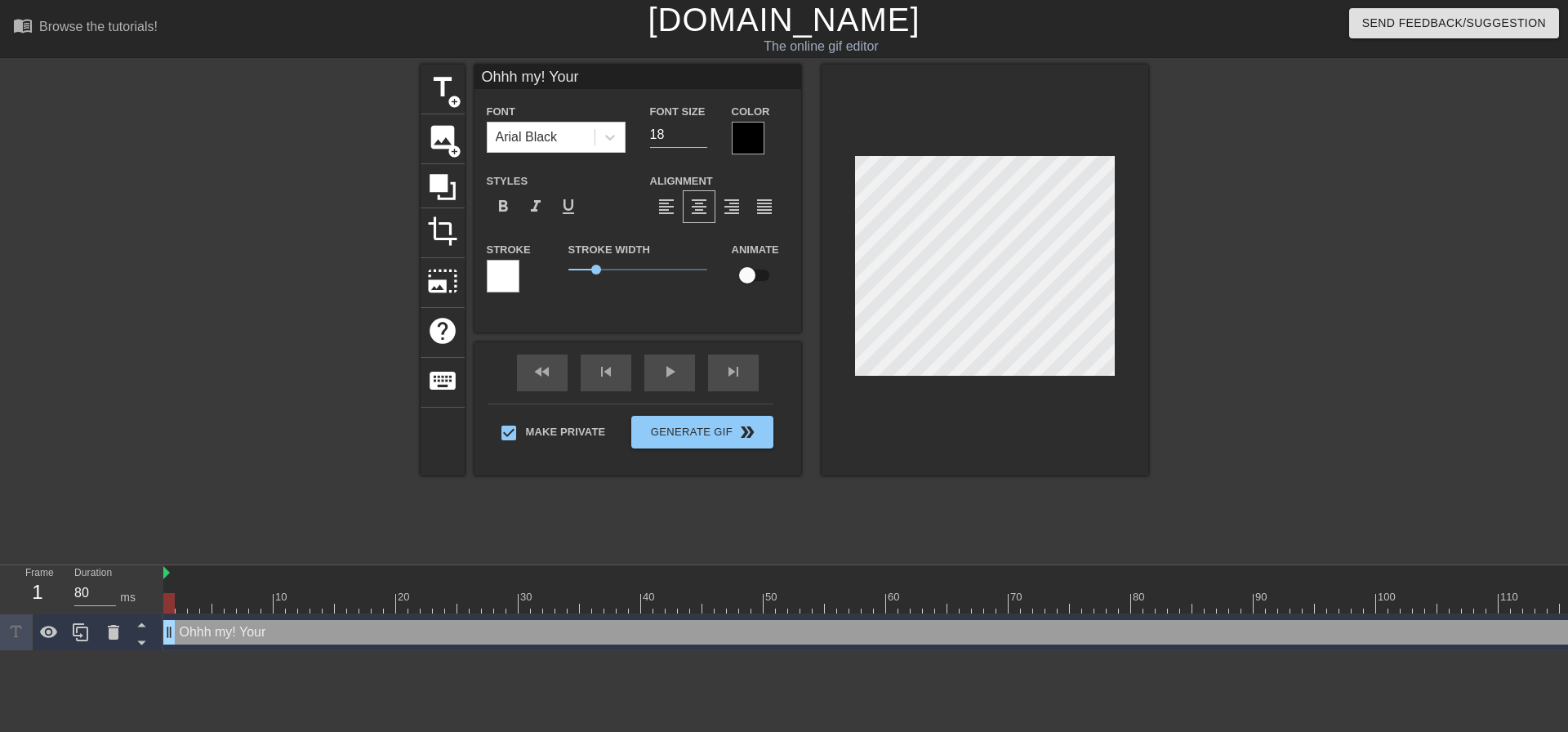
type textarea "Ohhh my! You"
type input "Ohhh my! You"
type textarea "Ohhh my! You'"
type input "Ohhh my! You'"
type textarea "Ohhh my! You'r"
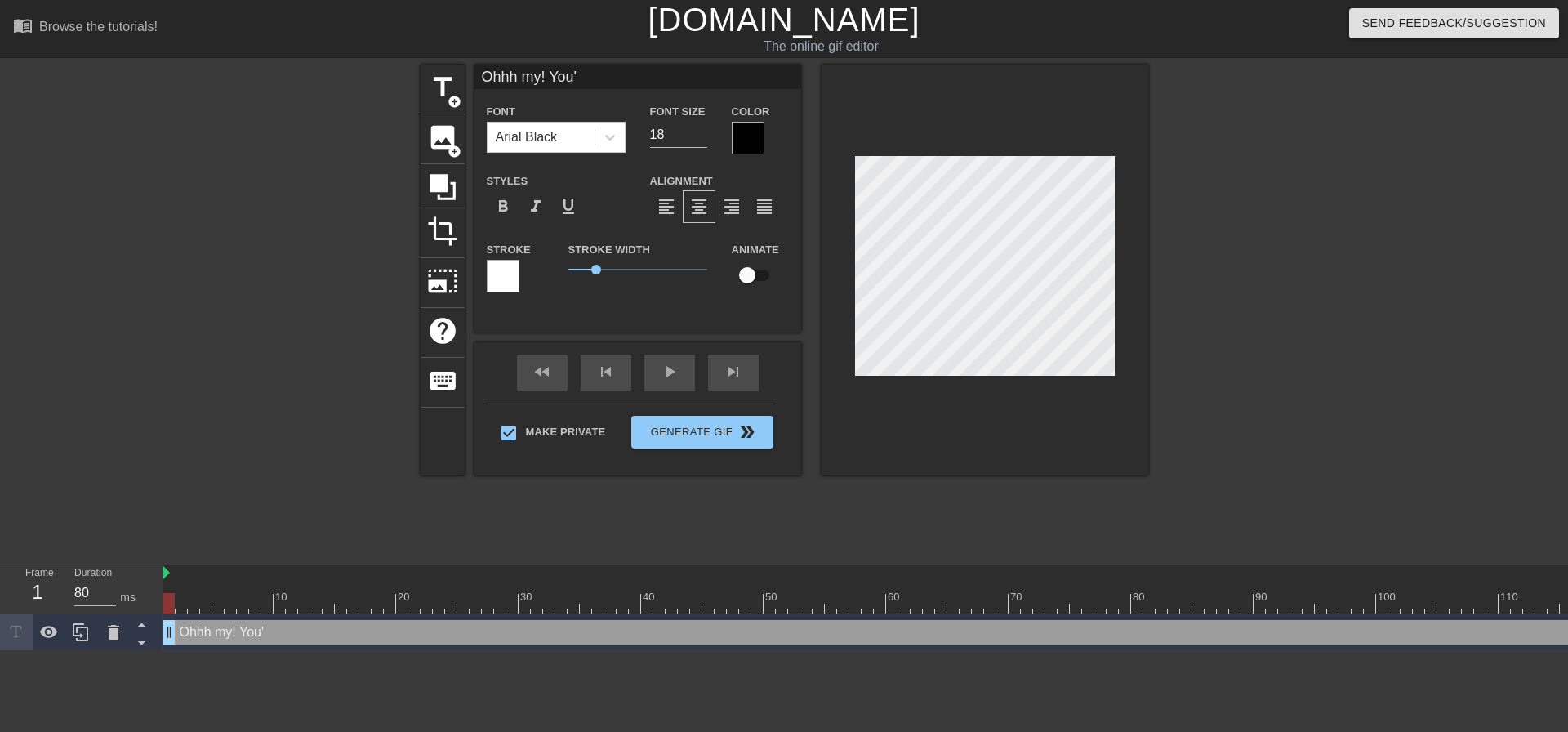
type input "Ohhh my! You'r"
type textarea "Ohhh my! You're"
type input "Ohhh my! You're"
type textarea "Ohhh my! You're"
type input "Ohhh my! You're"
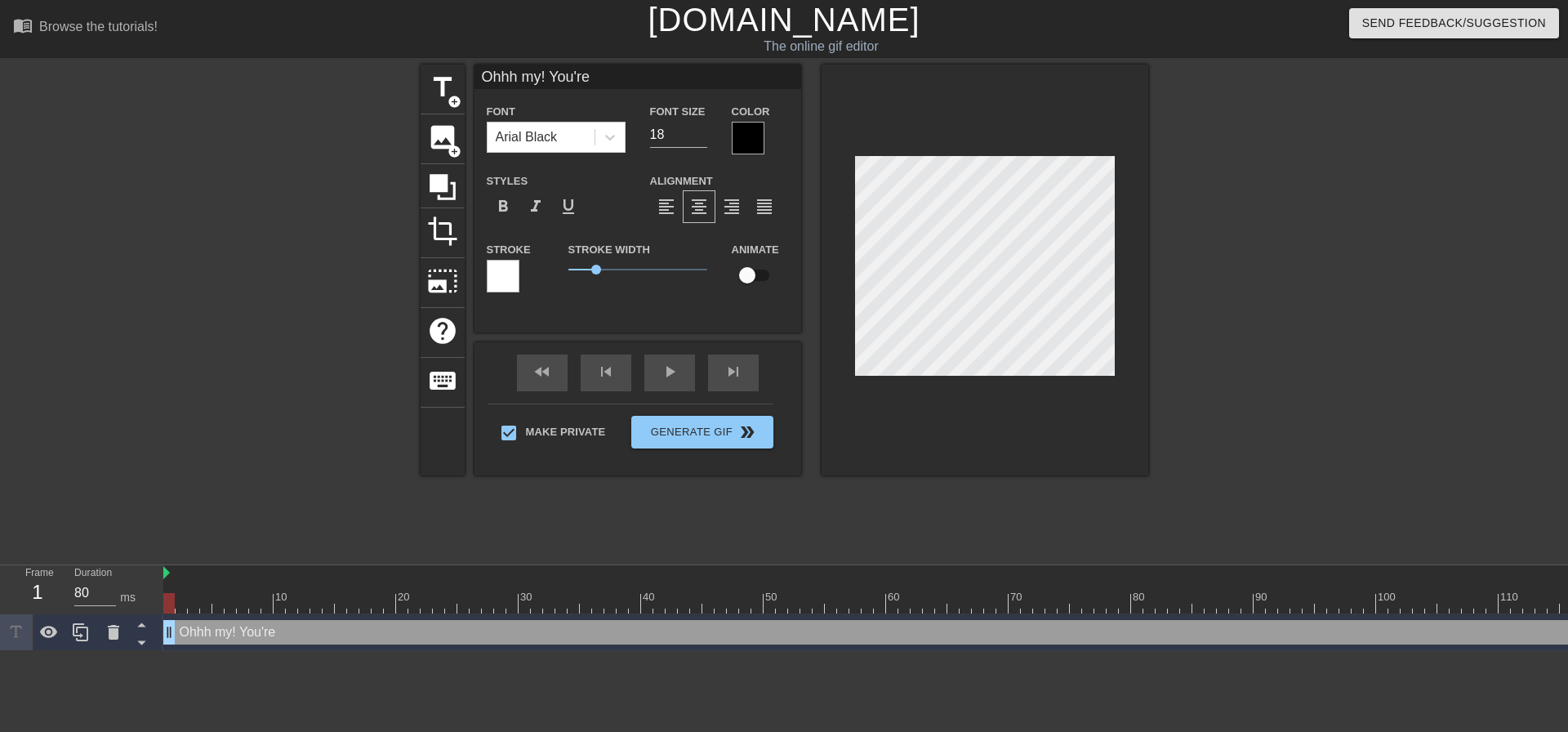
type textarea "Ohhh my! You're c"
type input "Ohhh my! You're c"
type textarea "Ohhh my! You're cu"
type input "Ohhh my! You're cu"
type textarea "Ohhh my! You're cum"
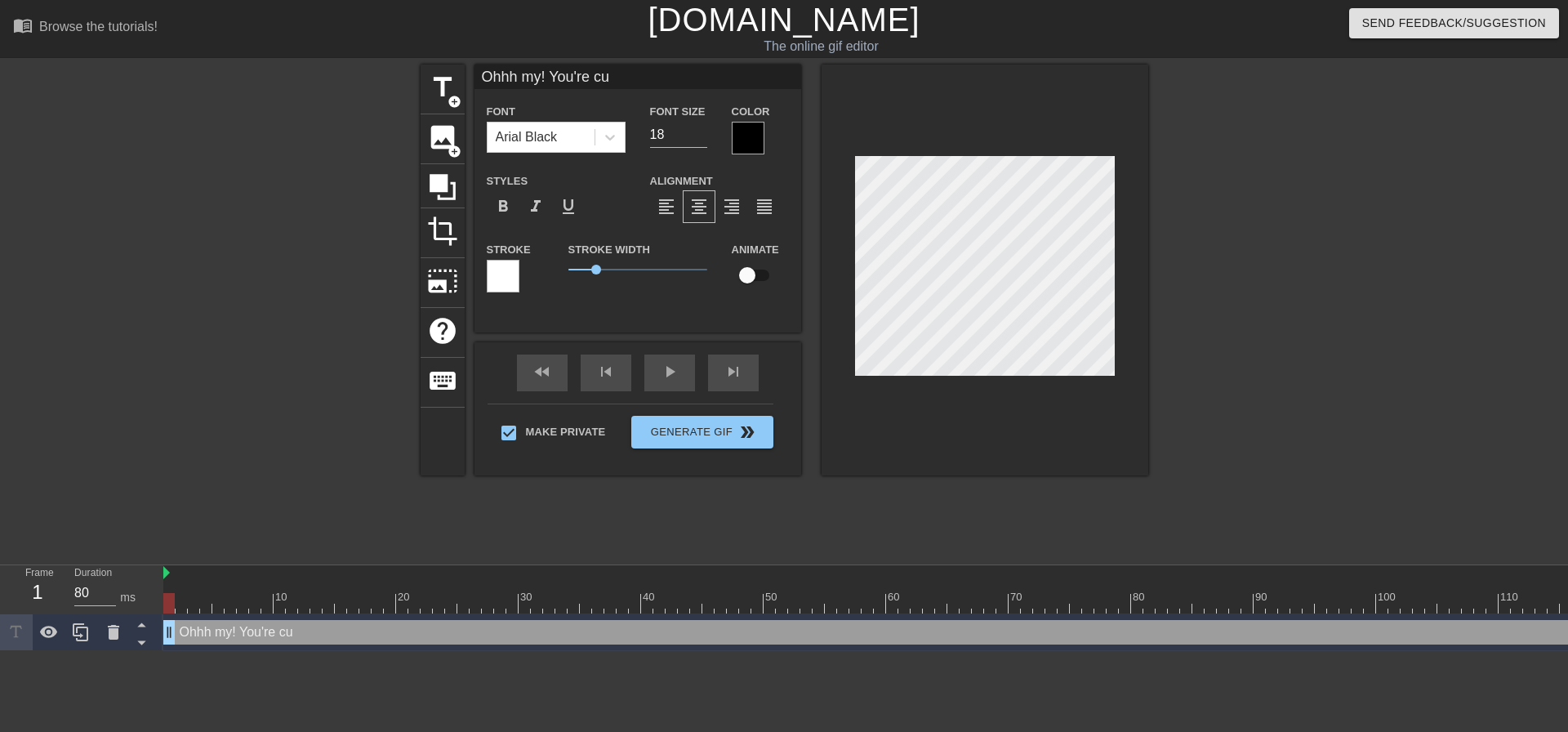
type input "Ohhh my! You're cum"
type textarea "Ohhh my! You're cumm"
type input "Ohhh my! You're cumm"
type textarea "Ohhh my! You're cummi"
type input "Ohhh my! You're cummi"
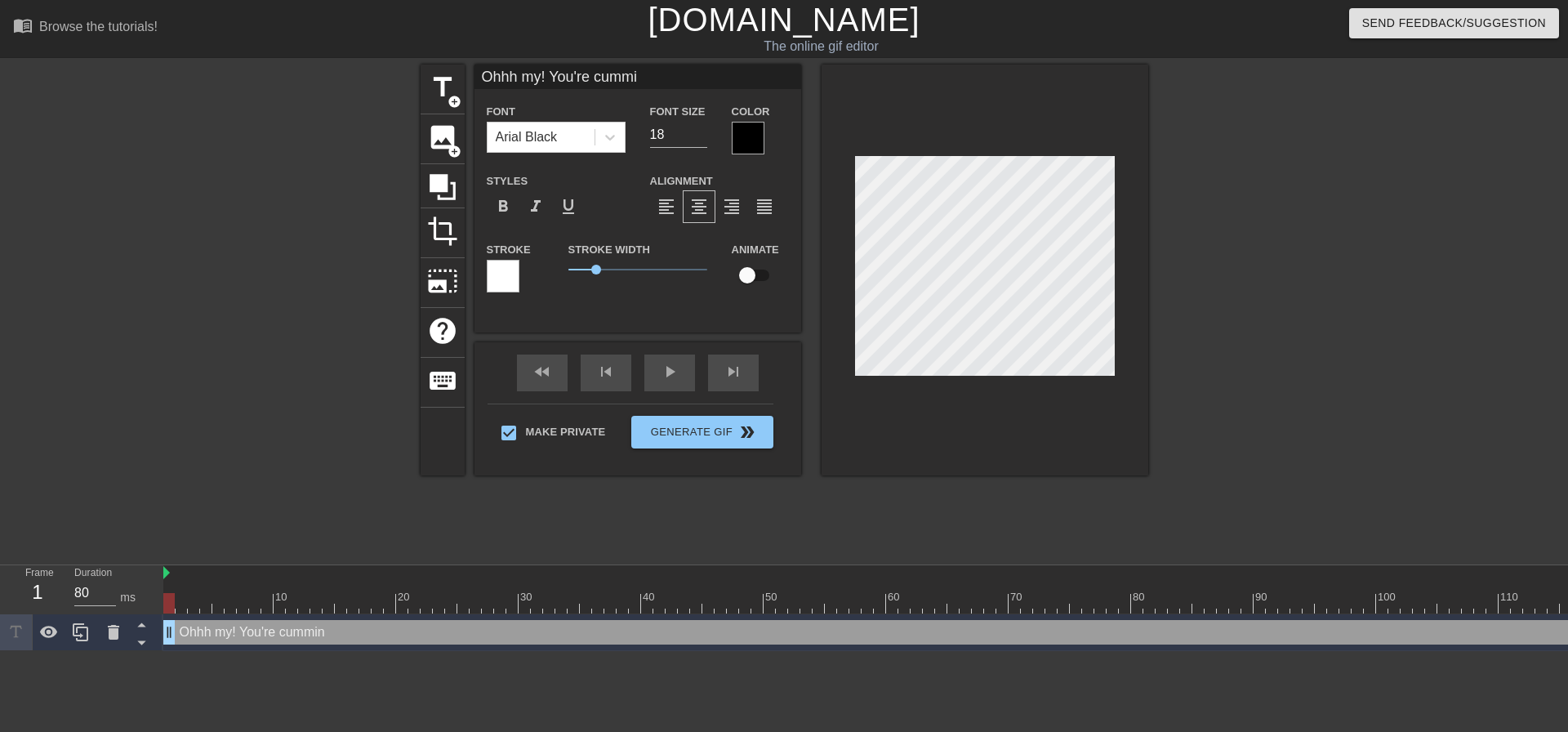
type textarea "Ohhh my! You're cummin"
type input "Ohhh my! You're cummin"
type textarea "Ohhh my! You're cumming"
type input "Ohhh my! You're cumming"
type textarea "Ohhh my! You're cumming"
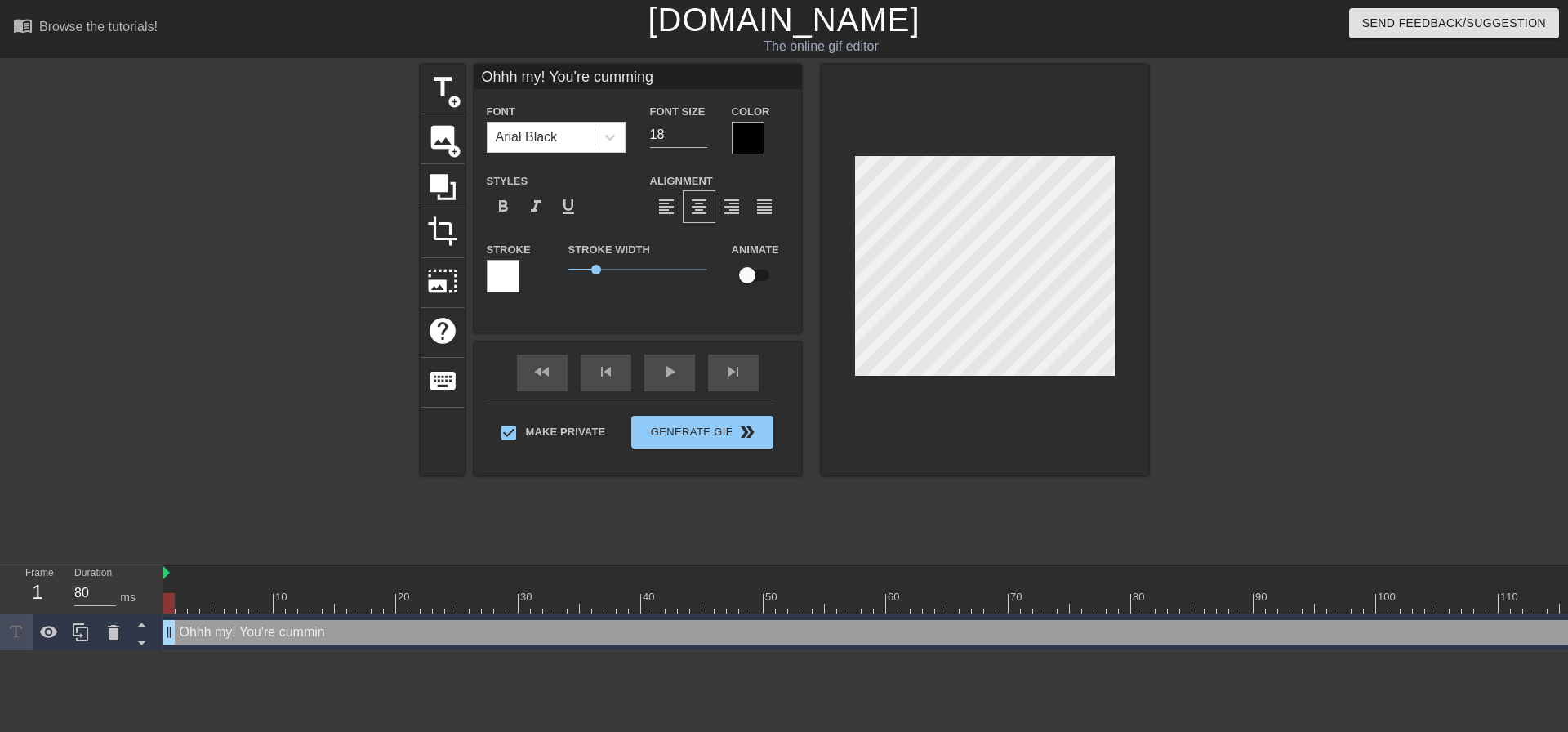
type input "Ohhh my! You're cumming"
type textarea "Ohhh my! You're cumming s"
type input "Ohhh my! You're cummings"
type textarea "Ohhh my! You're cumming so"
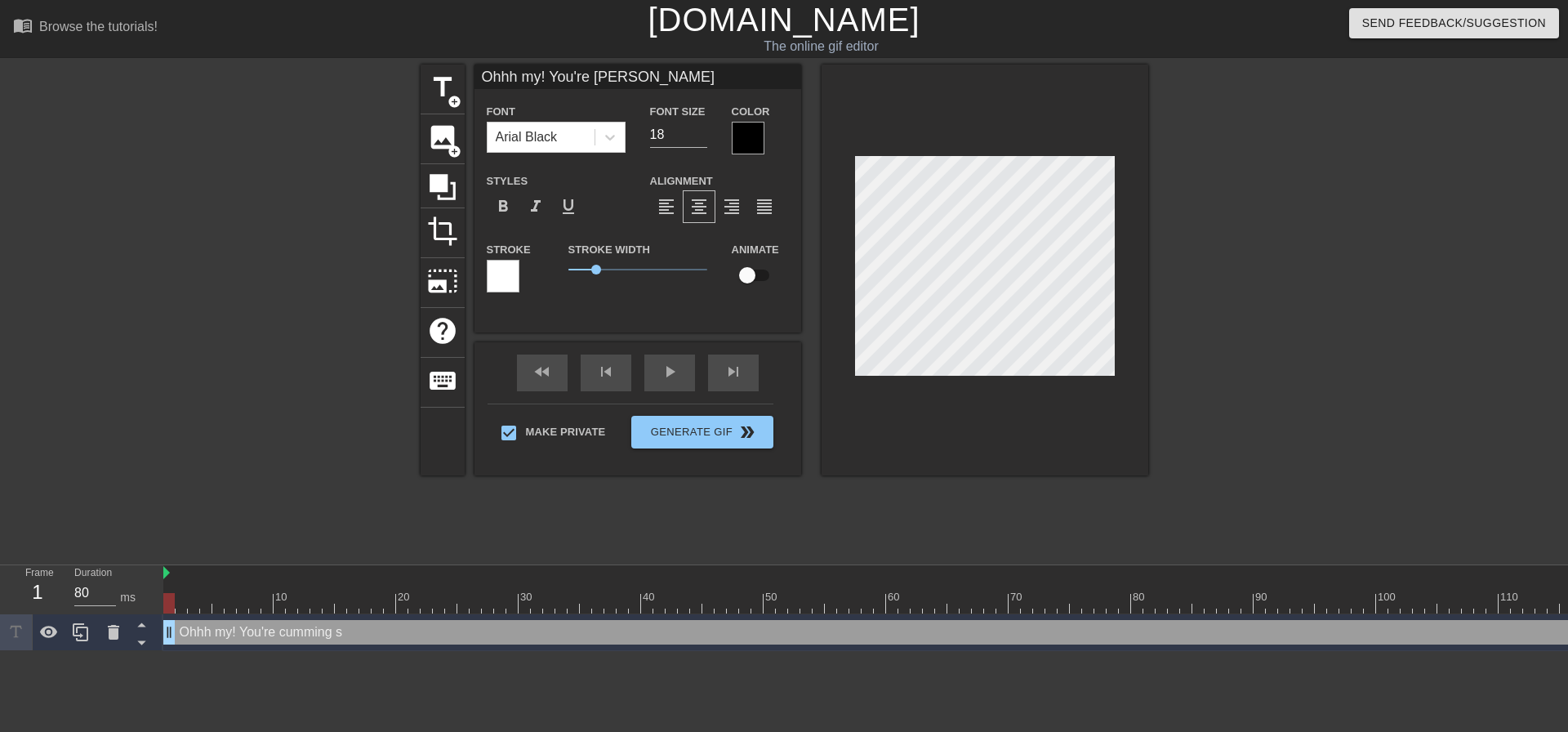
type input "Ohhh my! You're cummingso"
type textarea "Ohhh my! You're cumming so"
type input "Ohhh my! You're cummingso"
type textarea "Ohhh my! You're cumming so m"
type input "Ohhh my! You're cummingso m"
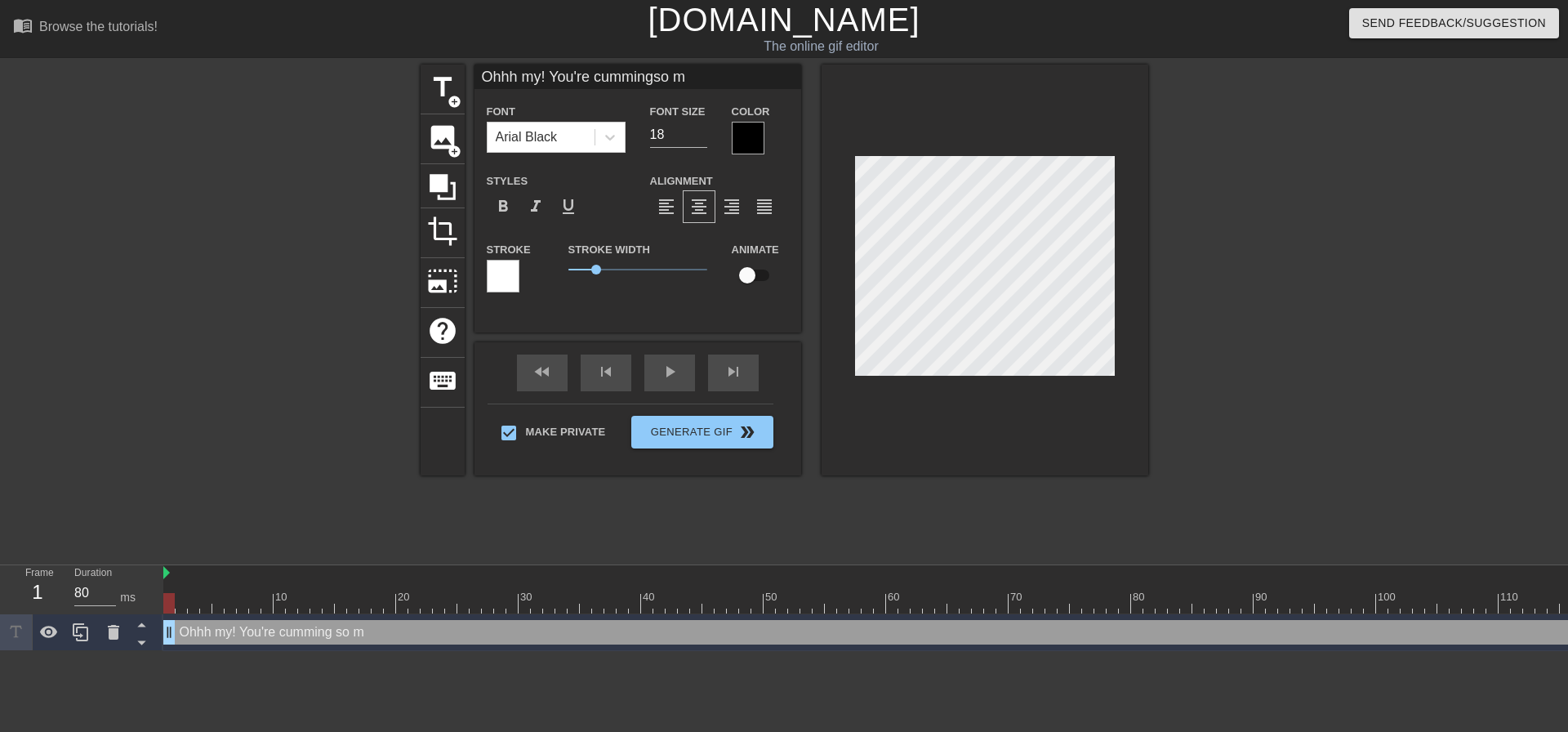
type textarea "Ohhh my! You're cumming so mu"
type input "Ohhh my! You're cummingso mu"
type textarea "Ohhh my! You're cumming so muc"
type input "Ohhh my! You're cummingso muc"
type textarea "Ohhh my! You're cumming so much"
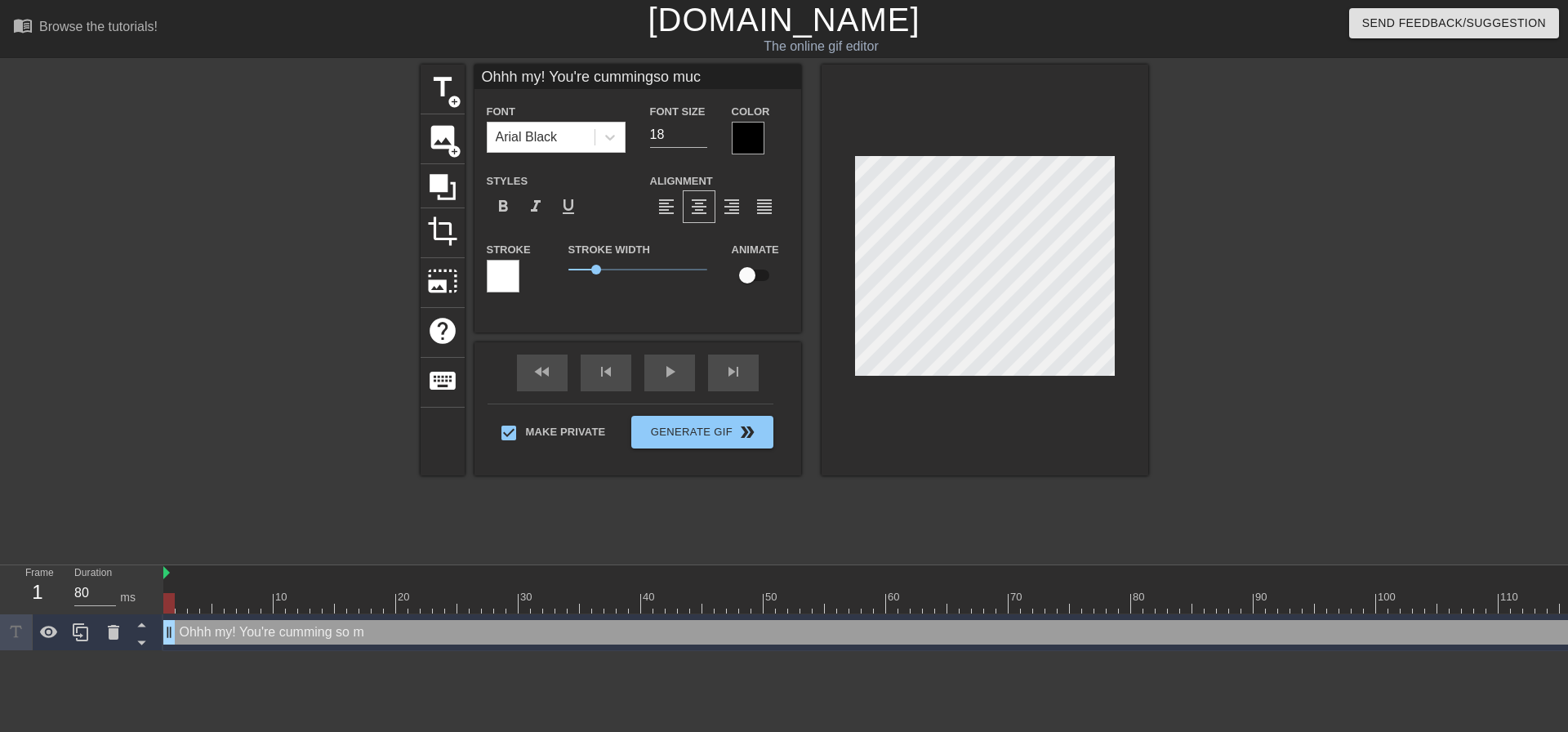
type input "Ohhh my! You're cummingso much"
type textarea "Ohhh my! You're cumming so much"
type input "Ohhh my! You're cummingso much"
type textarea "Ohhh my! You're cumming so much f"
type input "Ohhh my! You're cummingso much f"
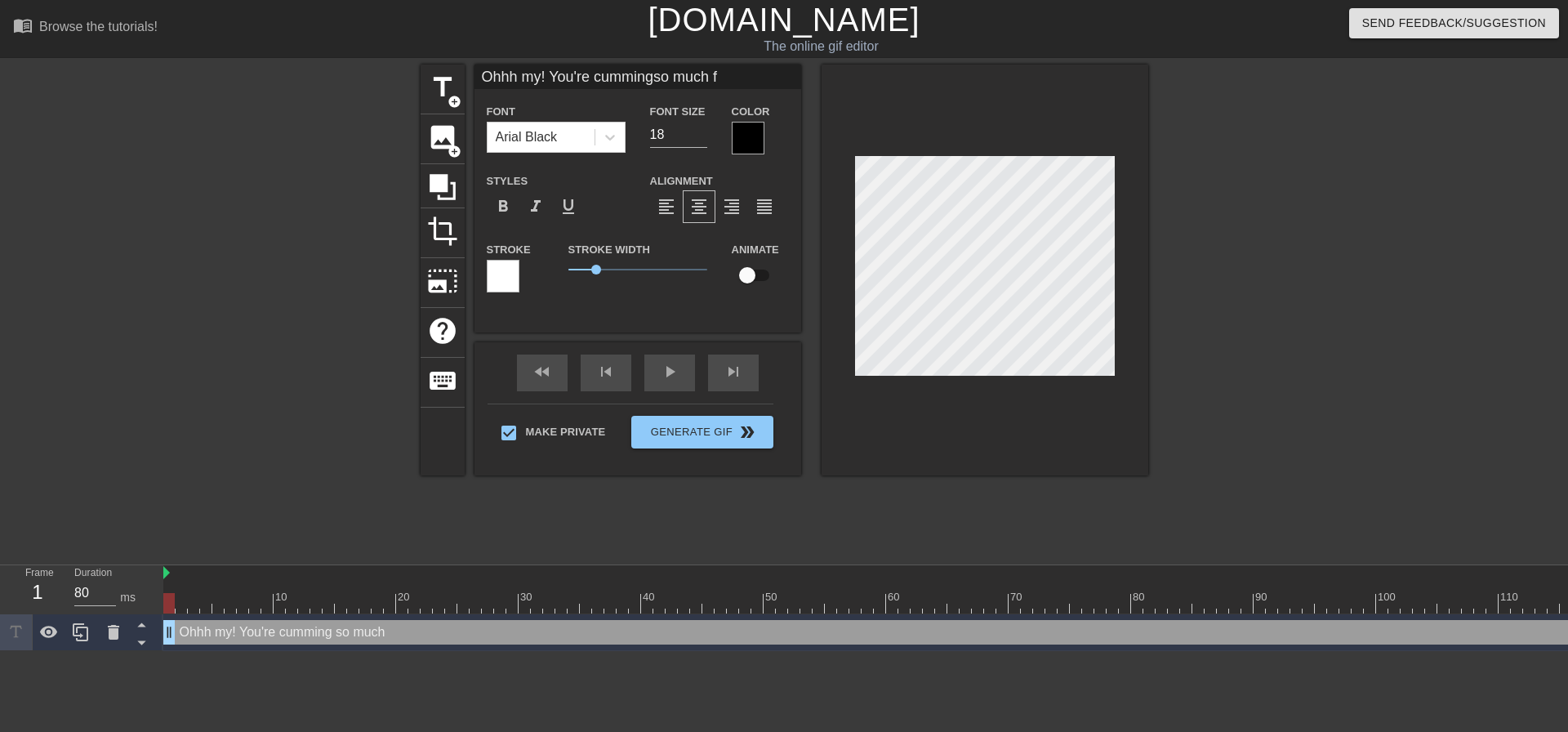
type textarea "Ohhh my! You're cumming so much fo"
type input "Ohhh my! You're cummingso much fo"
type textarea "Ohhh my! You're cumming so much for"
type input "Ohhh my! You're cummingso much for"
type textarea "Ohhh my! You're cumming so much for"
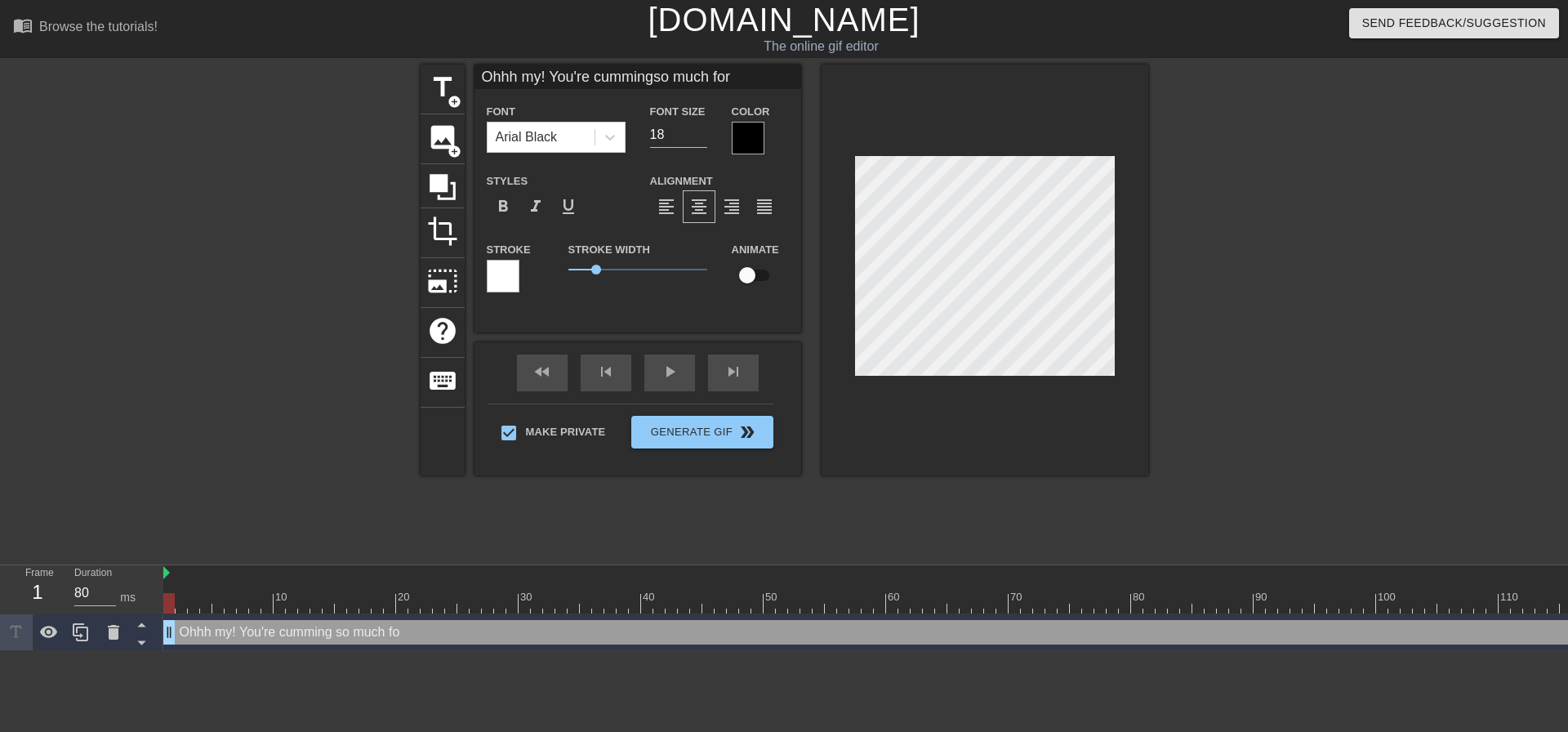
type input "Ohhh my! You're cummingso much for"
type textarea "Ohhh my! You're cumming so much for M"
type input "Ohhh my! You're cummingso much for M"
type textarea "Ohhh my! You're cumming so much for Mo"
type input "Ohhh my! You're cummingso much for Mo"
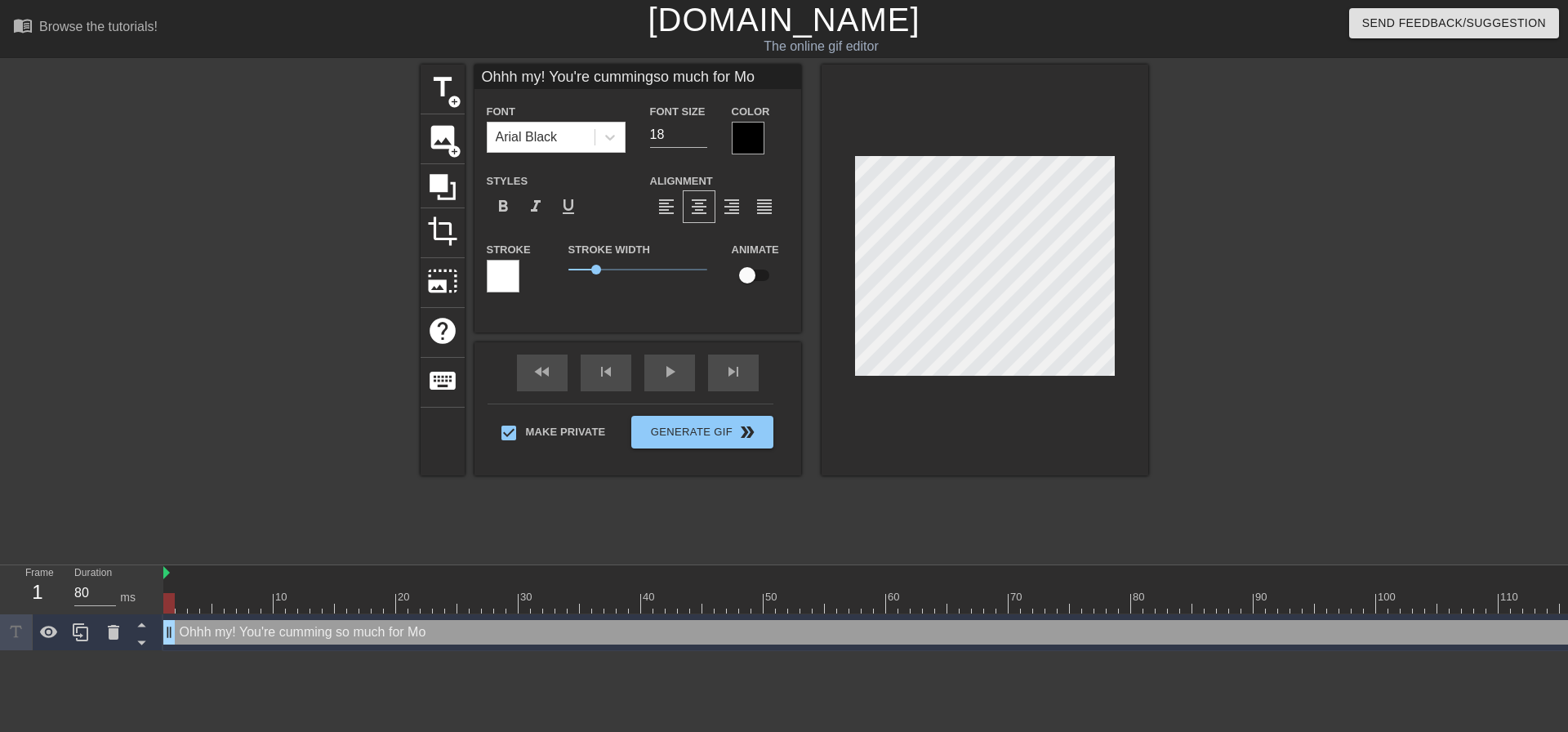
type textarea "Ohhh my! You're cumming so much for Mom"
type input "Ohhh my! You're cummingso much for Mom"
type textarea "Ohhh my! You're cumming so much for Momm"
type input "Ohhh my! You're cummingso much for Momm"
type textarea "Ohhh my! You're cumming so much for Mommy"
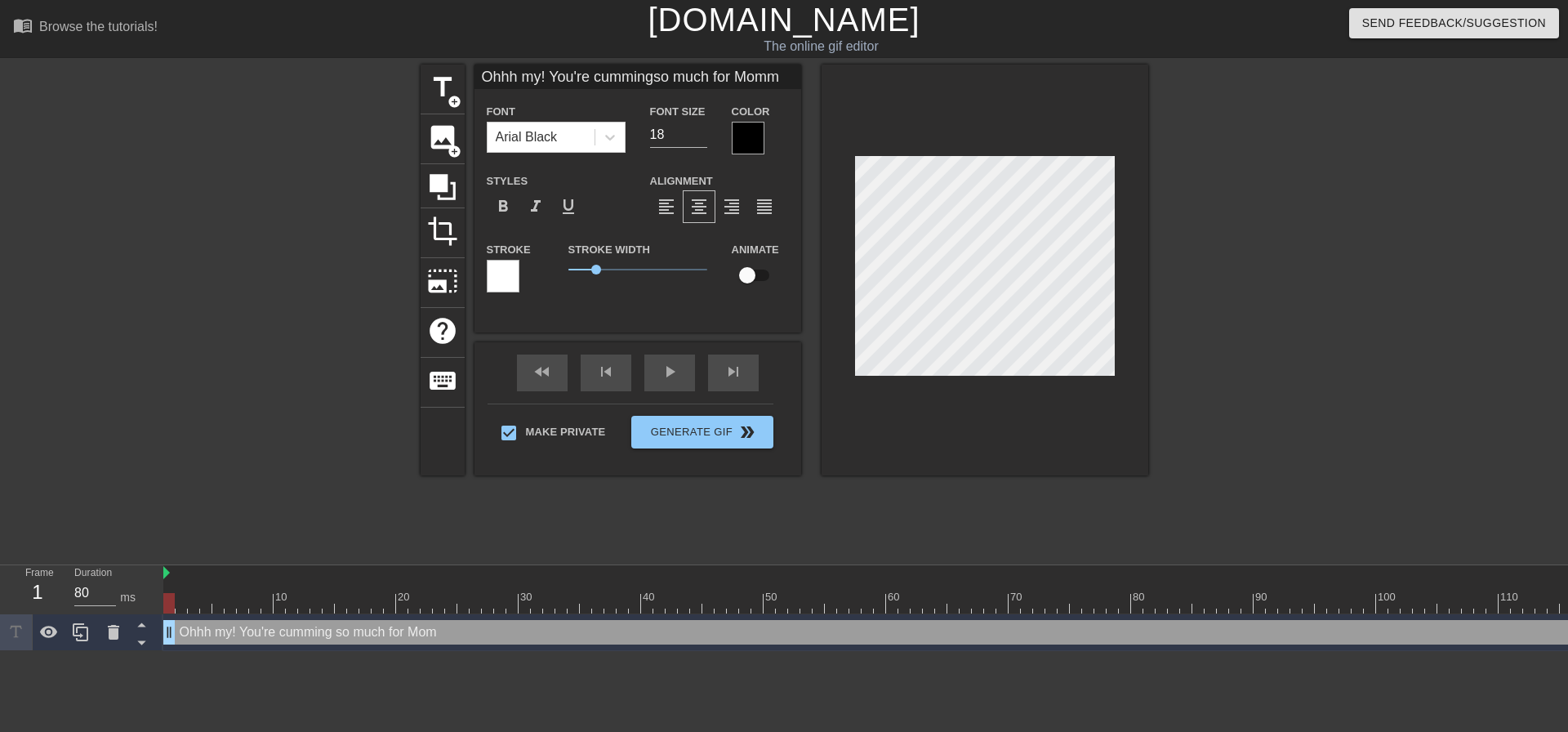
type input "Ohhh my! You're cummingso much for Mommy"
type textarea "Ohhh my! You're cumming so much for Mommy@"
type input "Ohhh my! You're cummingso much for Mommy@"
type textarea "Ohhh my! You're cumming so much for Mommy"
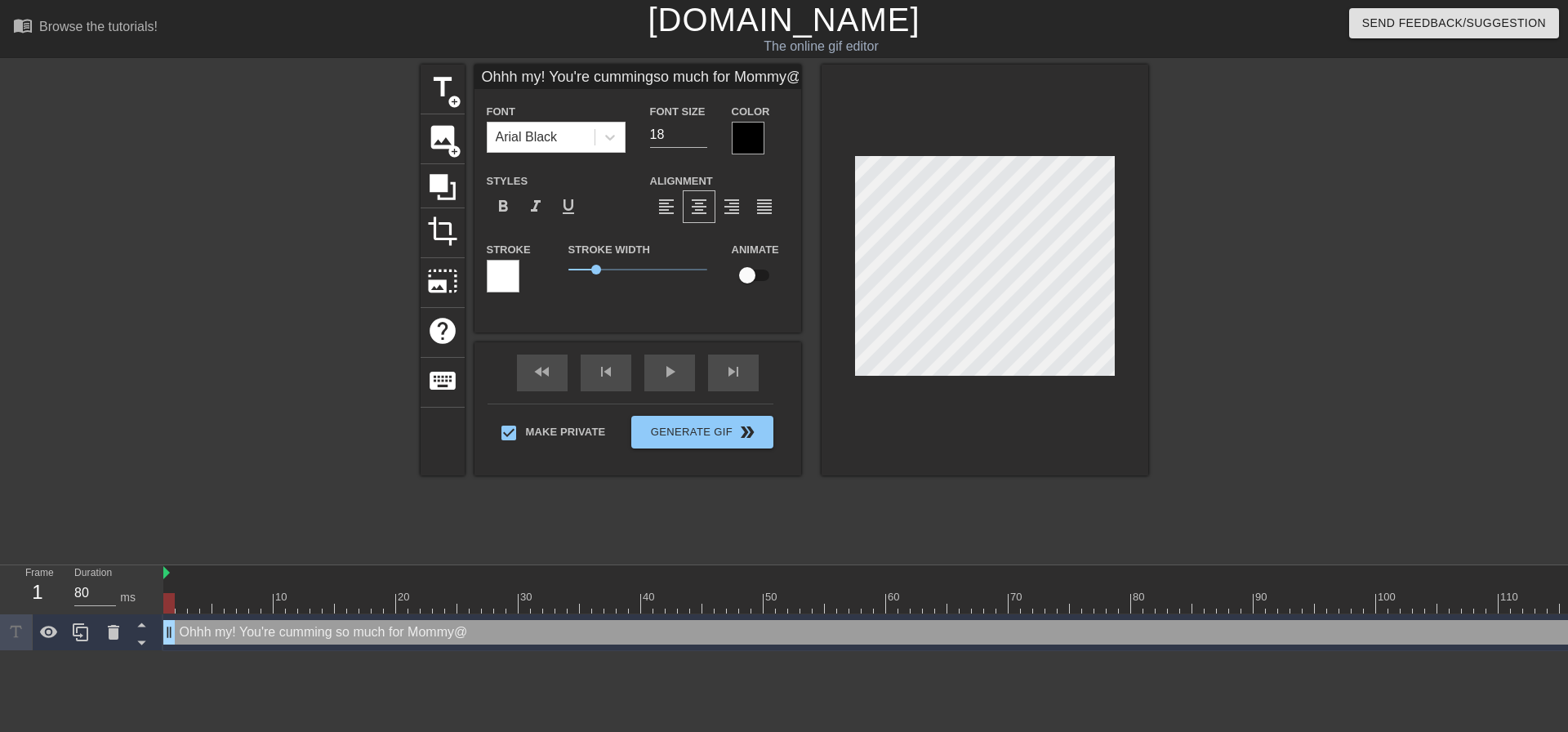
type input "Ohhh my! You're cummingso much for Mommy"
type textarea "Ohhh my! You're cumming so much for Mommy1"
type input "Ohhh my! You're cummingso much for Mommy1"
type textarea "Ohhh my! You're cumming so much for Mommy"
type input "Ohhh my! You're cummingso much for Mommy"
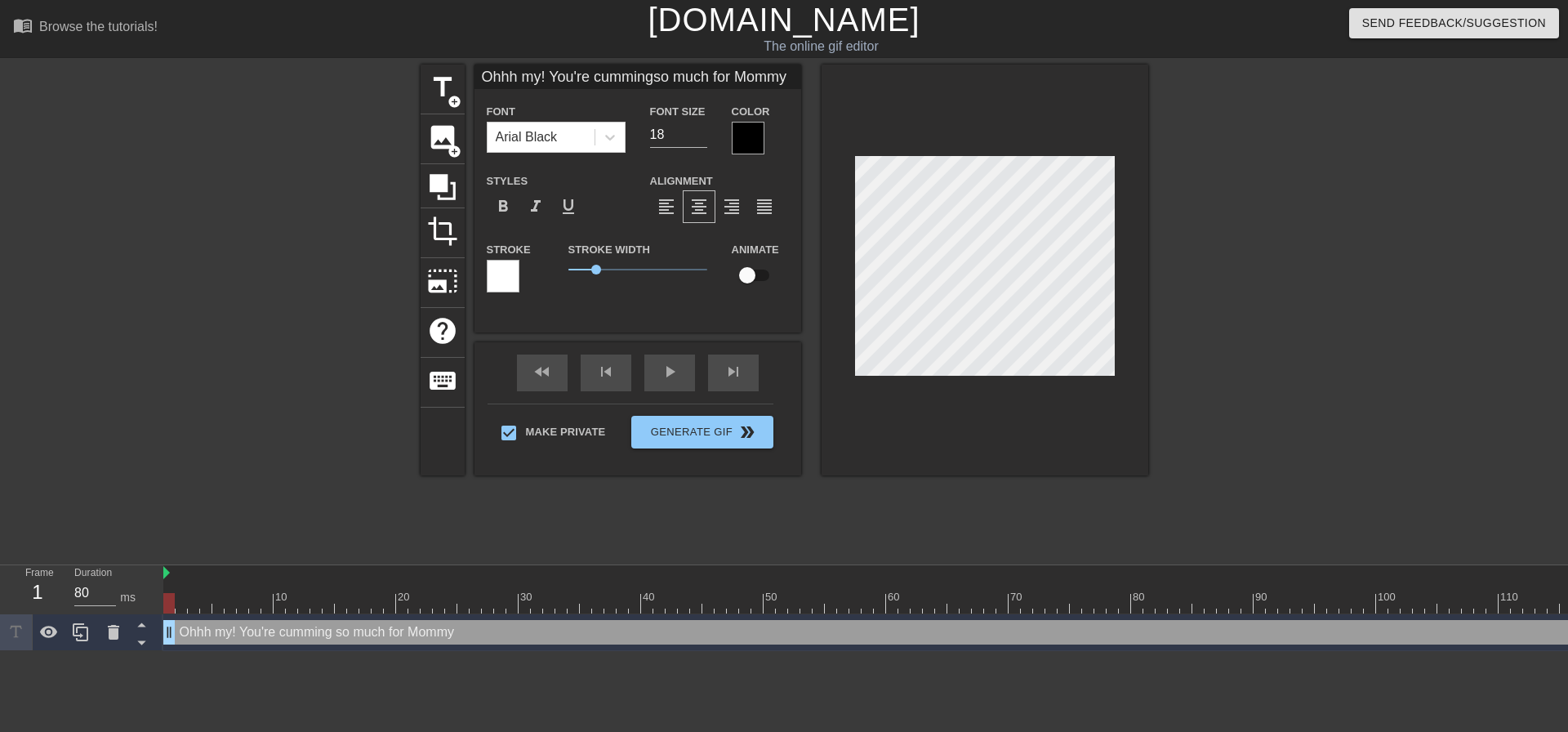
type textarea "Ohhh my! You're cumming so much for Mommy!"
type input "Ohhh my! You're cummingso much for Mommy!"
type textarea "Ohhh my! You're cumming so much for Mommy!"
type input "Ohhh my! You're cummingso much for Mommy!"
type textarea "Ohhh my! You're cumming so much for Mommy!"
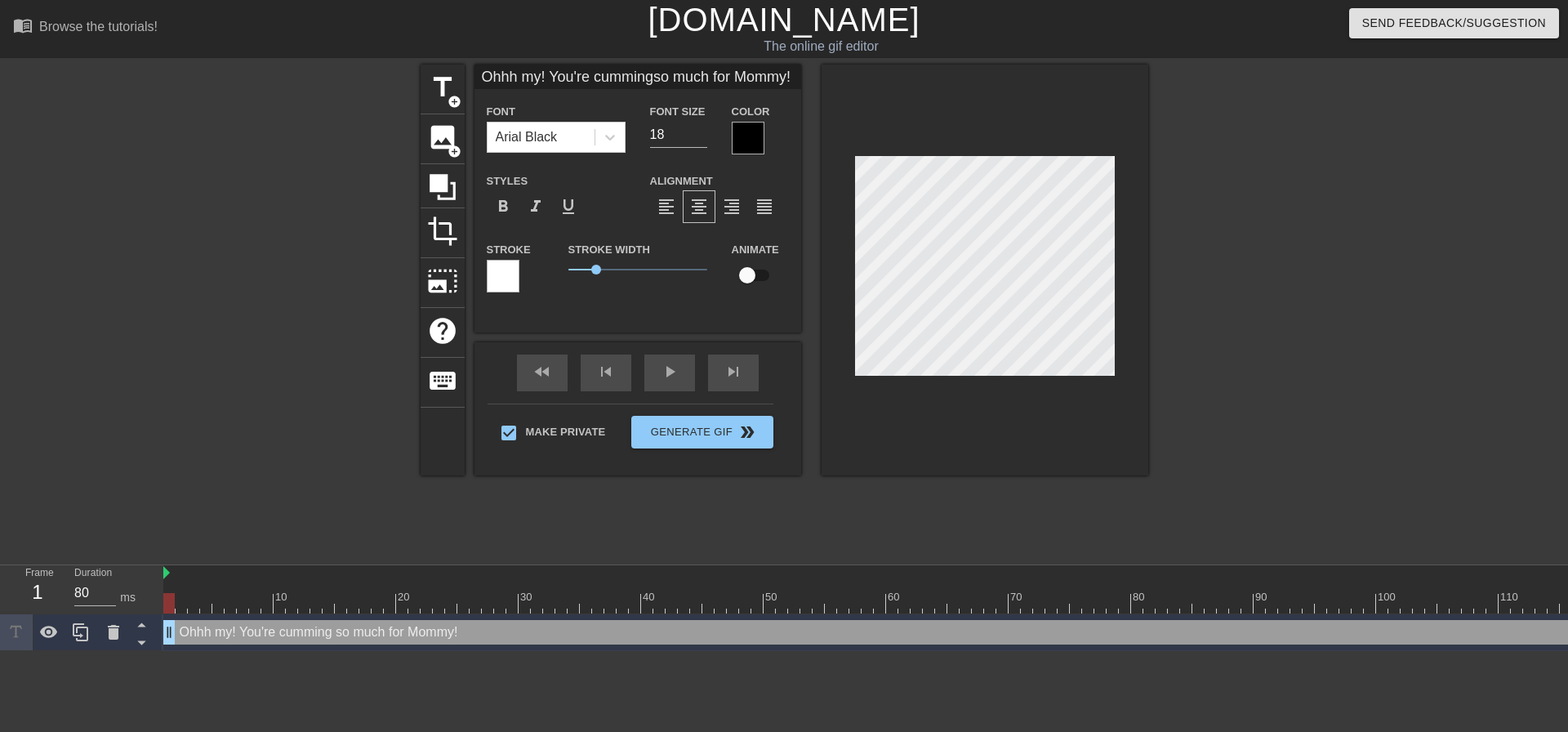
type input "Ohhh my! You're cummingso much for Mommy!"
type textarea "Ohhh my! You're cumming so much for Mommy!"
type input "Ohhh my! You're cummingso much for Mommy!"
type textarea "Ohhh my! You're cumming so much for Mommy!"
type input "Ohhh my! You're cummingso much for Mommy!"
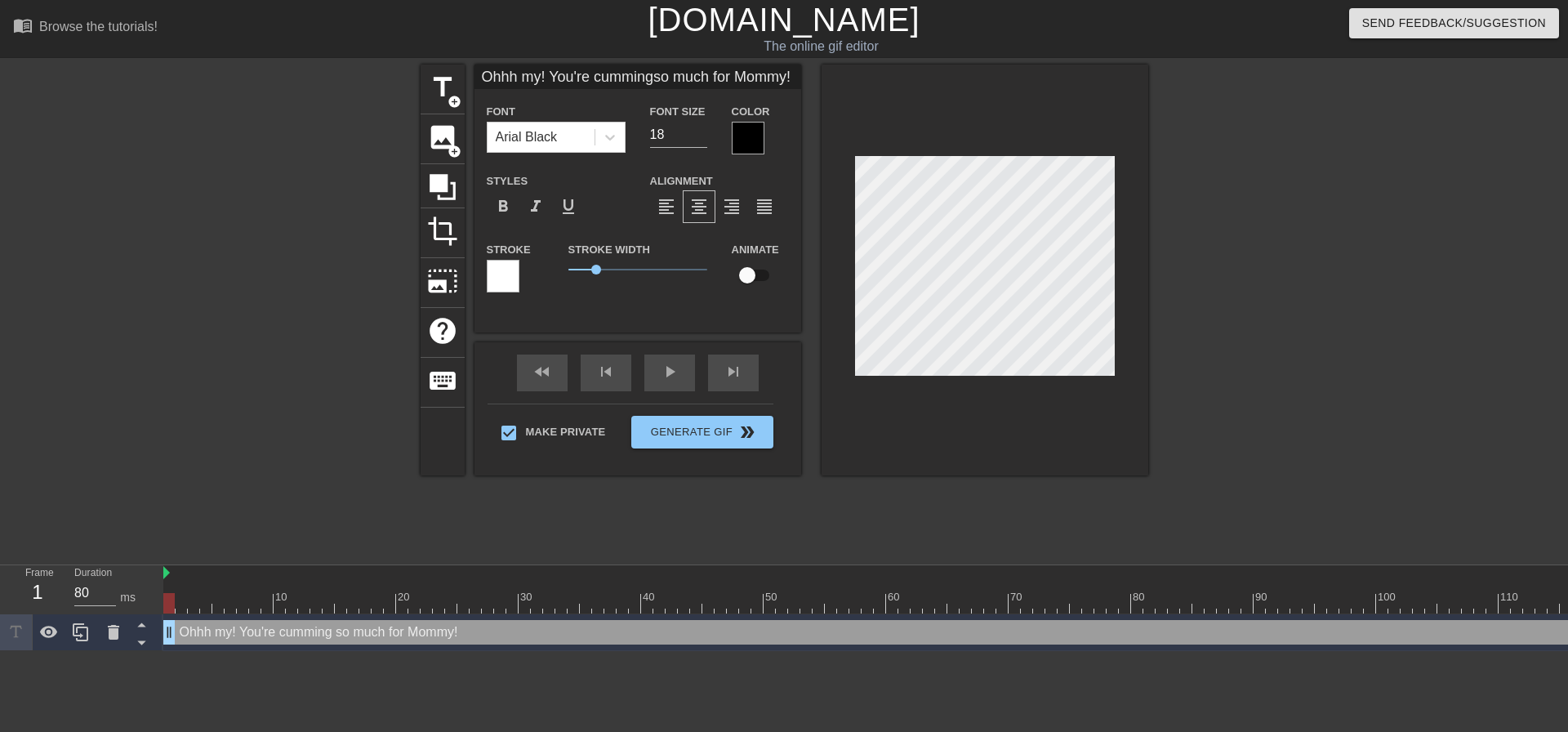
type textarea "Ohhh my! You're cumming so much for Mommy!"
type input "Ohhh my! You're cummingso much for Mommy!"
type textarea "Ohhh my! You're cumming so much for Mommy!"
type input "Ohhh my! You're cummingso much for Mommy!"
type textarea "Ohhh my! You're cumming so much for Mommy!"
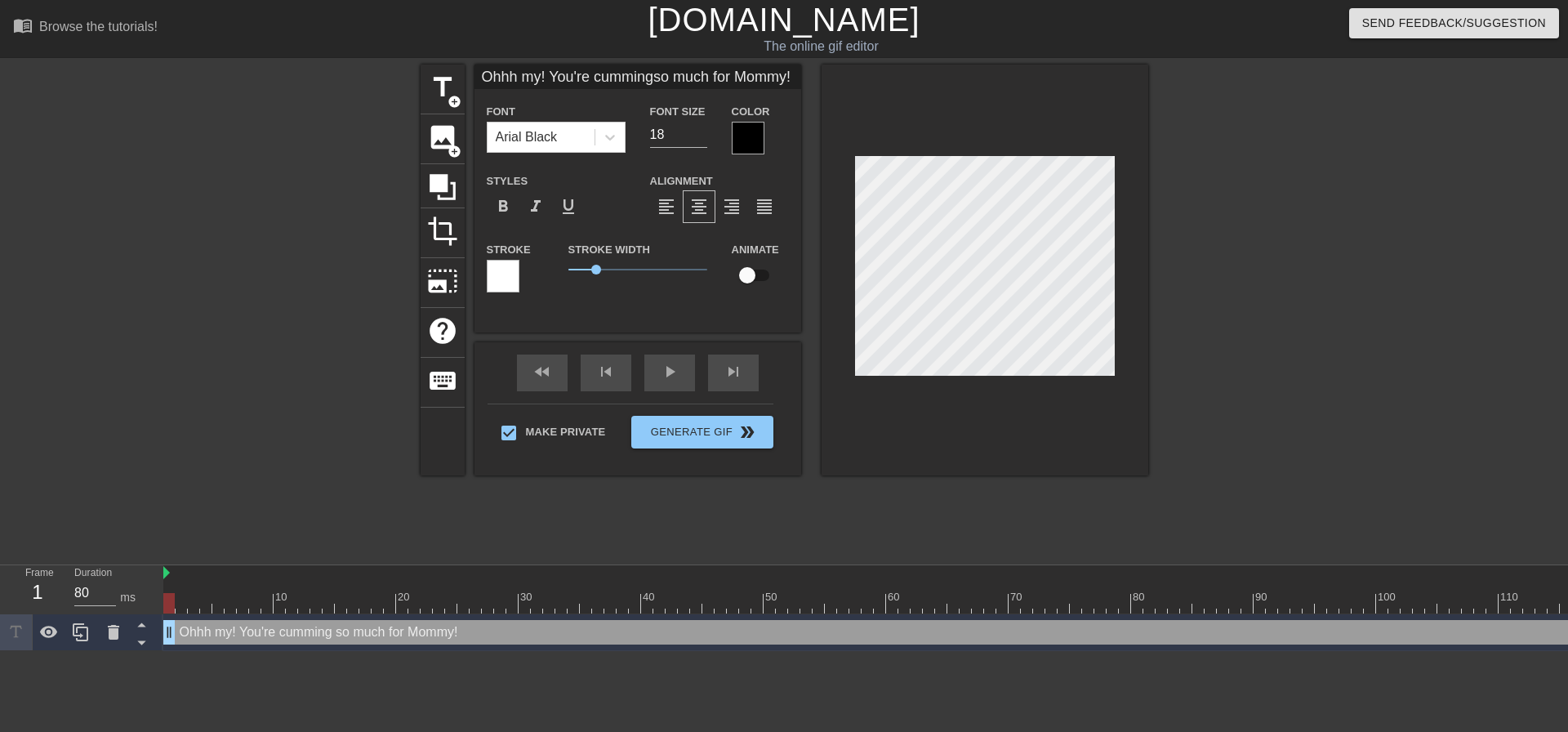
type input "Ohhh my! You're cummingso much for Mommy!"
type textarea "Ohhh my! You're cumming so much for Mommy! G"
type input "Ohhh my! You're cummingso much for Mommy!G"
type textarea "Ohhh my! You're cumming so much for Mommy! Go"
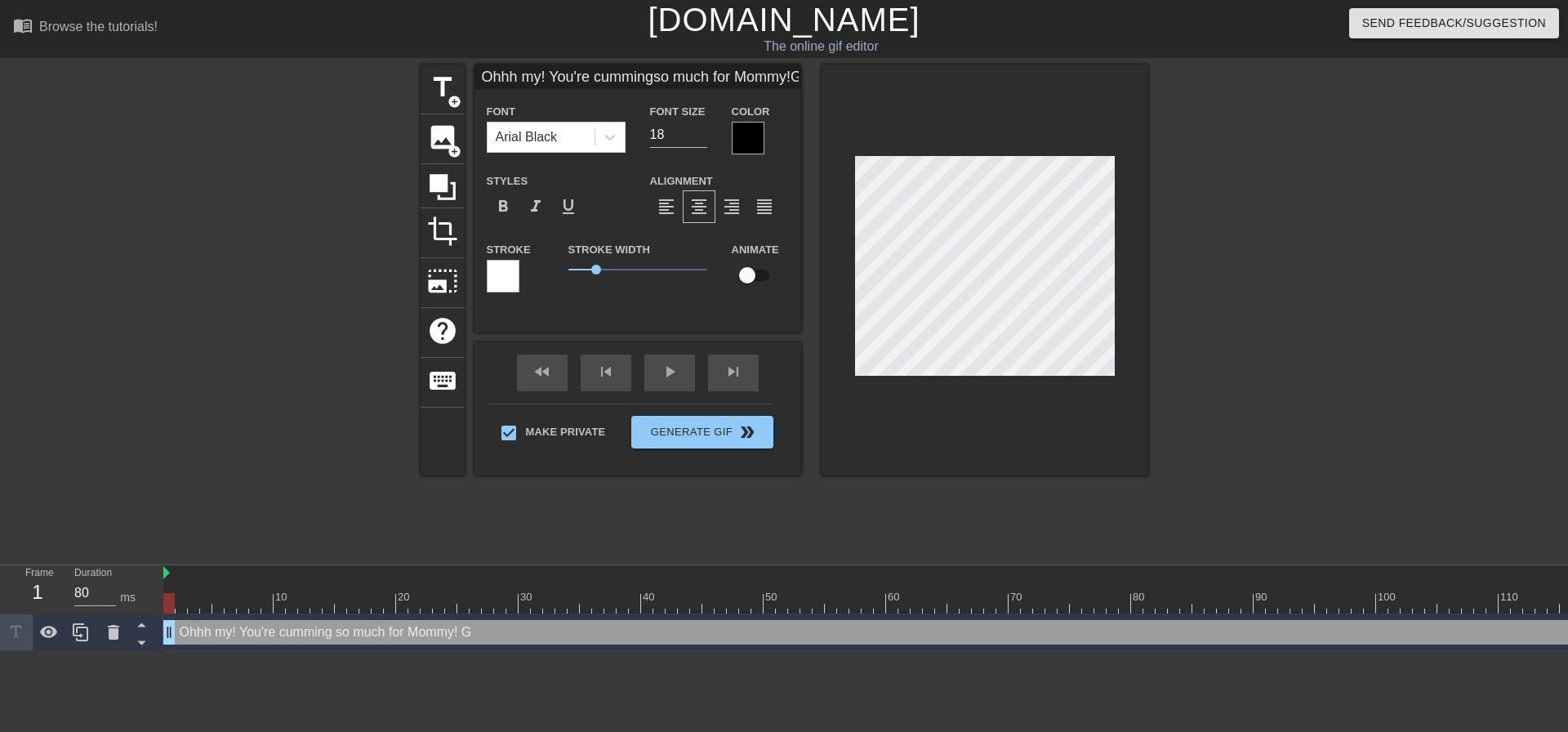
type input "Ohhh my! You're cummingso much for Mommy!Go"
type textarea "Ohhh my! You're cumming so much for Mommy! Goo"
type input "Ohhh my! You're cummingso much for Mommy!Goo"
type textarea "Ohhh my! You're cumming so much for Mommy! Good"
type input "Ohhh my! You're cummingso much for Mommy!Good"
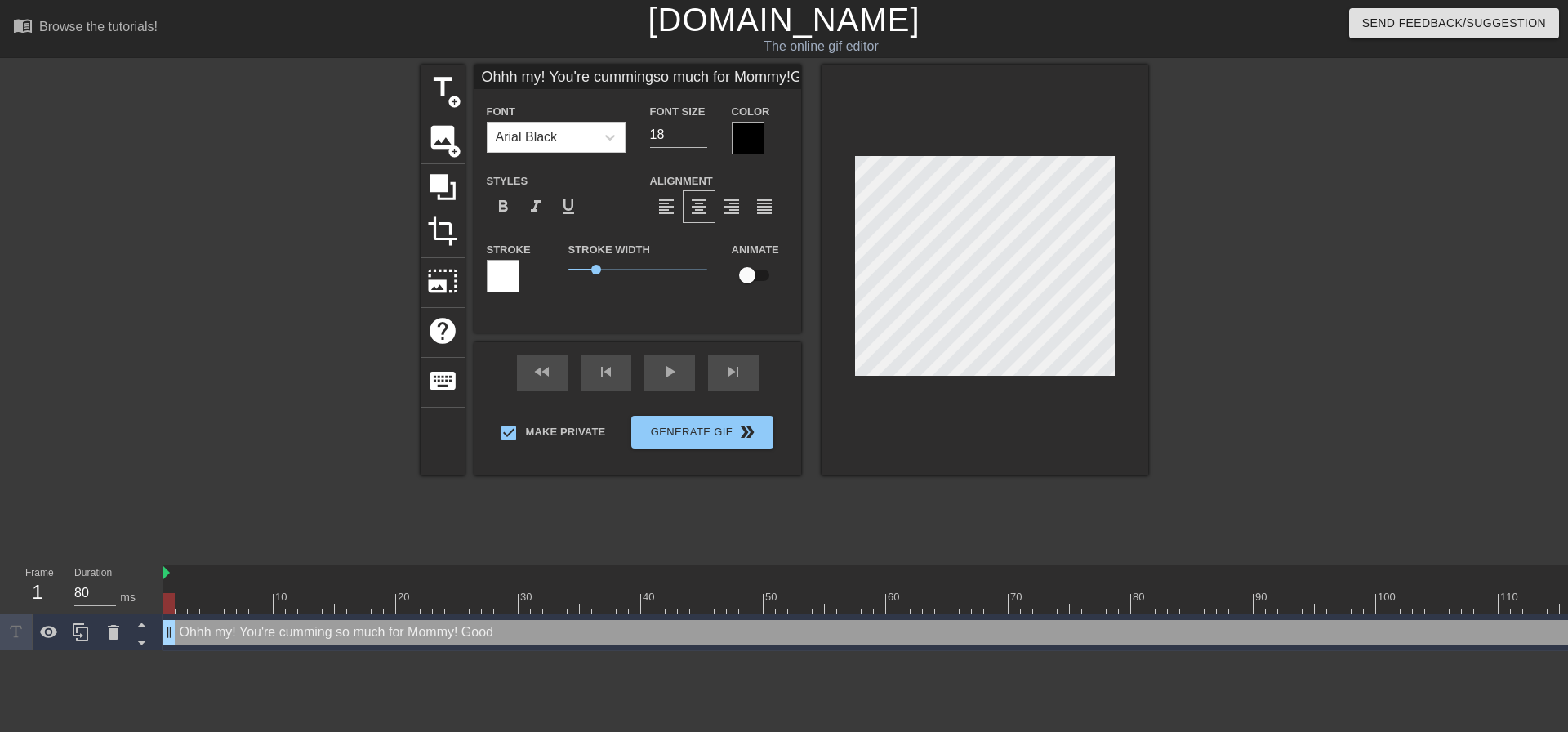
type textarea "Ohhh my! You're cumming so much for Mommy! Good"
type input "Ohhh my! You're cummingso much for Mommy!Good"
type textarea "Ohhh my! You're cumming so much for Mommy! Good b"
type input "Ohhh my! You're cummingso much for Mommy!Good b"
type textarea "Ohhh my! You're cumming so much for Mommy! Good bo"
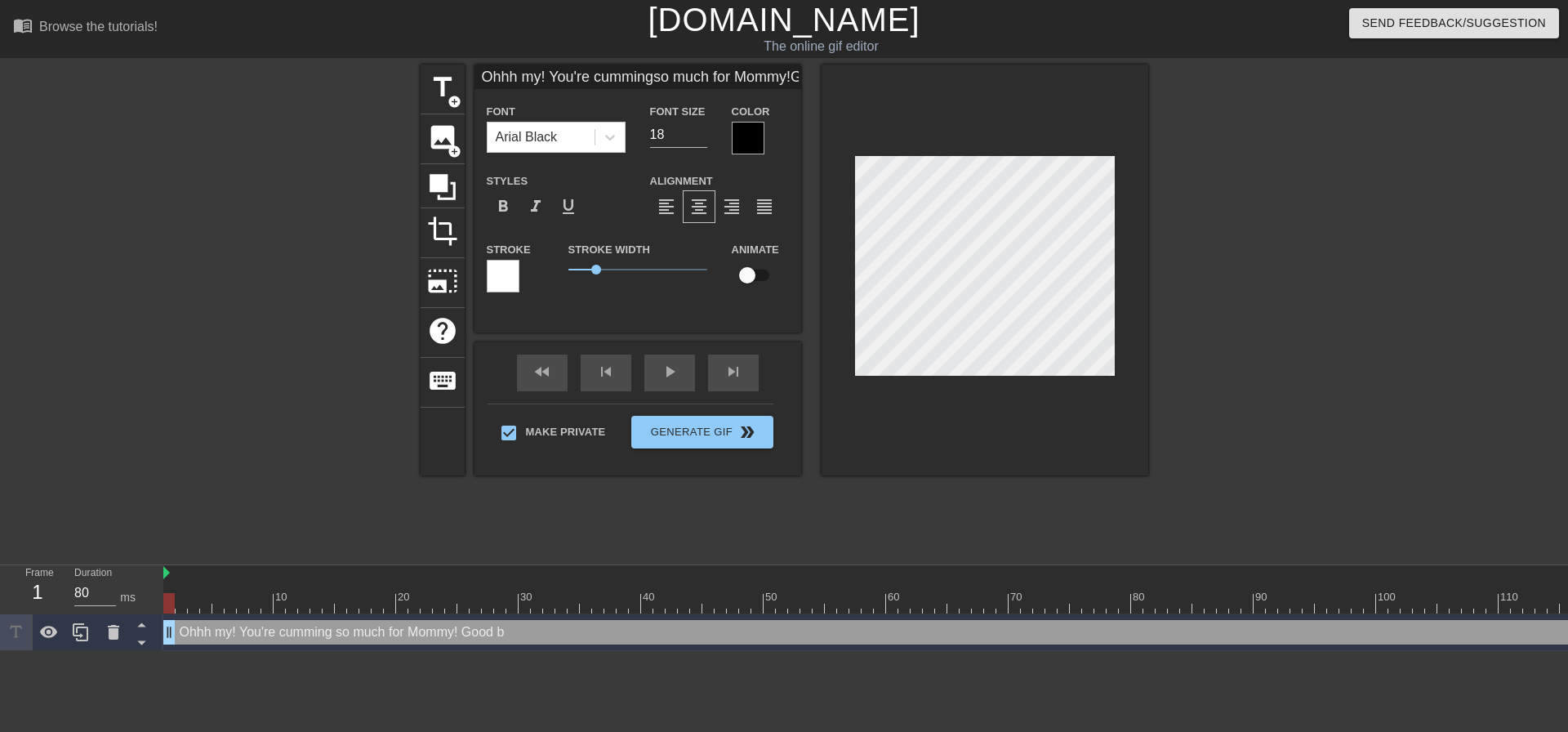
type input "Ohhh my! You're cummingso much for Mommy!Good bo"
type textarea "Ohhh my! You're cumming so much for Mommy! Good boy"
type input "Ohhh my! You're cummingso much for Mommy!Good boy"
type textarea "Ohhh my! You're cumming so much for Mommy! Good boy!"
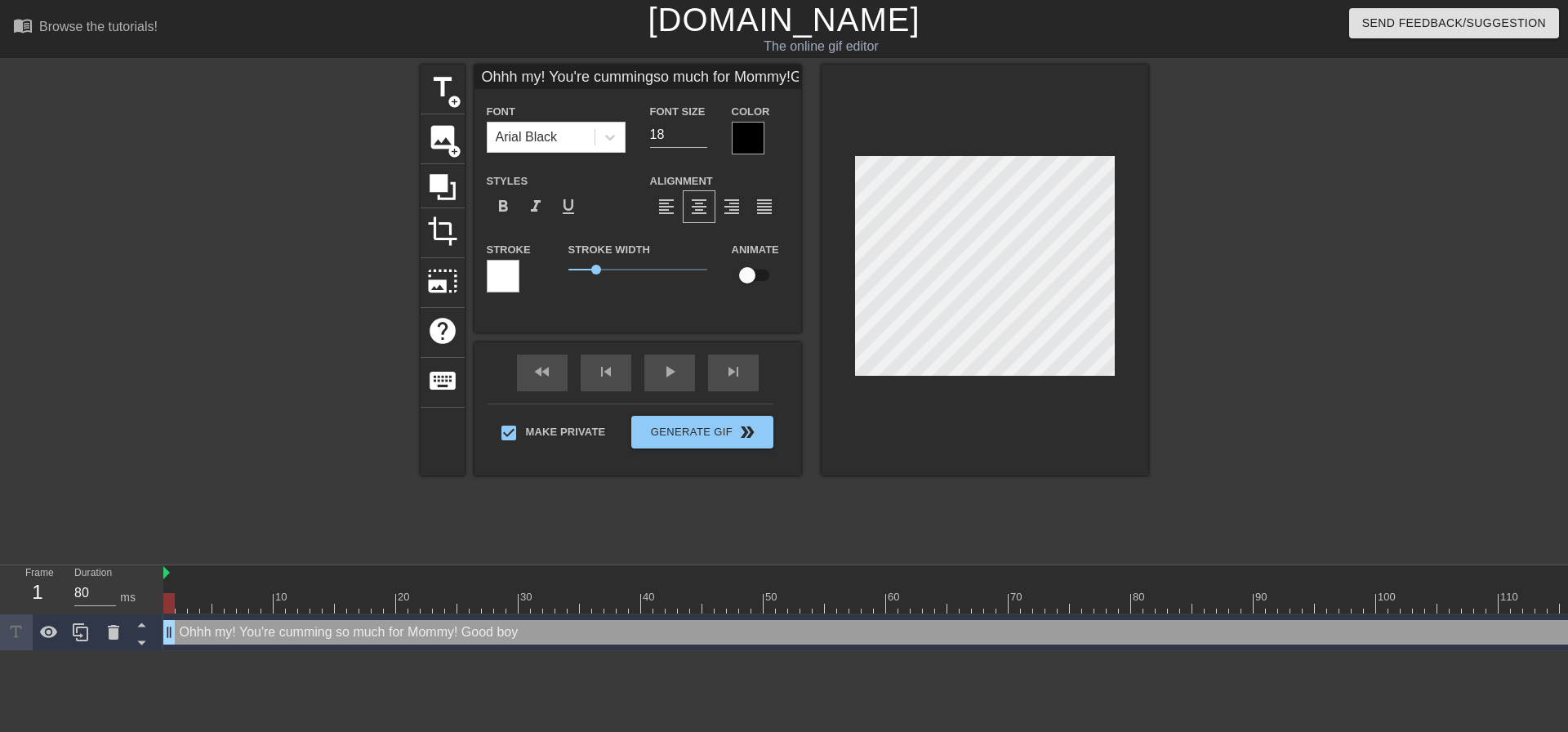
type input "Ohhh my! You're cummingso much for Mommy!Good boy!"
click at [1120, 403] on div at bounding box center [985, 270] width 327 height 411
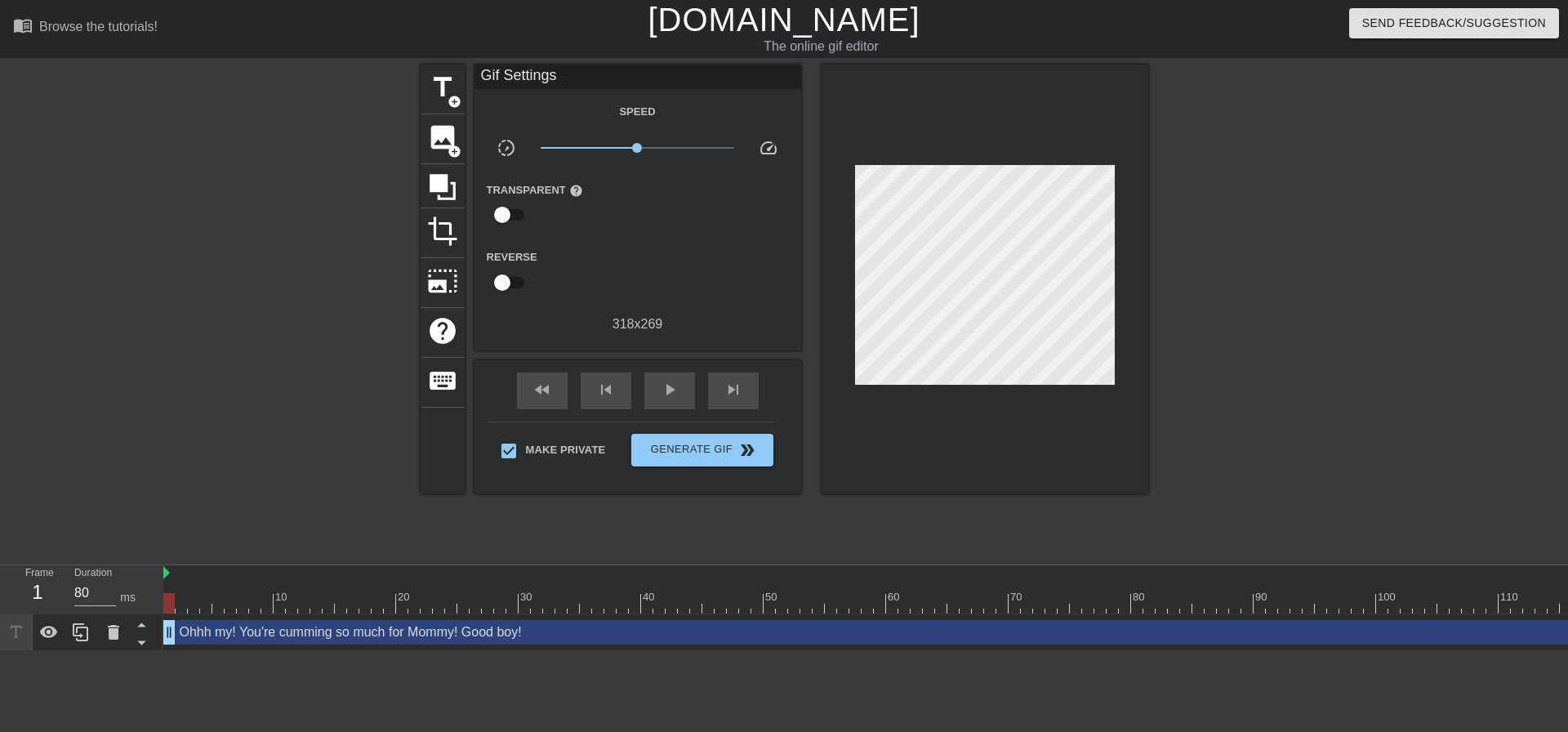
click at [1151, 319] on div "title add_circle image add_circle crop photo_size_select_large help keyboard Gi…" at bounding box center [784, 310] width 1568 height 490
click at [737, 446] on span "double_arrow" at bounding box center [747, 450] width 20 height 20
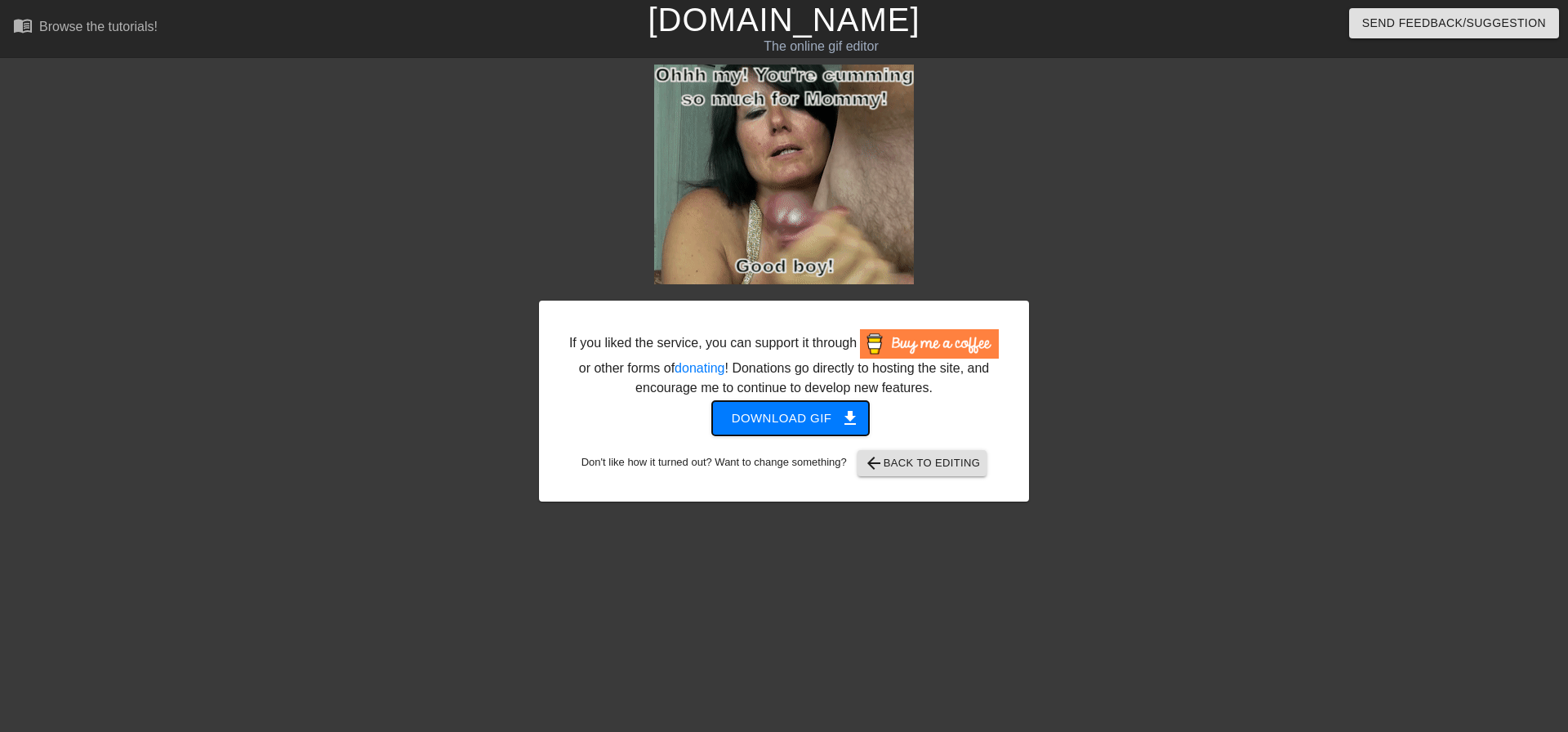
click at [807, 426] on span "Download gif get_app" at bounding box center [791, 418] width 119 height 21
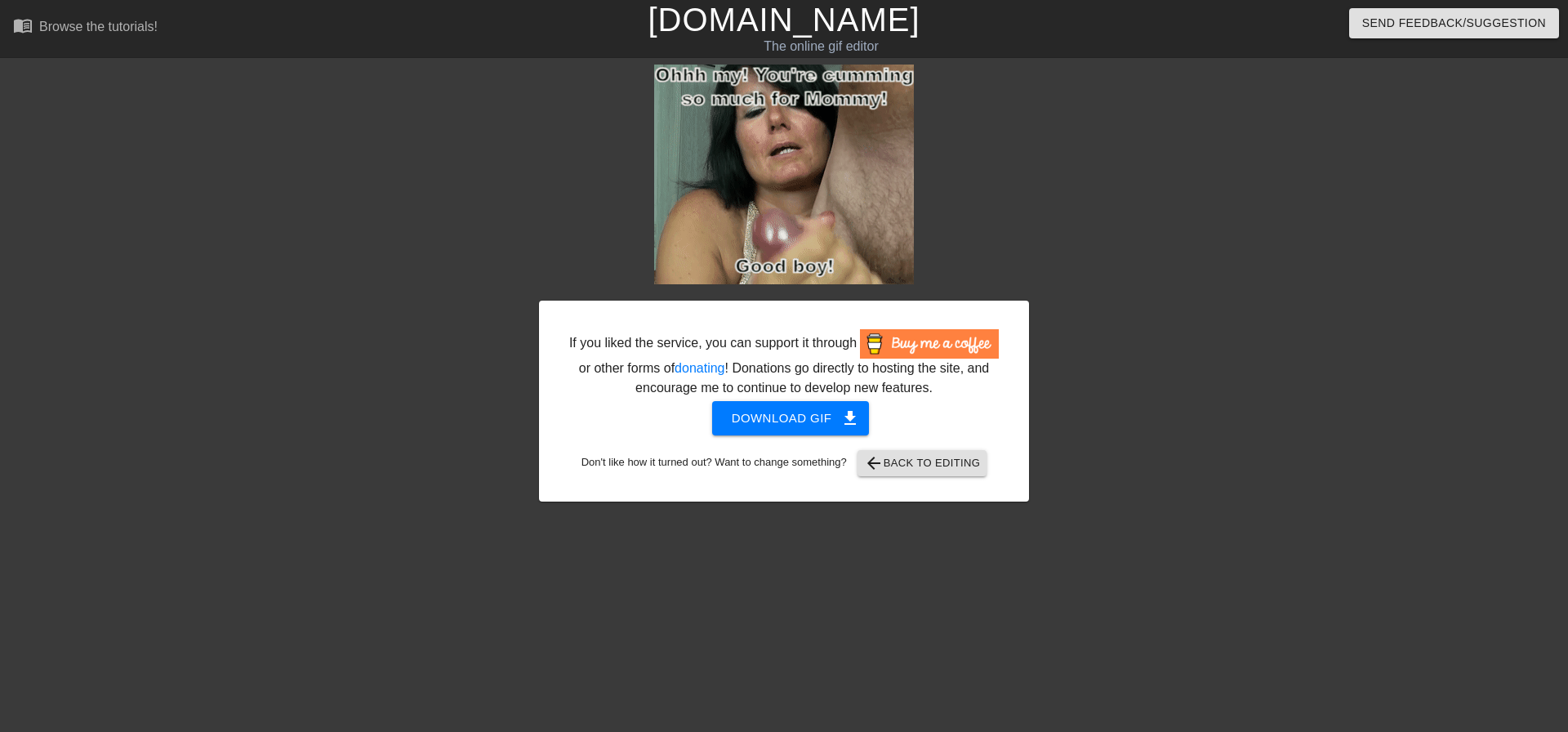
click at [1315, 199] on div "If you liked the service, you can support it through or other forms of donating…" at bounding box center [784, 310] width 1568 height 490
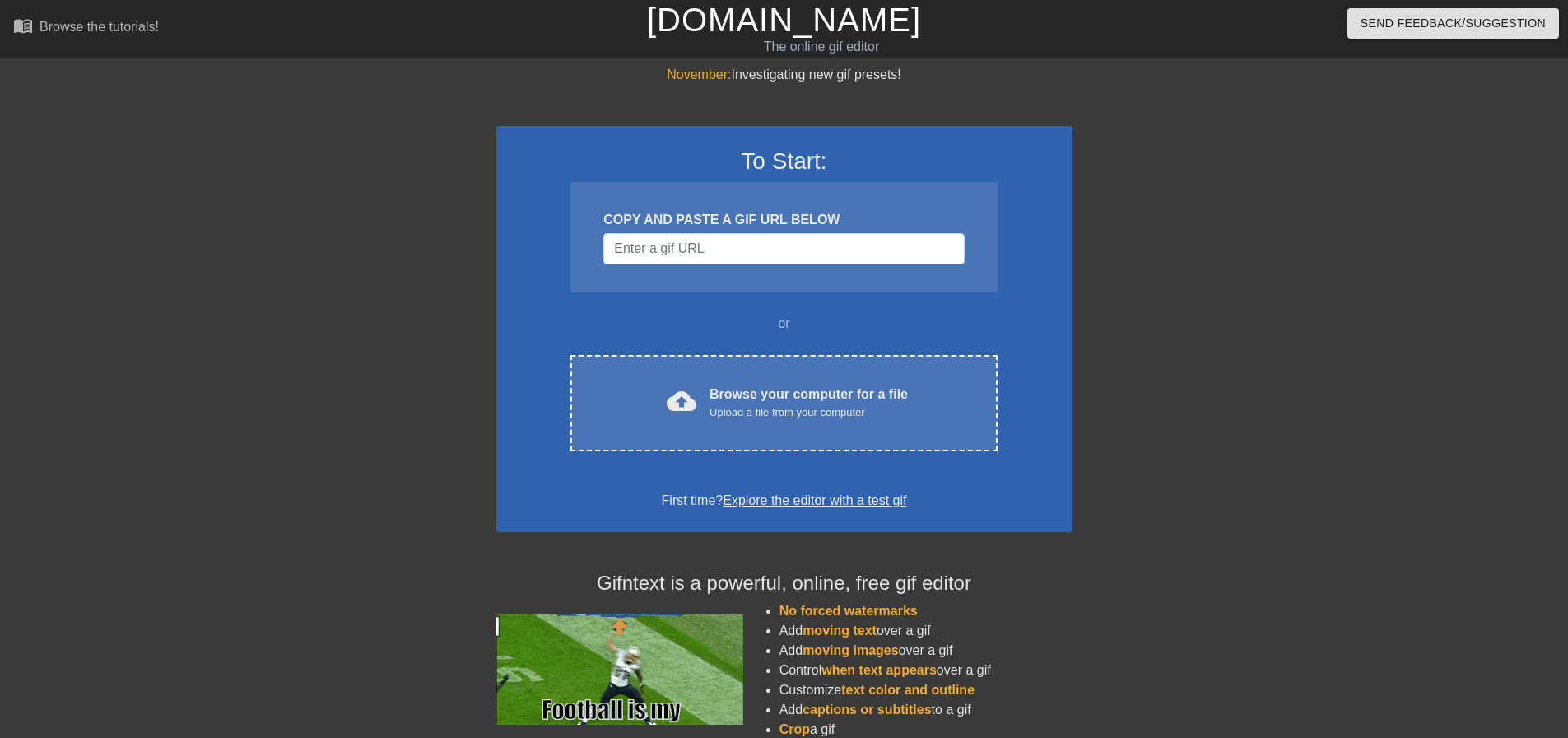
click at [740, 339] on div "To Start: COPY AND PASTE A GIF URL BELOW or cloud_upload Browse your computer f…" at bounding box center [784, 329] width 576 height 406
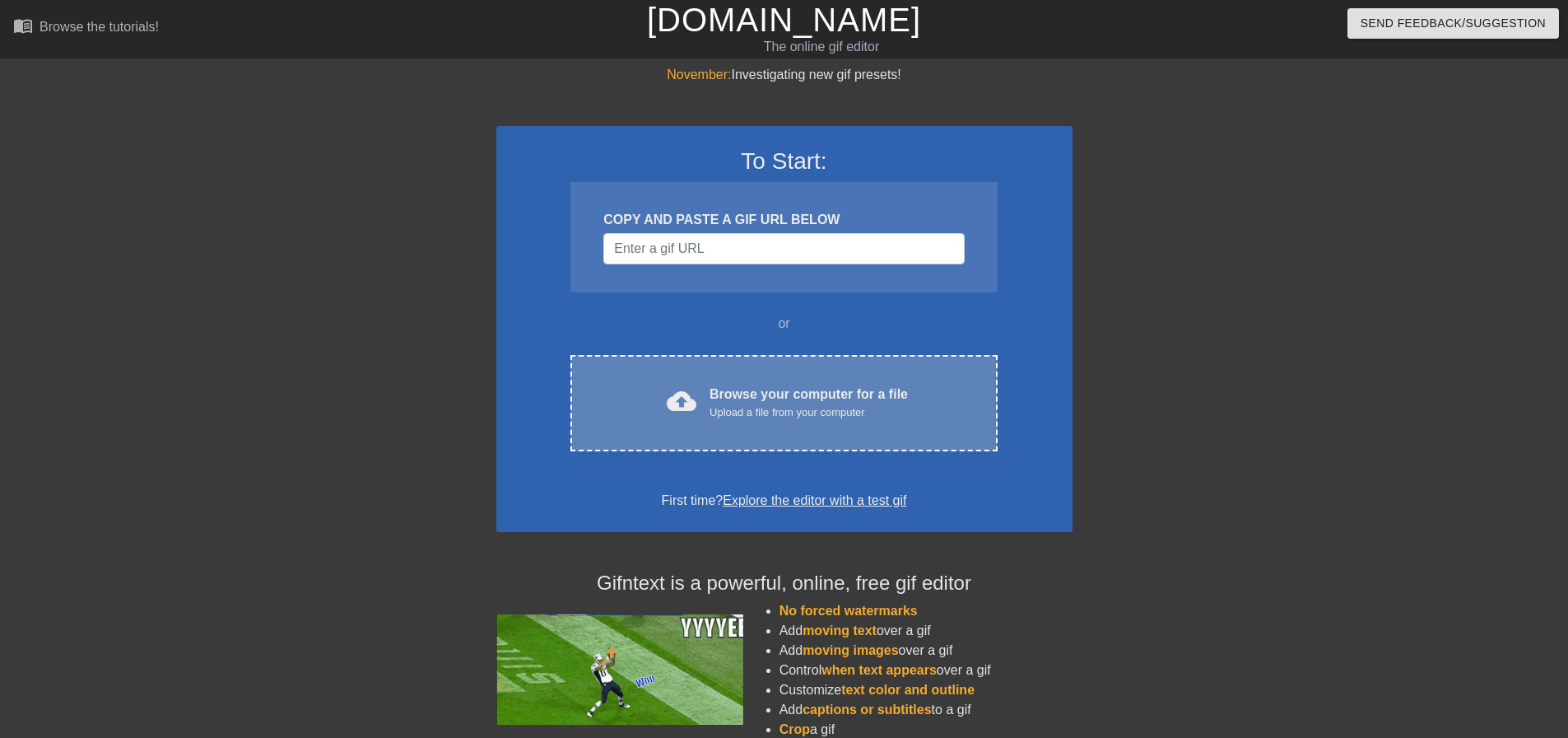
click at [735, 390] on div "Browse your computer for a file Upload a file from your computer" at bounding box center [808, 403] width 198 height 36
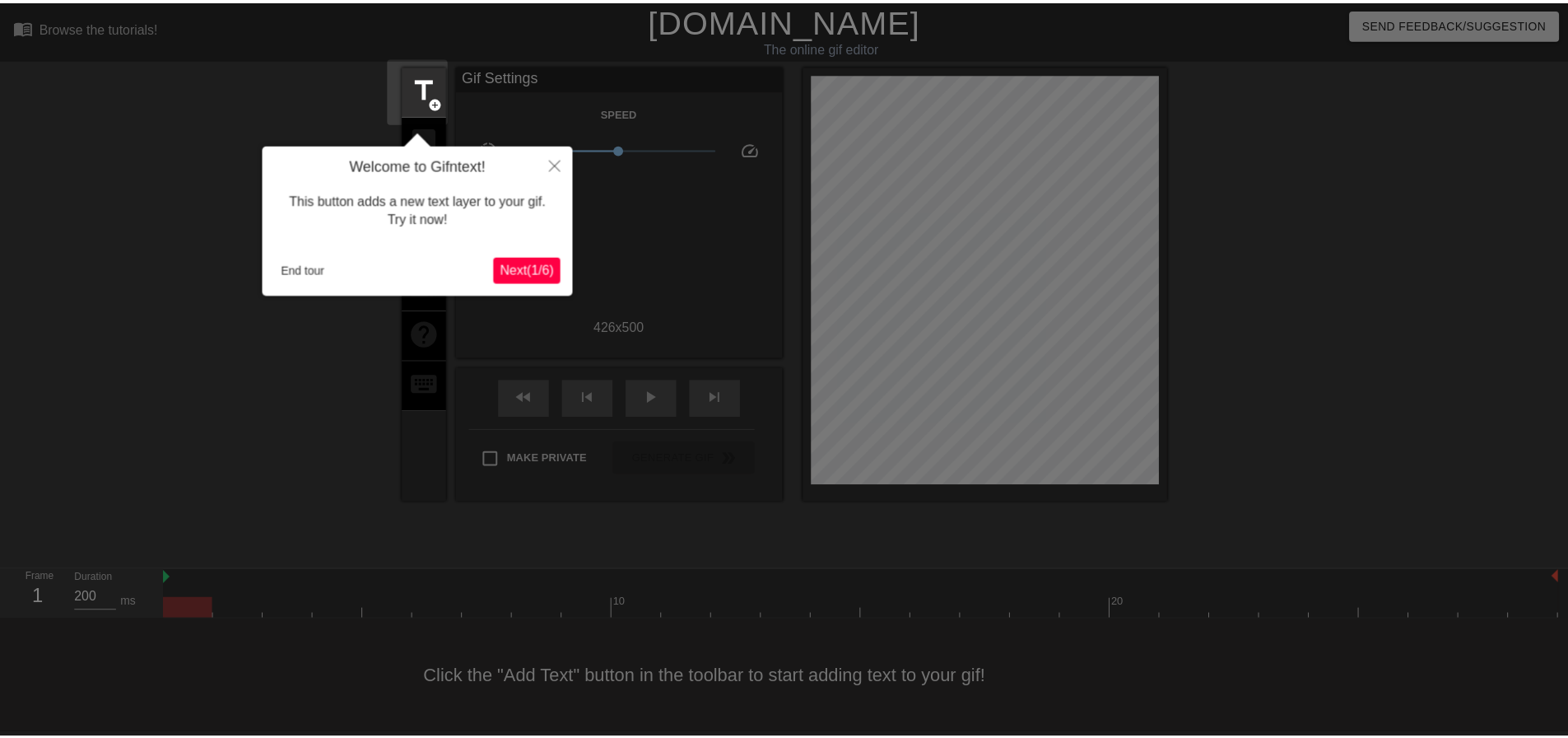
scroll to position [9, 0]
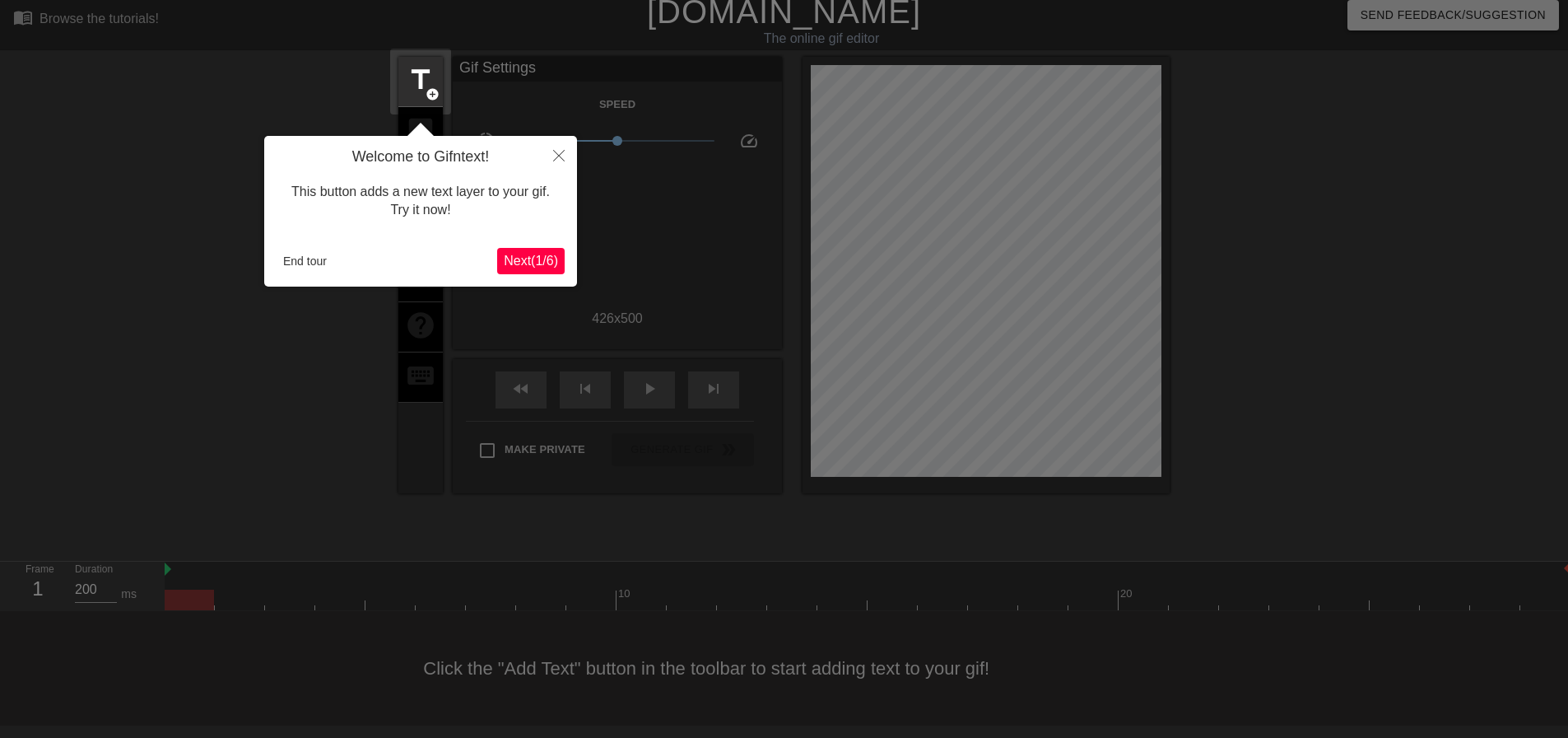
click at [294, 275] on div "Welcome to Gifntext! This button adds a new text layer to your gif. Try it now!…" at bounding box center [420, 211] width 313 height 150
click at [298, 266] on button "End tour" at bounding box center [304, 261] width 56 height 25
